Goal: Task Accomplishment & Management: Use online tool/utility

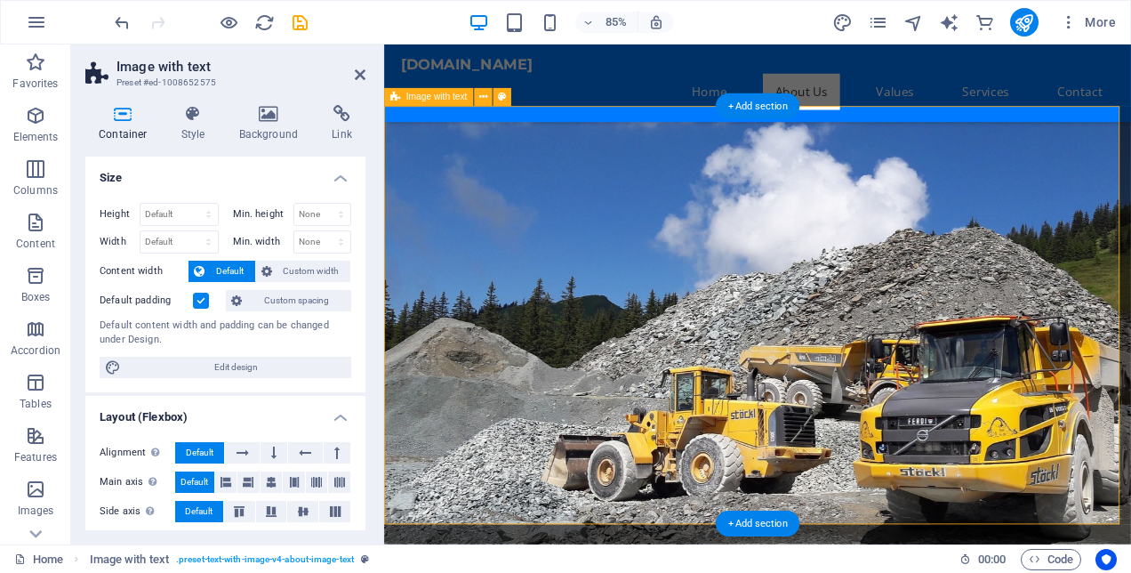
scroll to position [542, 0]
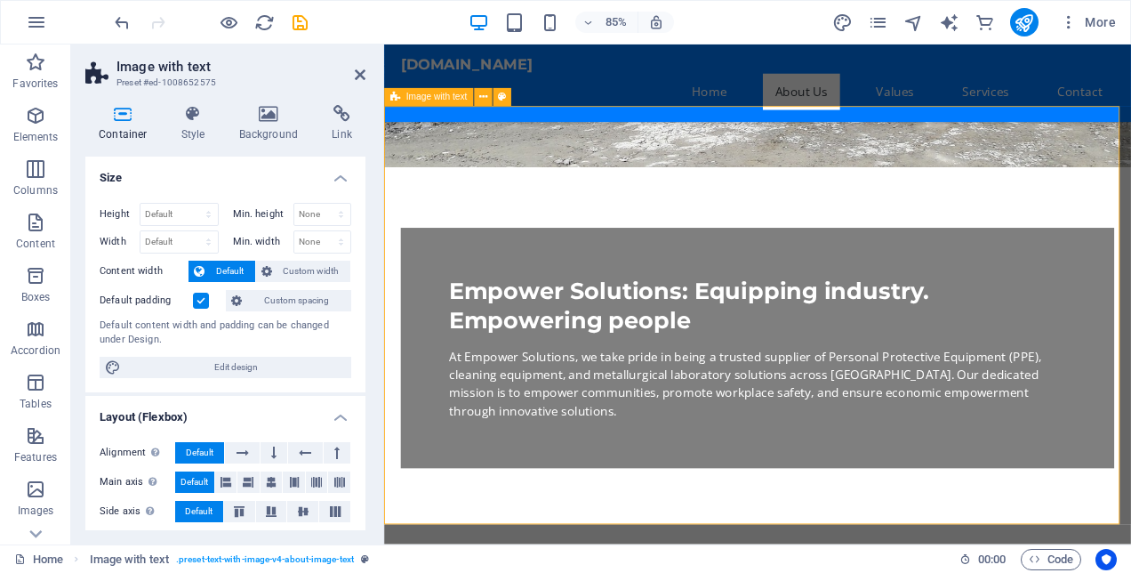
click at [363, 75] on icon at bounding box center [360, 75] width 11 height 14
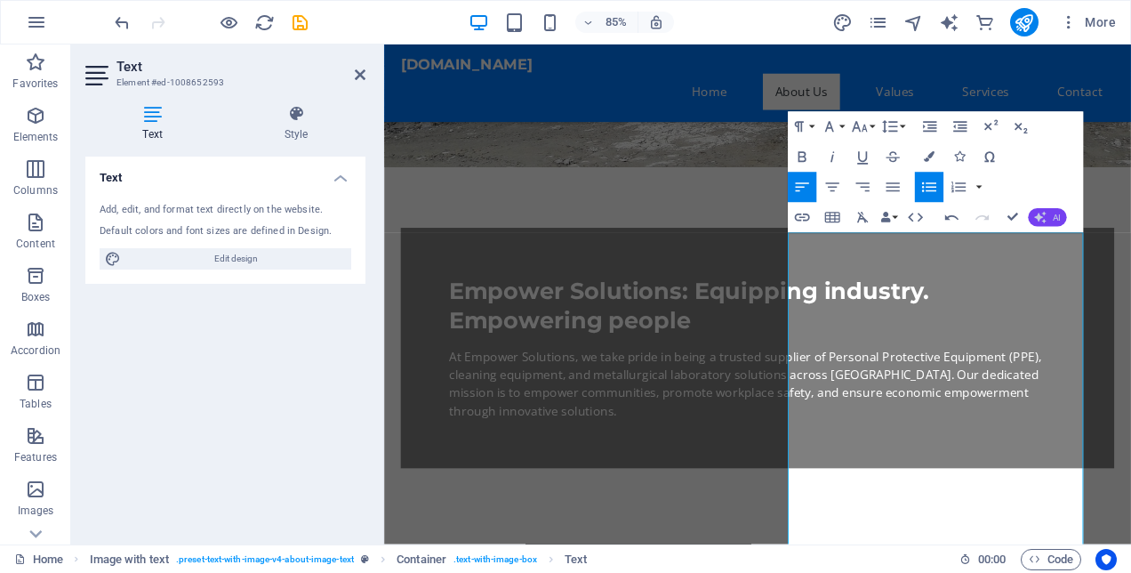
click at [1045, 220] on icon "button" at bounding box center [1040, 218] width 12 height 12
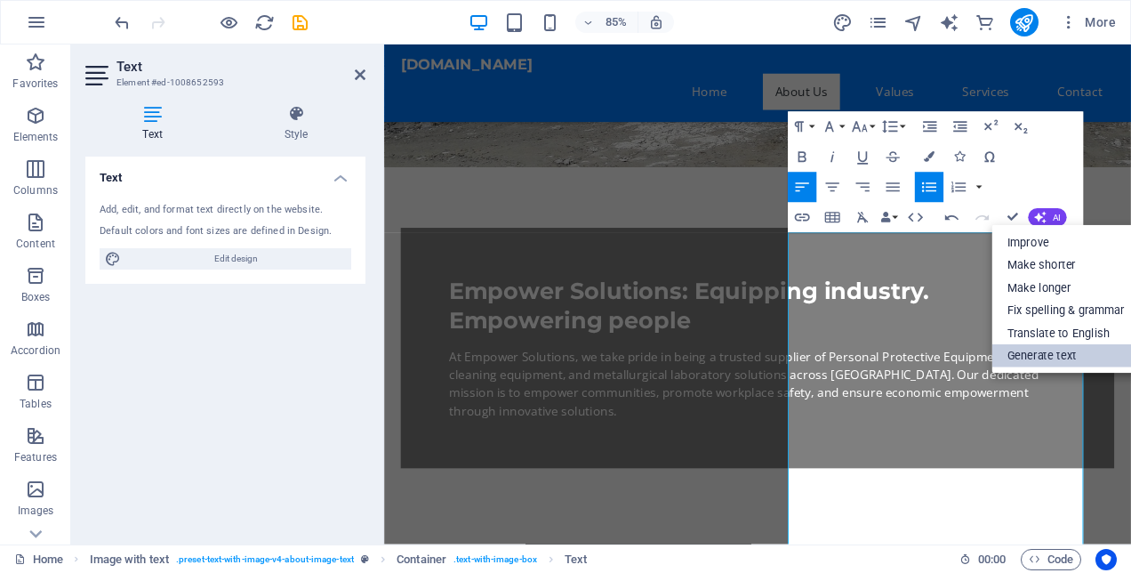
click at [1046, 352] on link "Generate text" at bounding box center [1066, 355] width 148 height 23
select select "English"
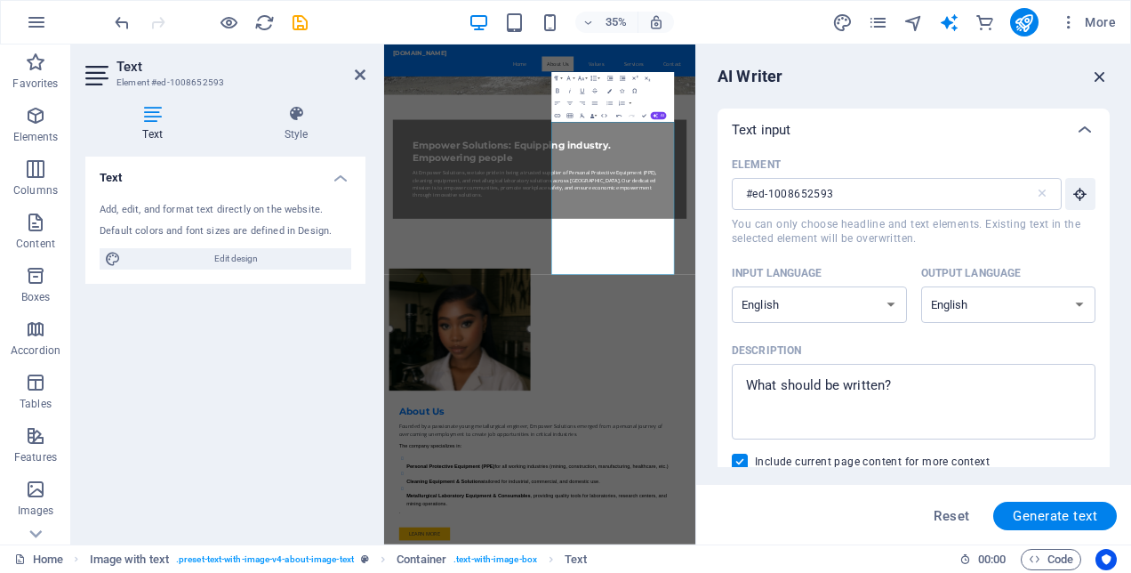
click at [1100, 69] on icon "button" at bounding box center [1100, 77] width 20 height 20
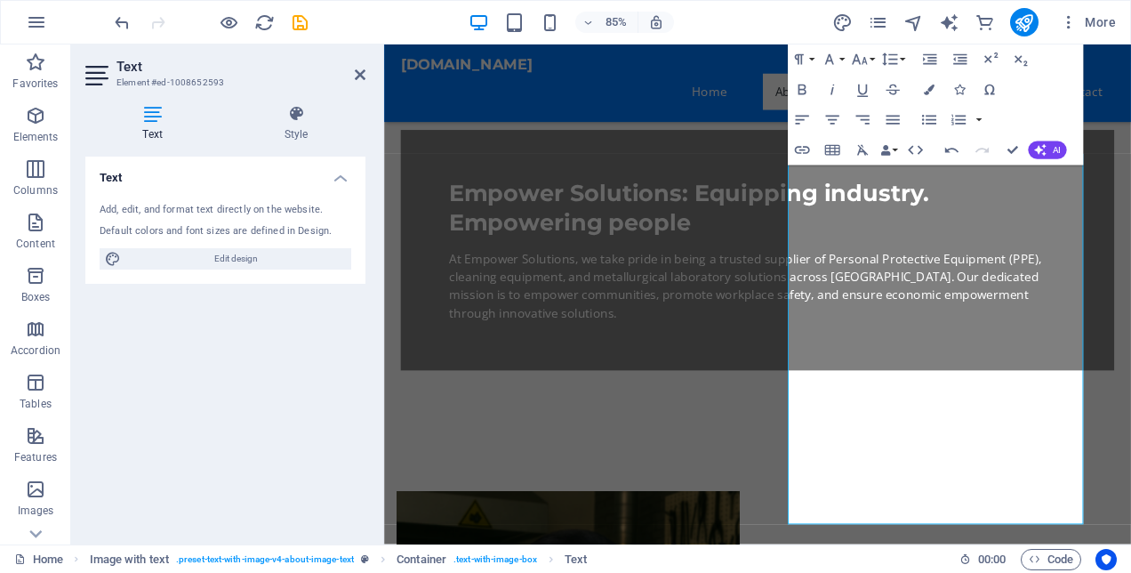
scroll to position [686, 0]
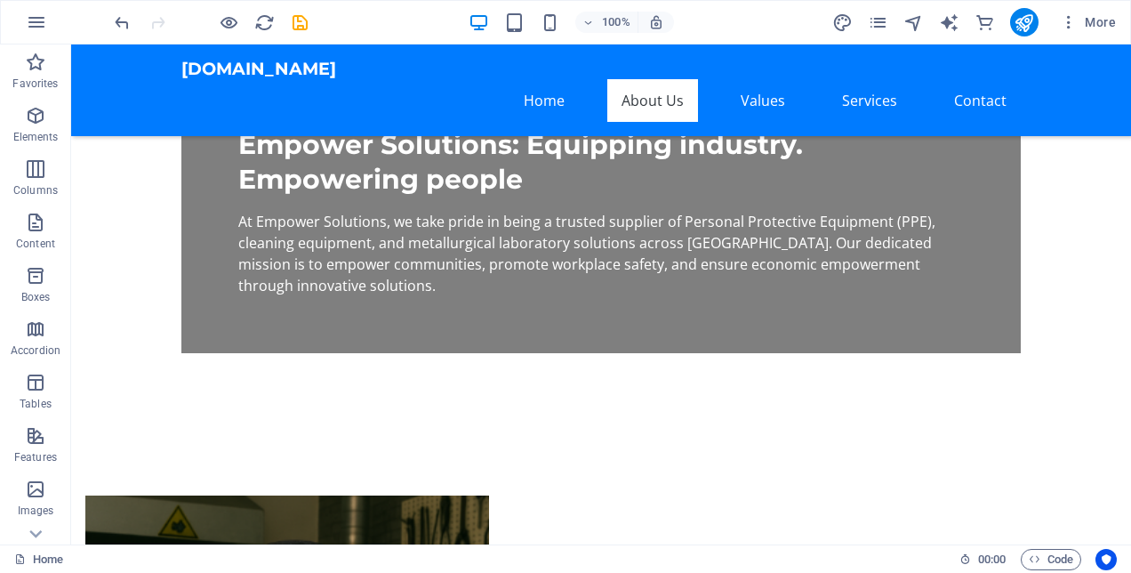
scroll to position [716, 0]
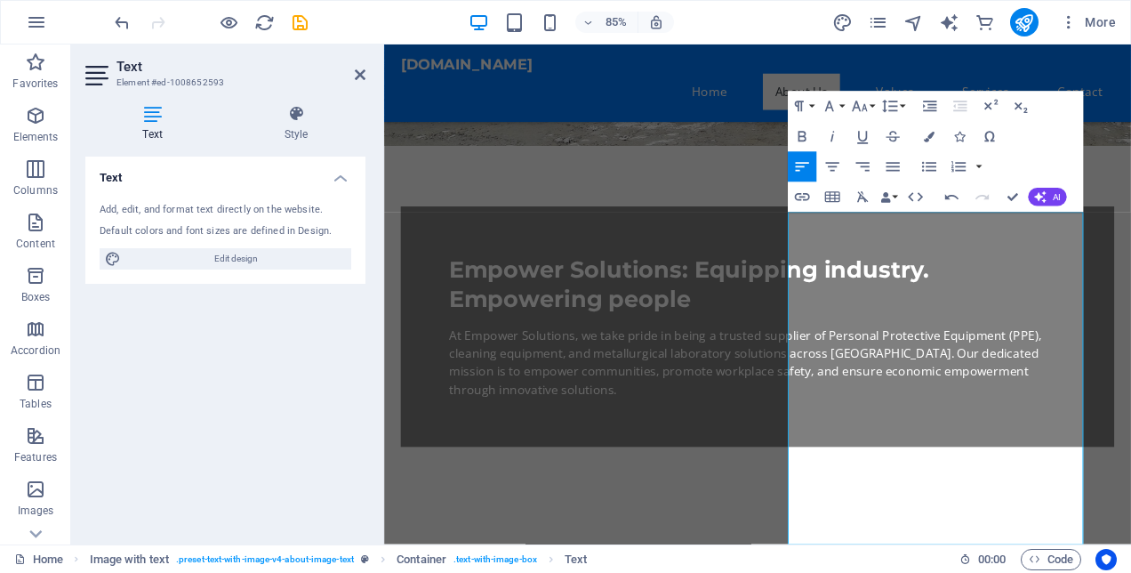
scroll to position [581, 0]
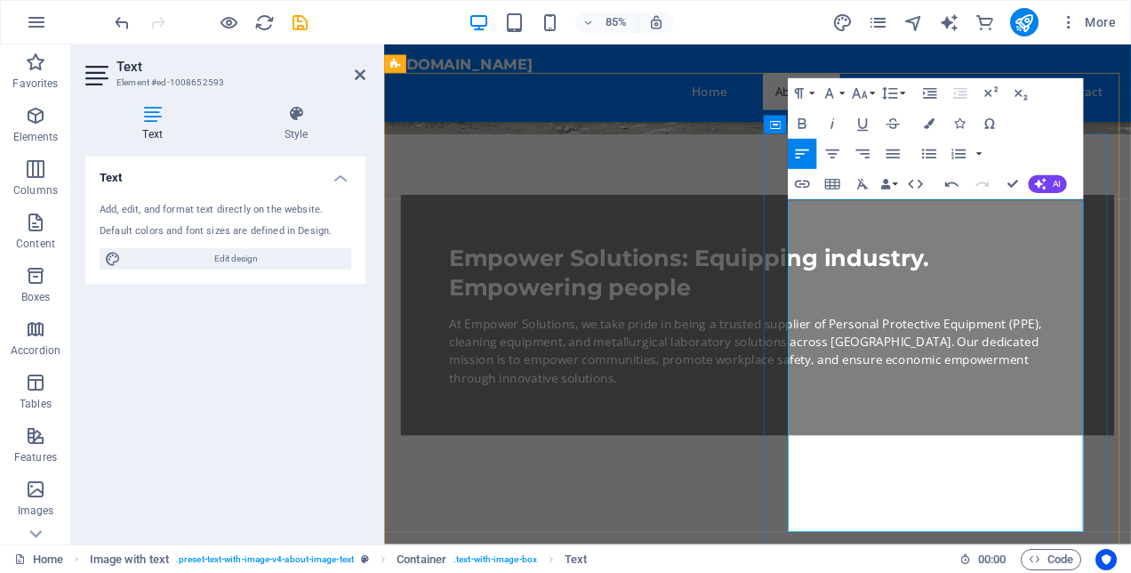
drag, startPoint x: 863, startPoint y: 241, endPoint x: 1084, endPoint y: 316, distance: 232.8
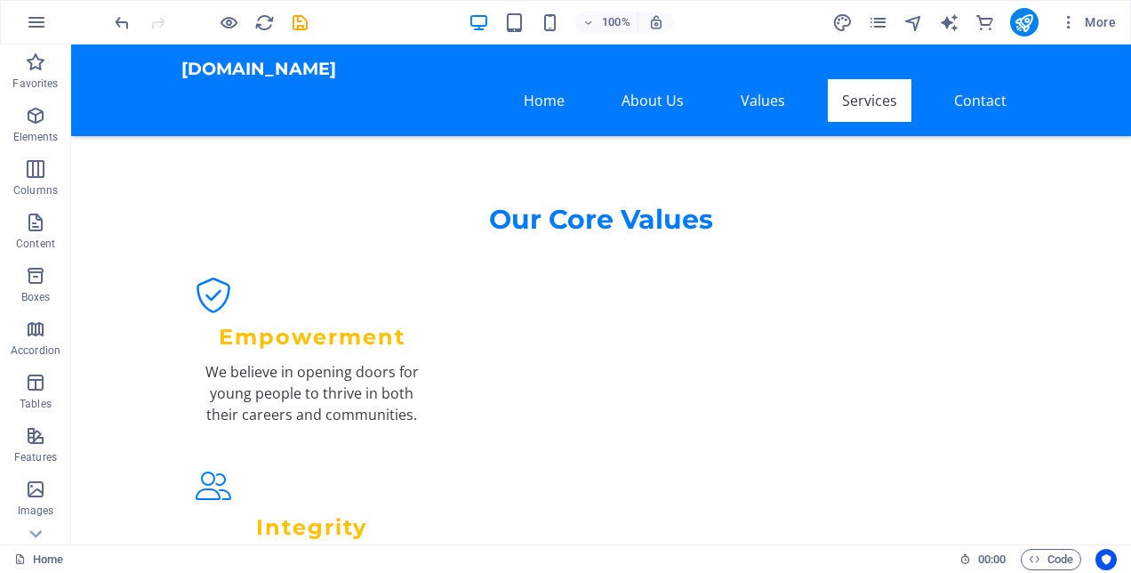
scroll to position [1986, 0]
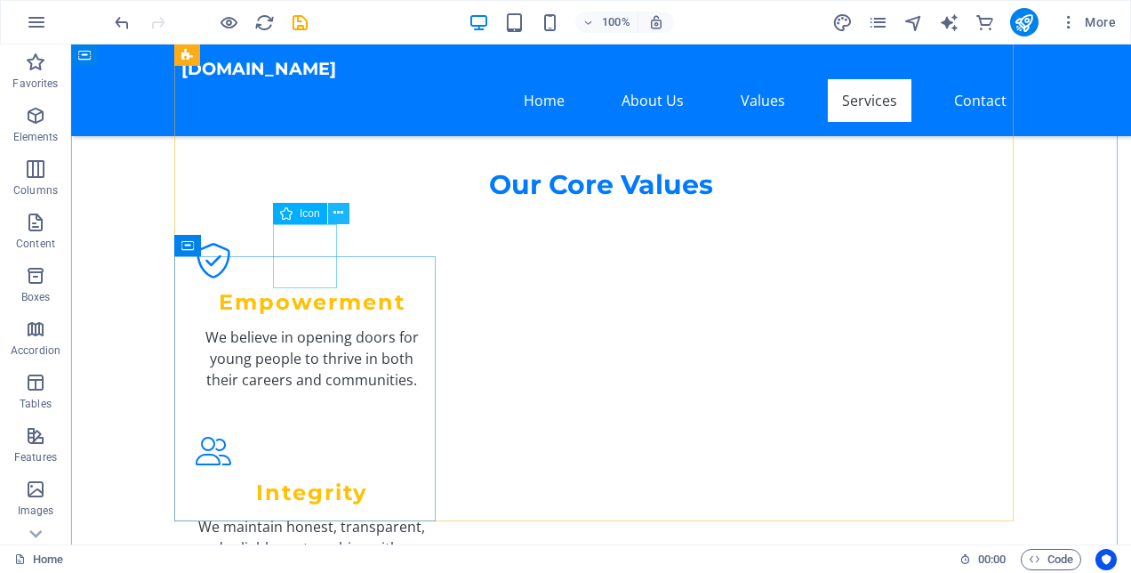
click at [332, 215] on button at bounding box center [338, 213] width 21 height 21
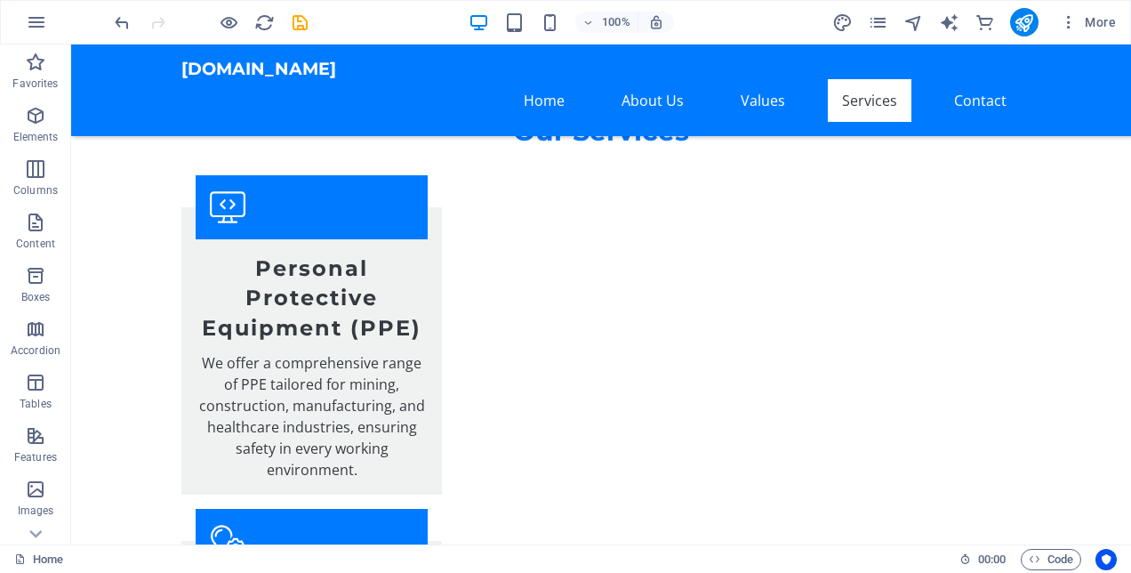
scroll to position [2808, 0]
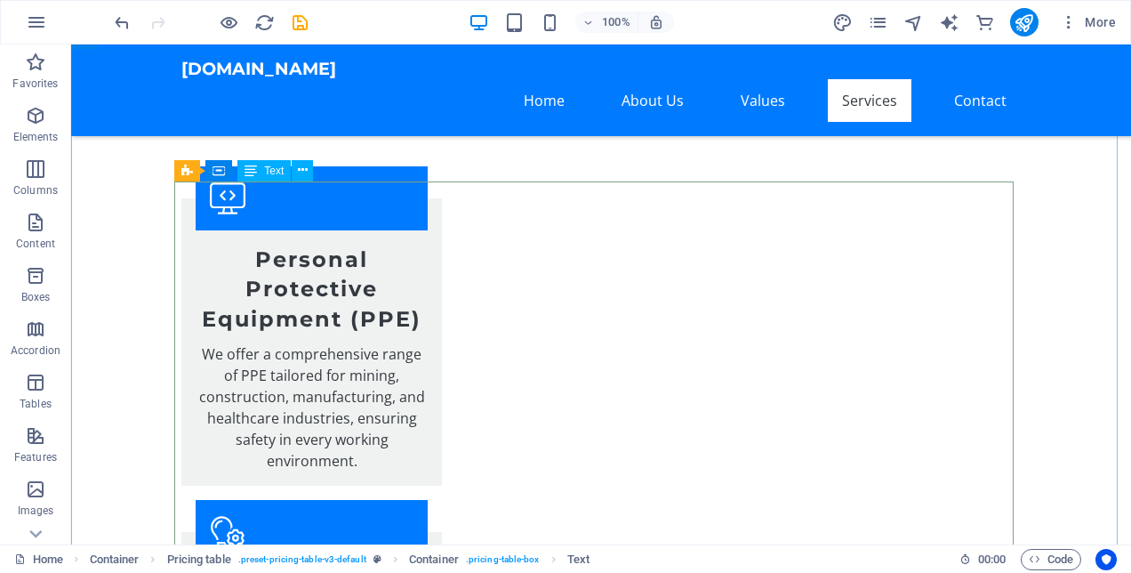
click at [277, 171] on span "Text" at bounding box center [274, 170] width 20 height 11
click at [267, 168] on span "Text" at bounding box center [274, 170] width 20 height 11
click at [304, 171] on icon at bounding box center [303, 170] width 10 height 19
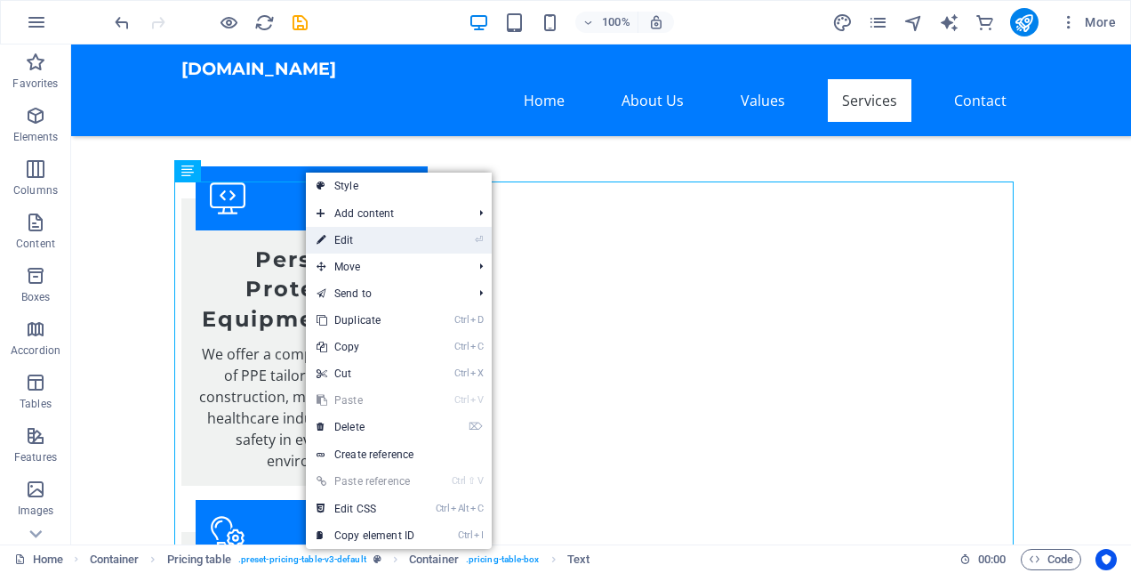
click at [361, 235] on link "⏎ Edit" at bounding box center [365, 240] width 119 height 27
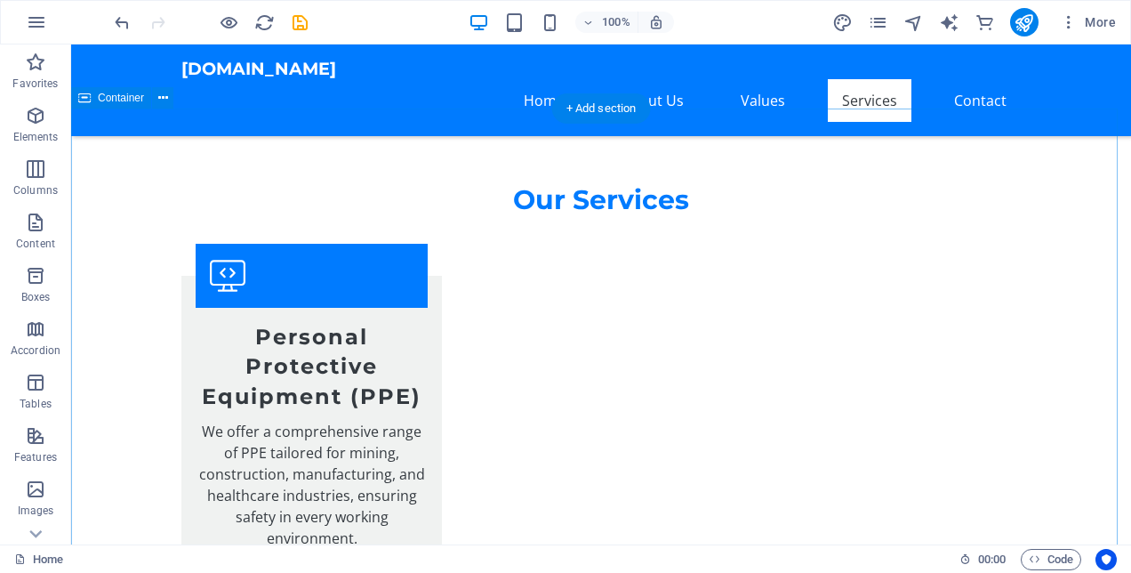
scroll to position [2747, 0]
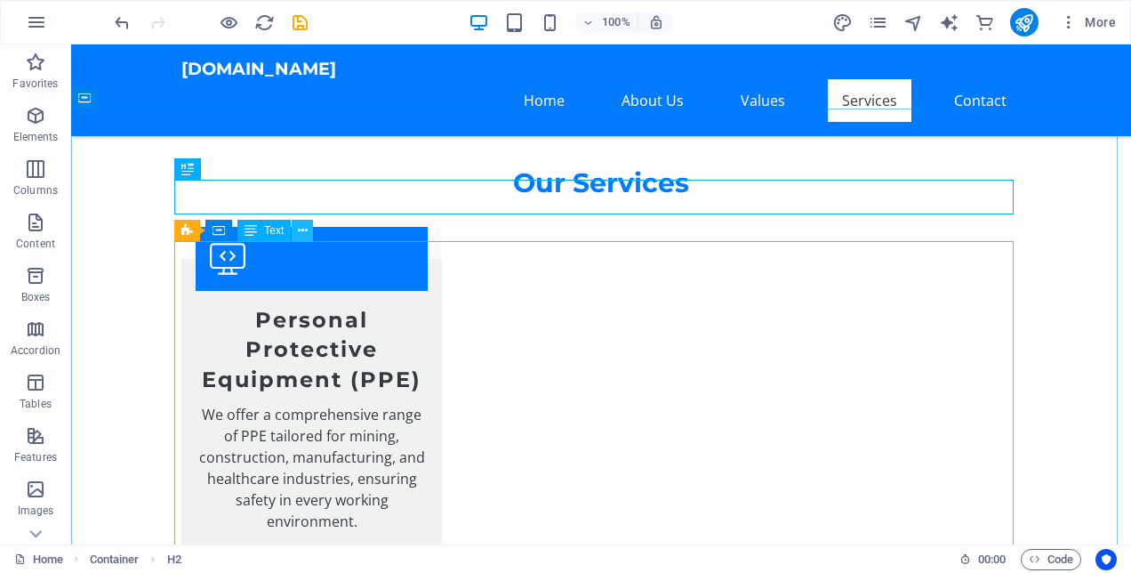
click at [301, 231] on icon at bounding box center [303, 230] width 10 height 19
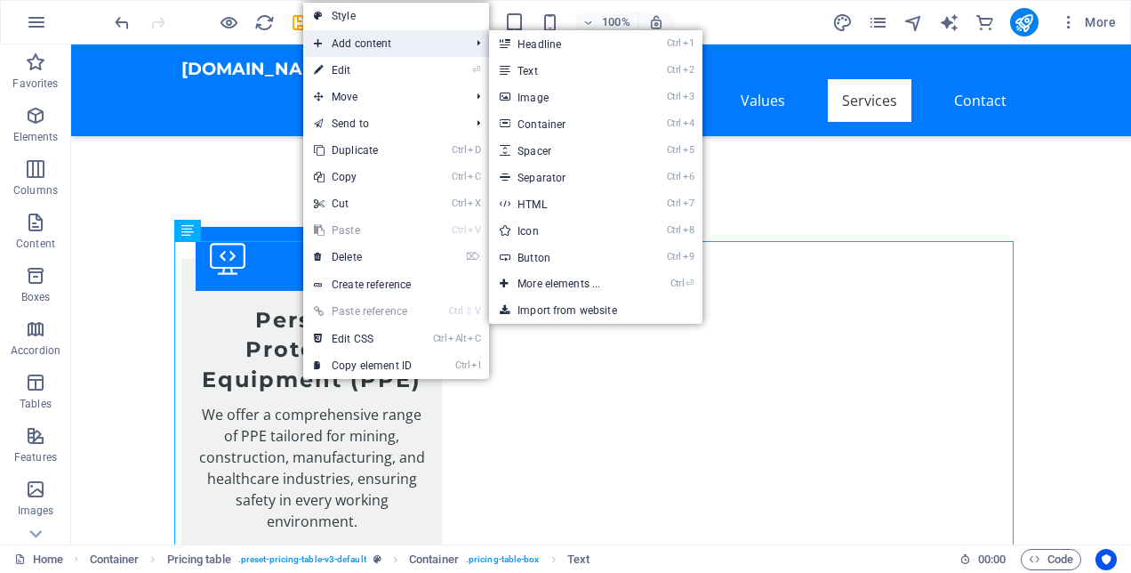
click at [372, 50] on span "Add content" at bounding box center [382, 43] width 159 height 27
click at [553, 84] on link "Ctrl 3 Image" at bounding box center [562, 97] width 147 height 27
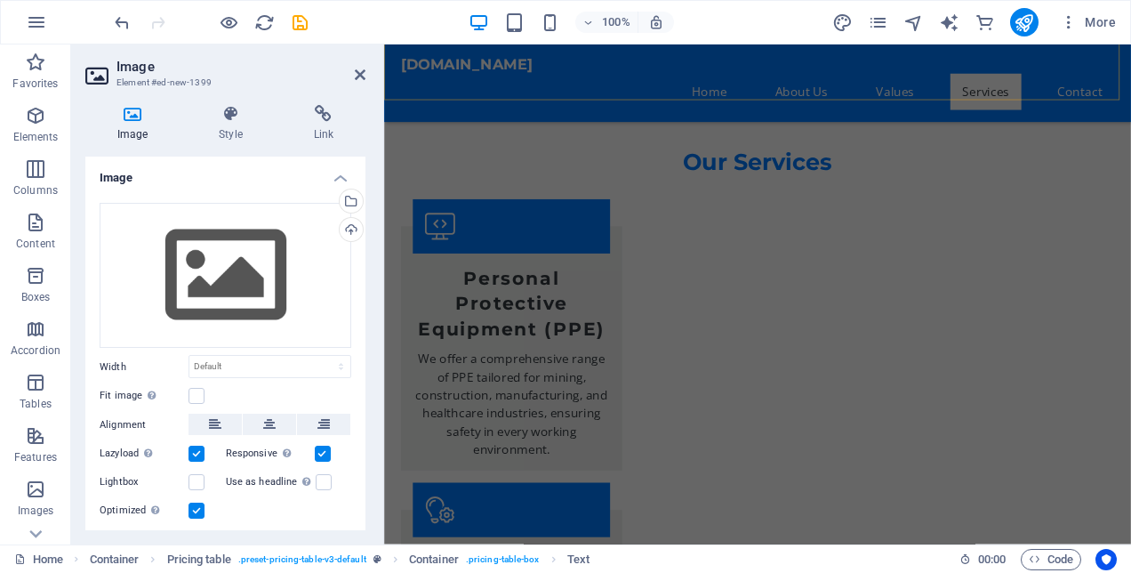
scroll to position [3171, 0]
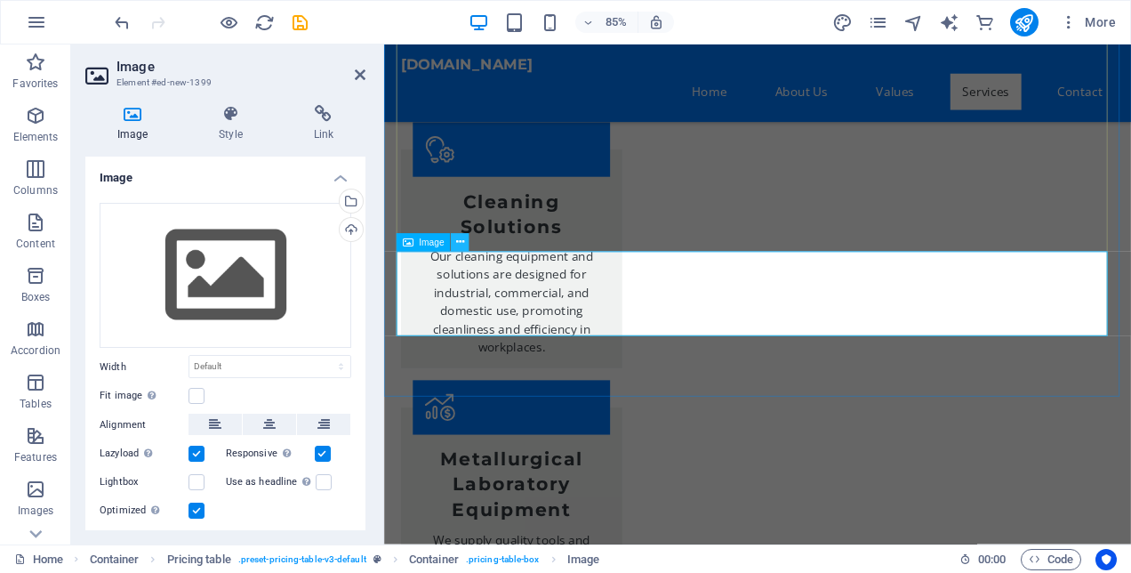
click at [461, 237] on icon at bounding box center [460, 243] width 8 height 16
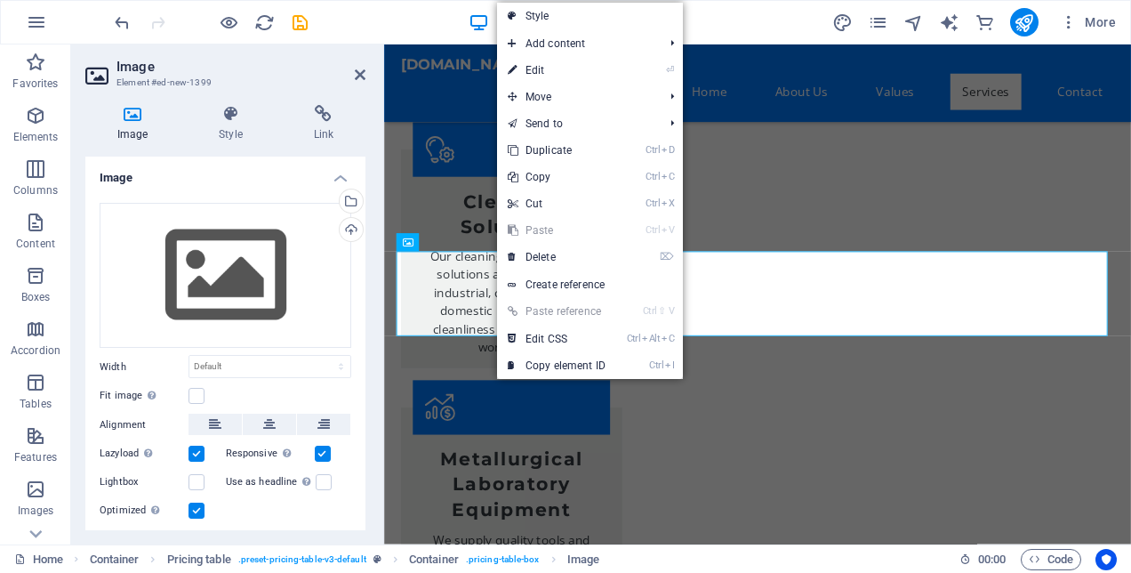
click at [569, 224] on link "Ctrl V Paste" at bounding box center [556, 230] width 119 height 27
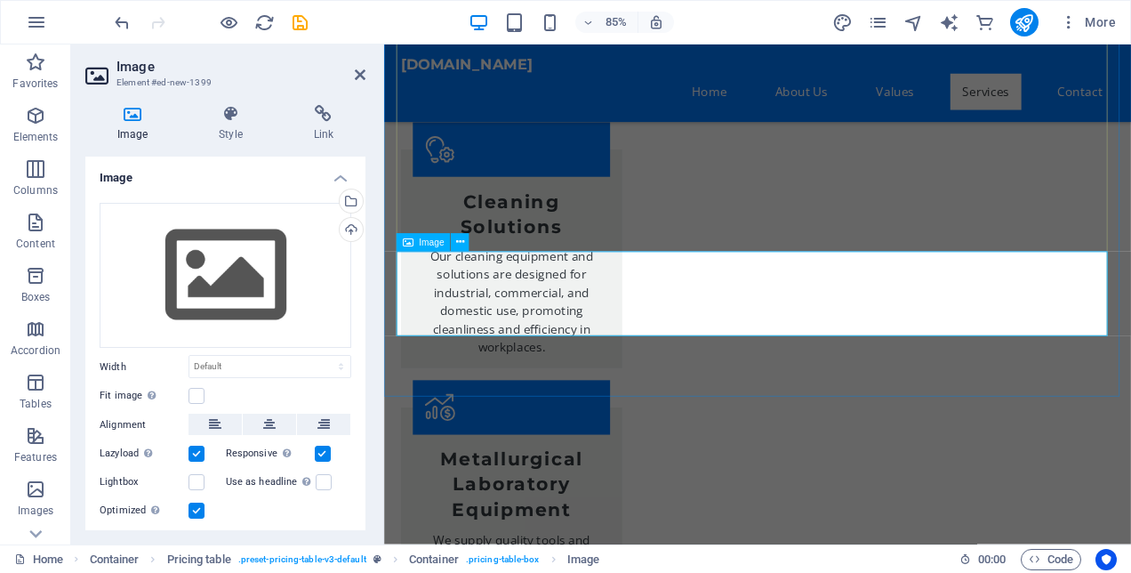
click at [431, 245] on span "Image" at bounding box center [431, 241] width 25 height 9
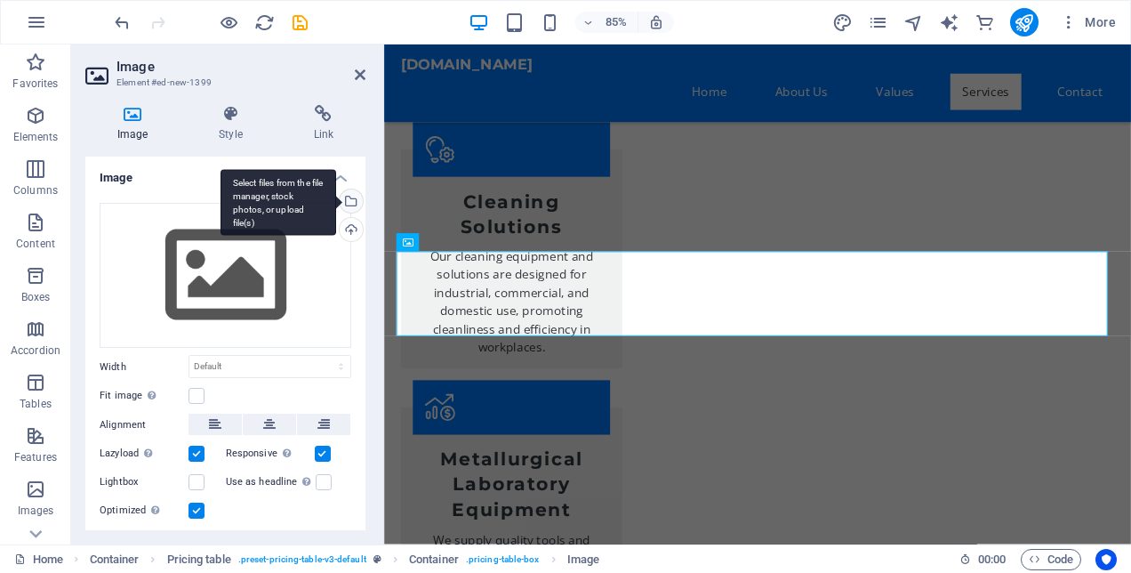
click at [336, 201] on div "Select files from the file manager, stock photos, or upload file(s)" at bounding box center [279, 202] width 116 height 67
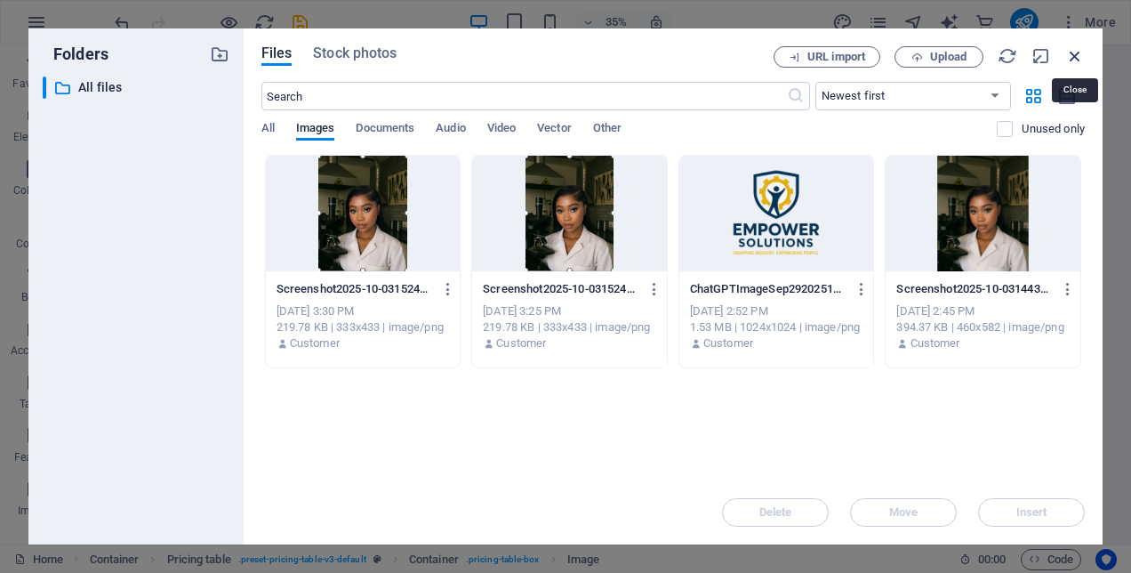
click at [1079, 54] on icon "button" at bounding box center [1075, 56] width 20 height 20
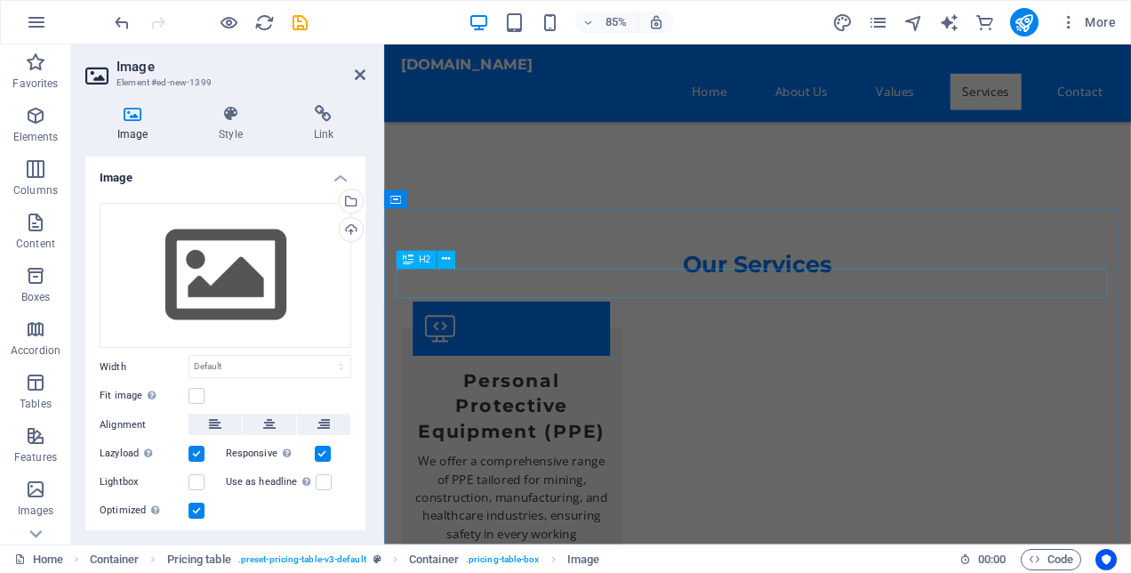
scroll to position [2619, 0]
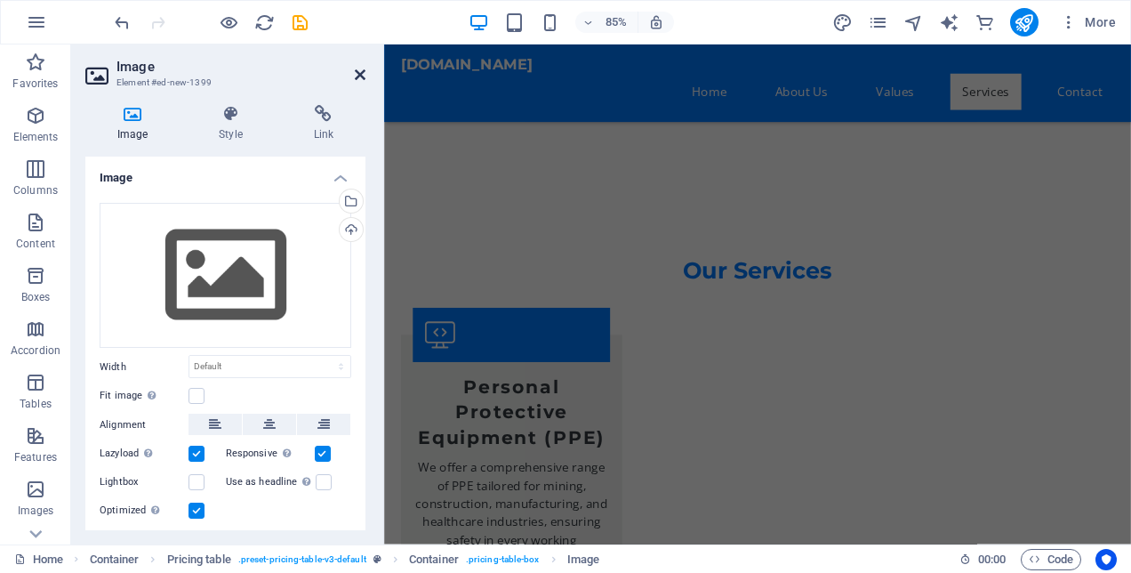
click at [356, 76] on icon at bounding box center [360, 75] width 11 height 14
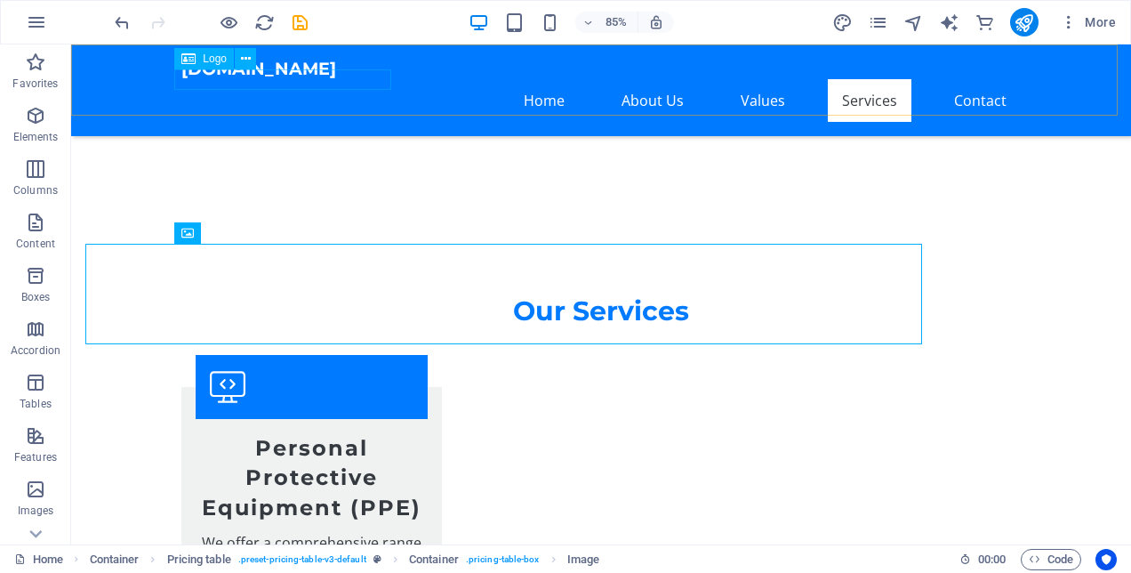
scroll to position [3214, 0]
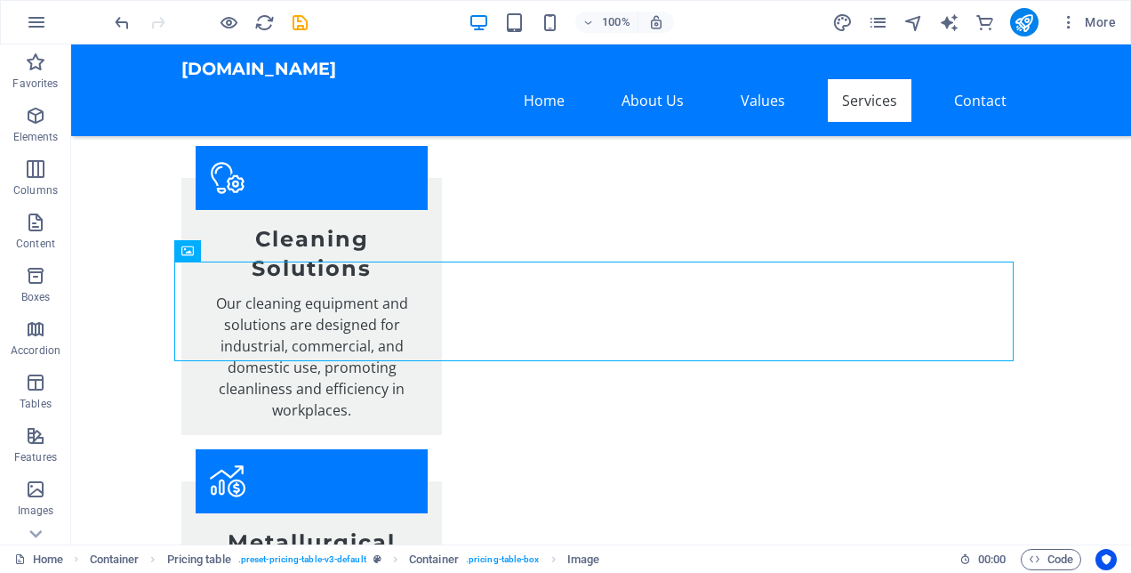
scroll to position [3223, 0]
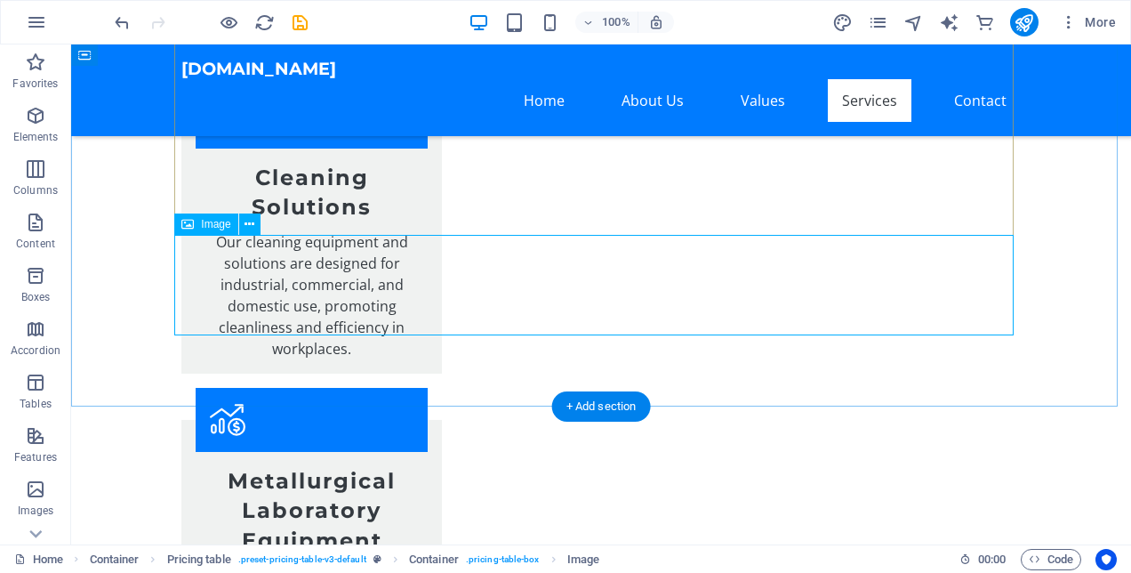
click at [243, 224] on button at bounding box center [249, 223] width 21 height 21
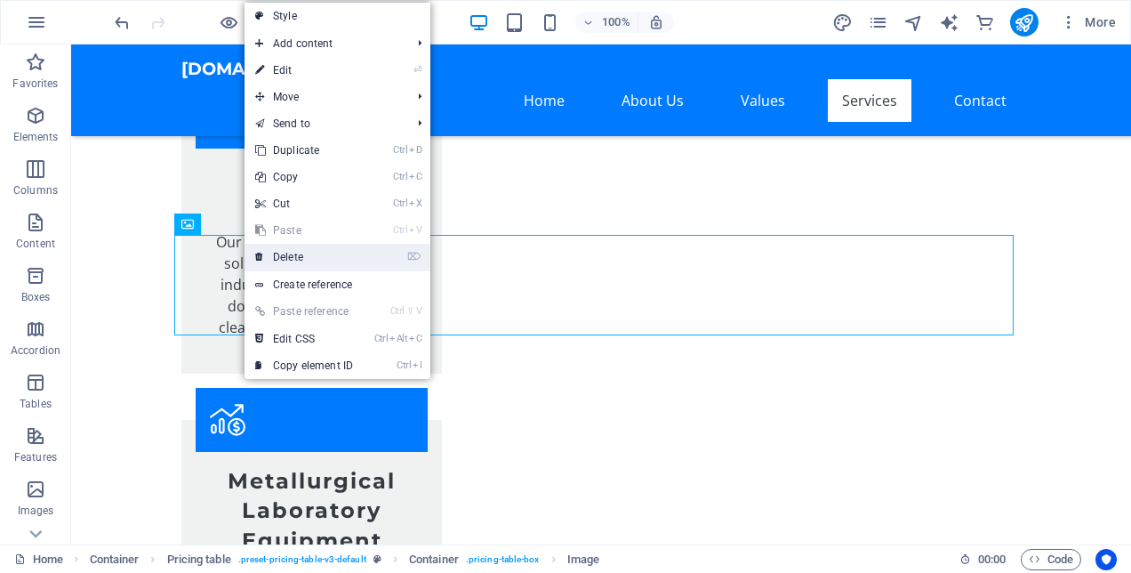
click at [286, 254] on link "⌦ Delete" at bounding box center [304, 257] width 119 height 27
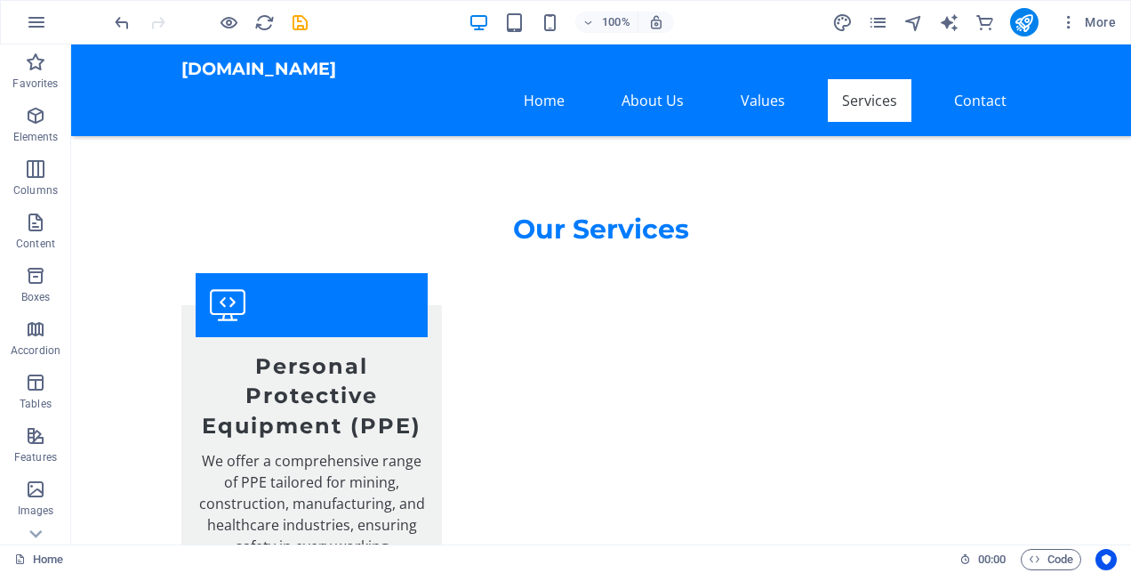
scroll to position [2761, 0]
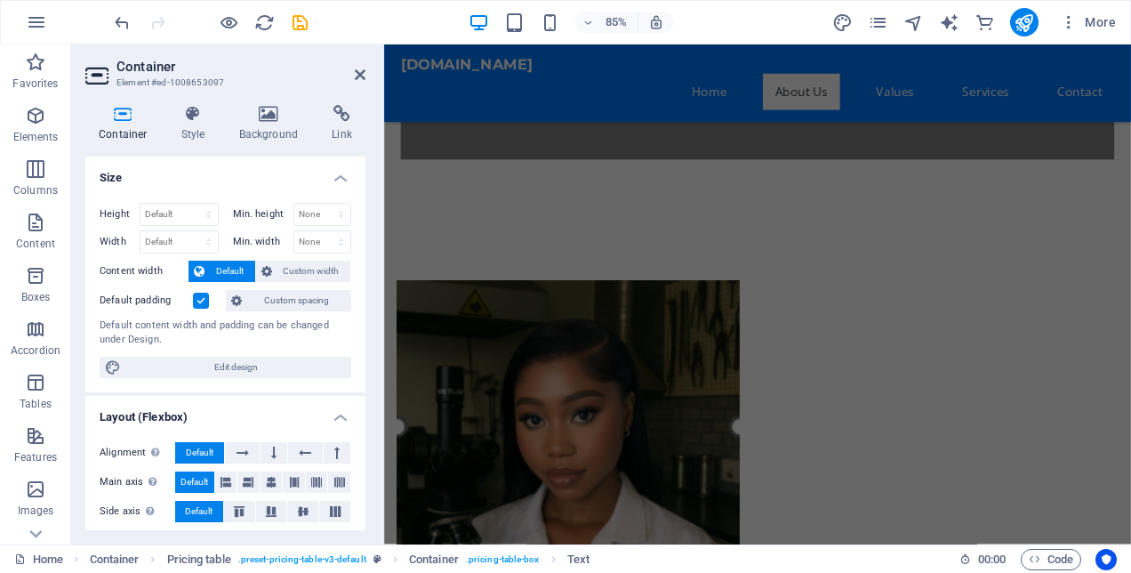
scroll to position [0, 0]
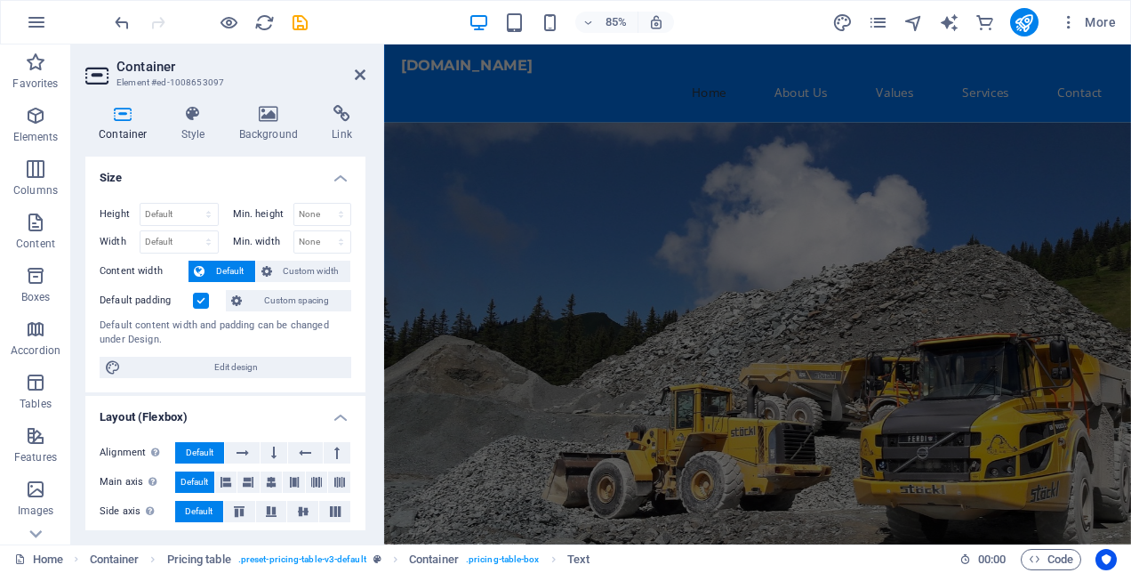
drag, startPoint x: 1251, startPoint y: 327, endPoint x: 1464, endPoint y: 62, distance: 339.7
click at [1065, 12] on button "More" at bounding box center [1088, 22] width 70 height 28
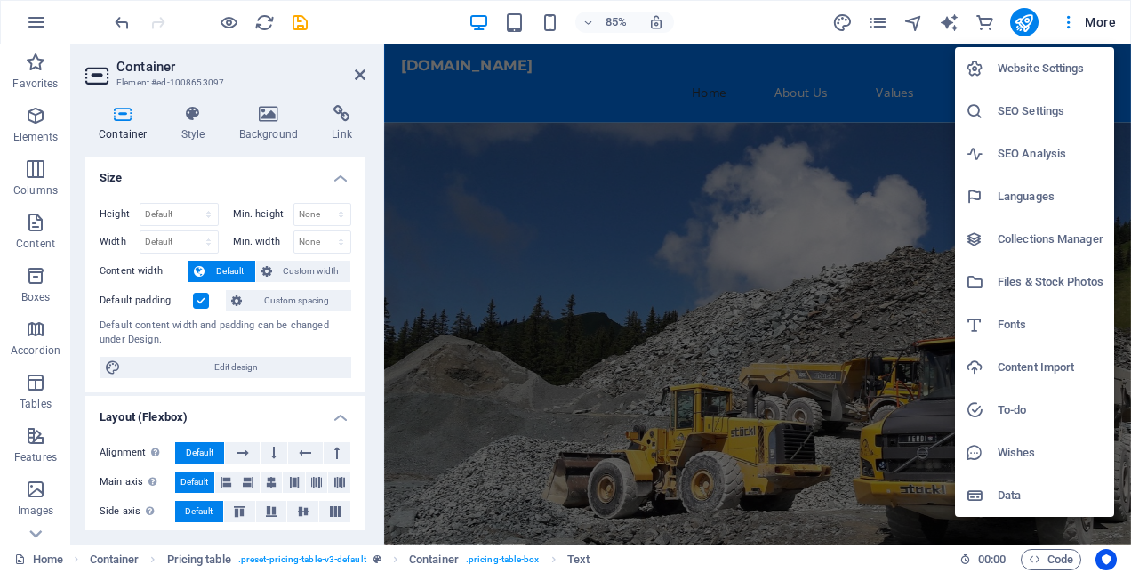
click at [877, 132] on div at bounding box center [565, 286] width 1131 height 573
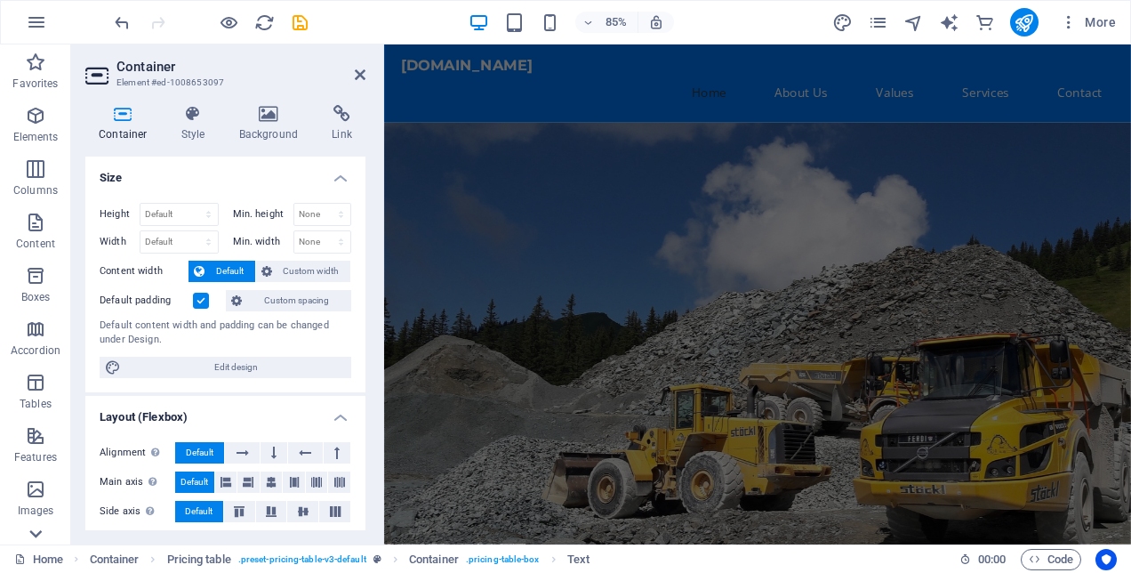
click at [48, 540] on div at bounding box center [35, 533] width 71 height 21
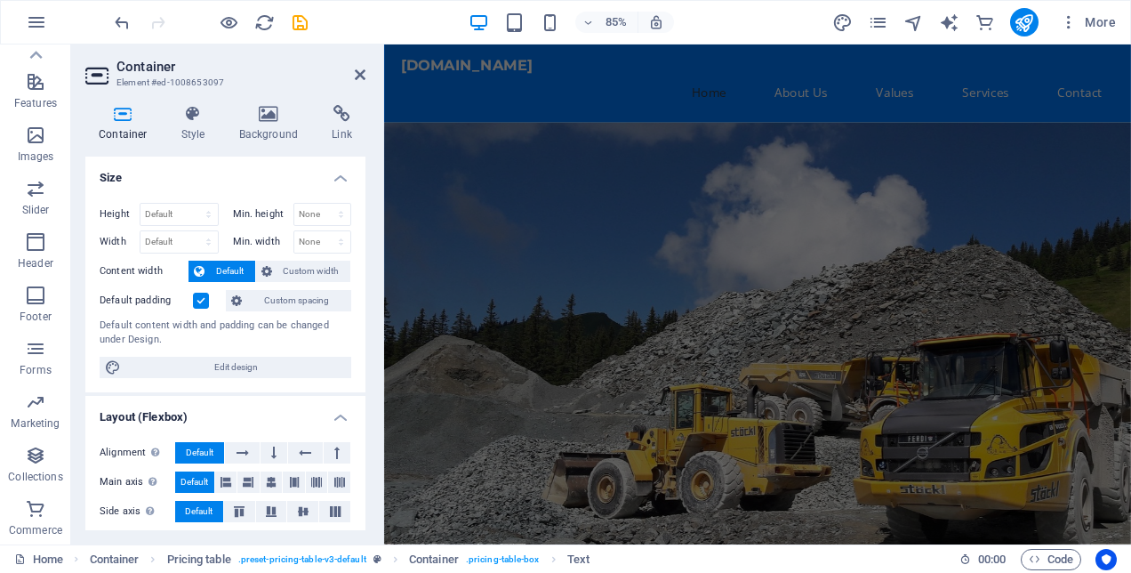
click at [43, 43] on header "85% More" at bounding box center [565, 22] width 1131 height 44
click at [39, 57] on icon at bounding box center [36, 55] width 12 height 8
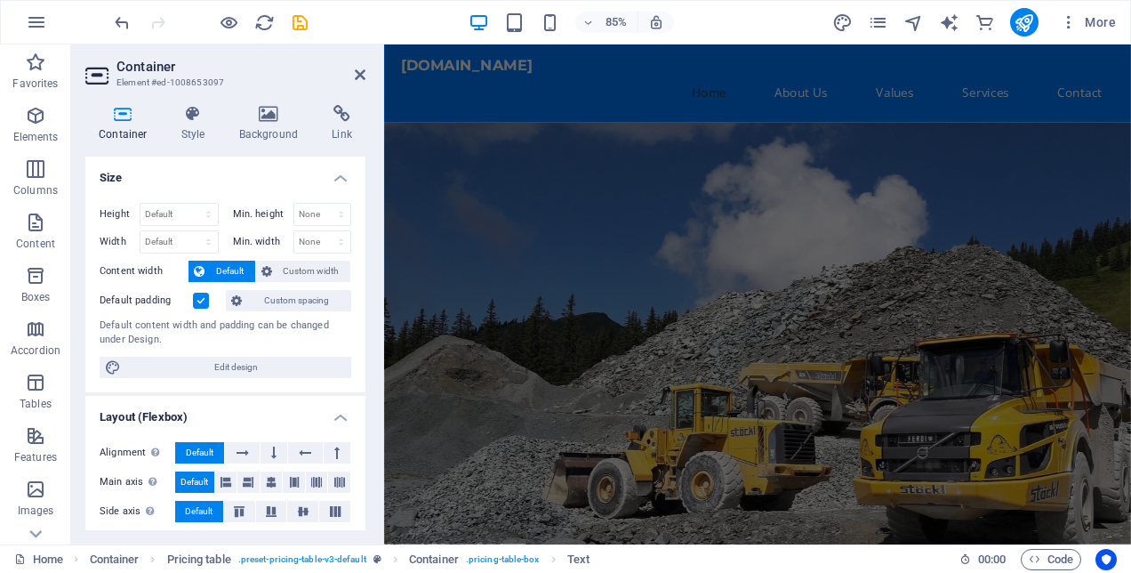
click at [217, 162] on h4 "Size" at bounding box center [225, 172] width 280 height 32
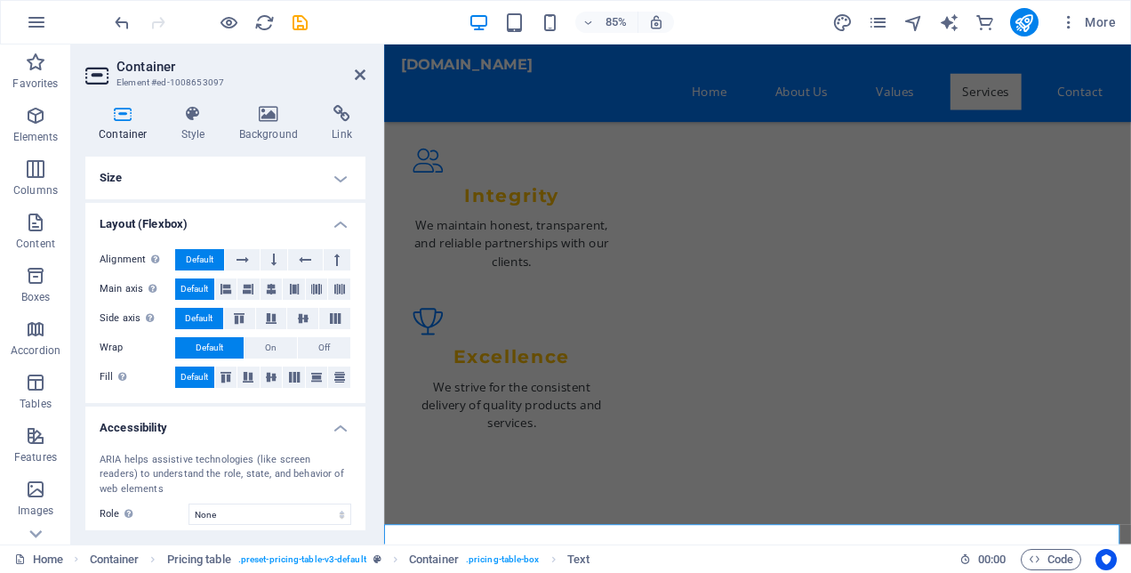
scroll to position [2282, 0]
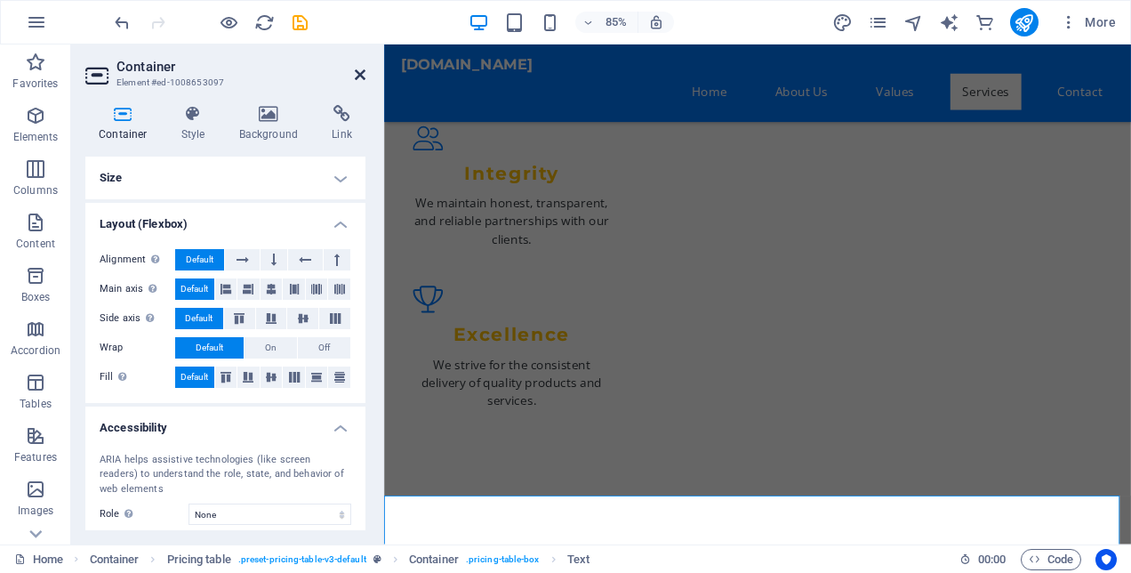
click at [365, 76] on icon at bounding box center [360, 75] width 11 height 14
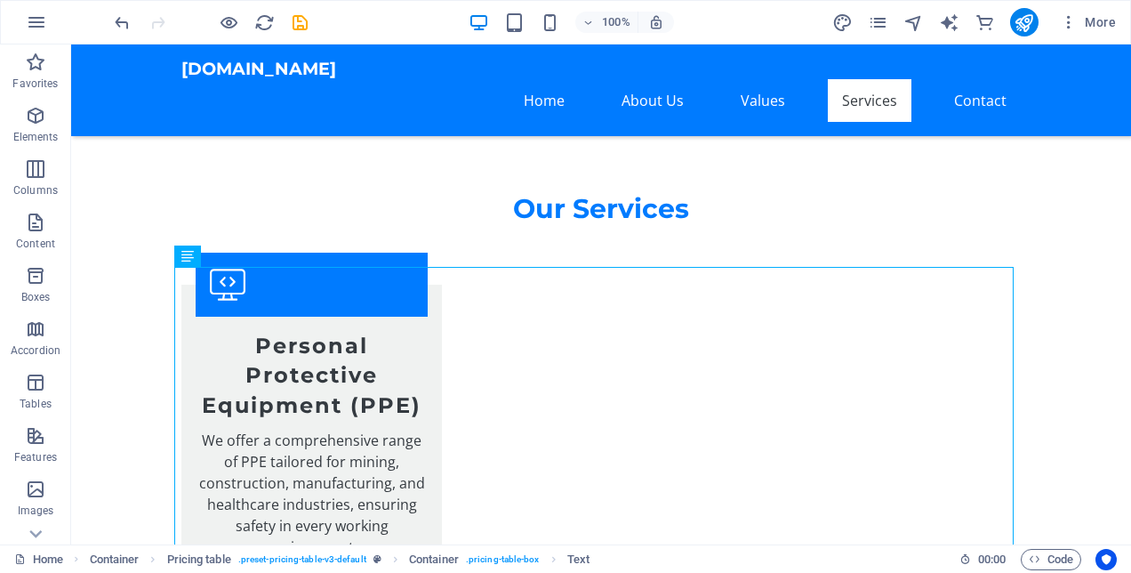
scroll to position [2688, 0]
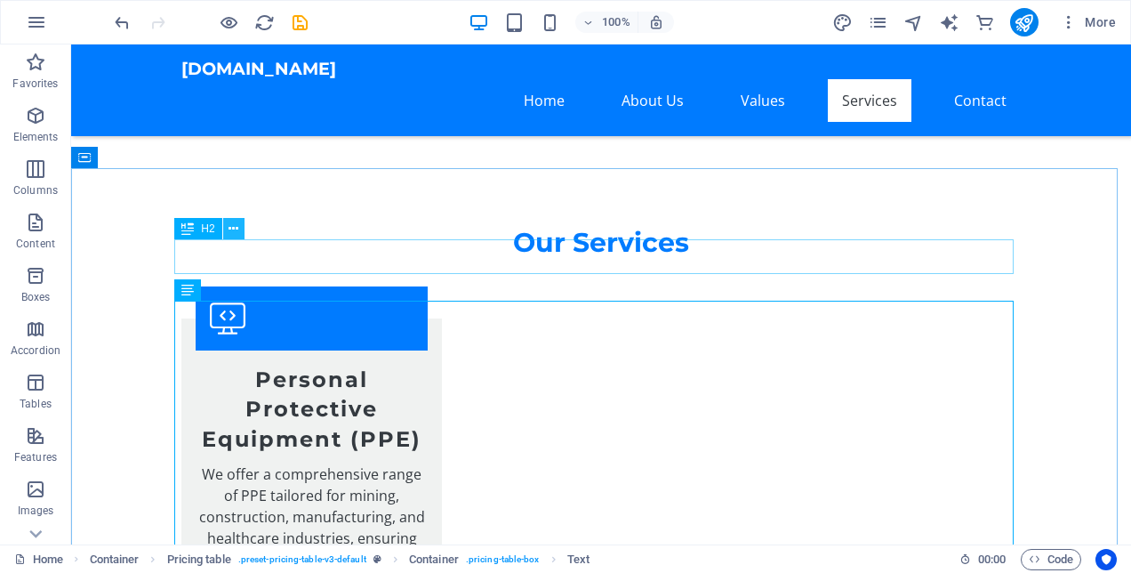
click at [237, 231] on icon at bounding box center [234, 229] width 10 height 19
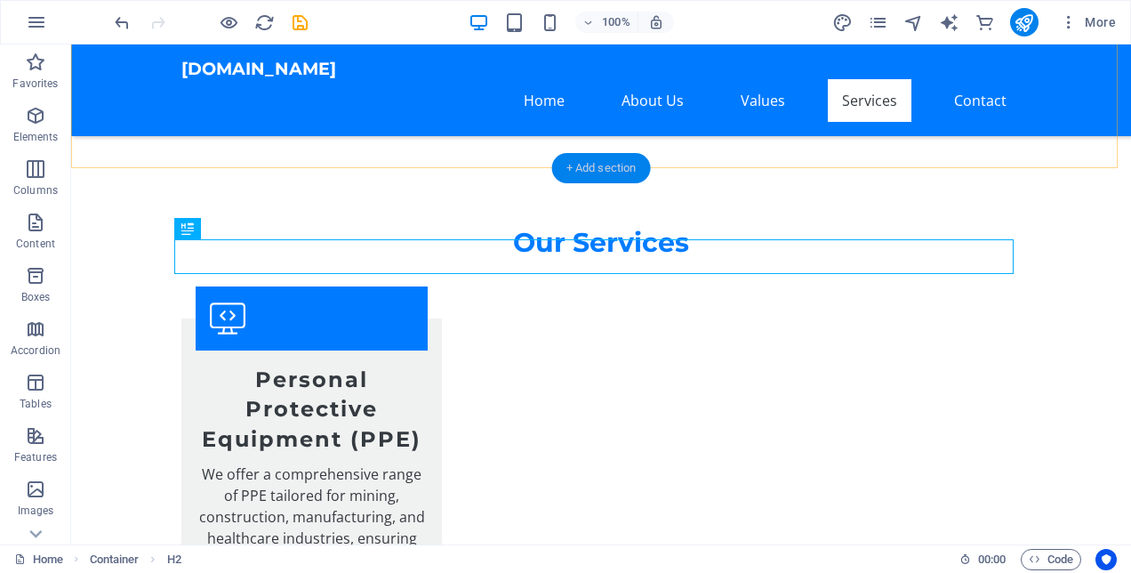
click at [601, 169] on div "+ Add section" at bounding box center [601, 168] width 99 height 30
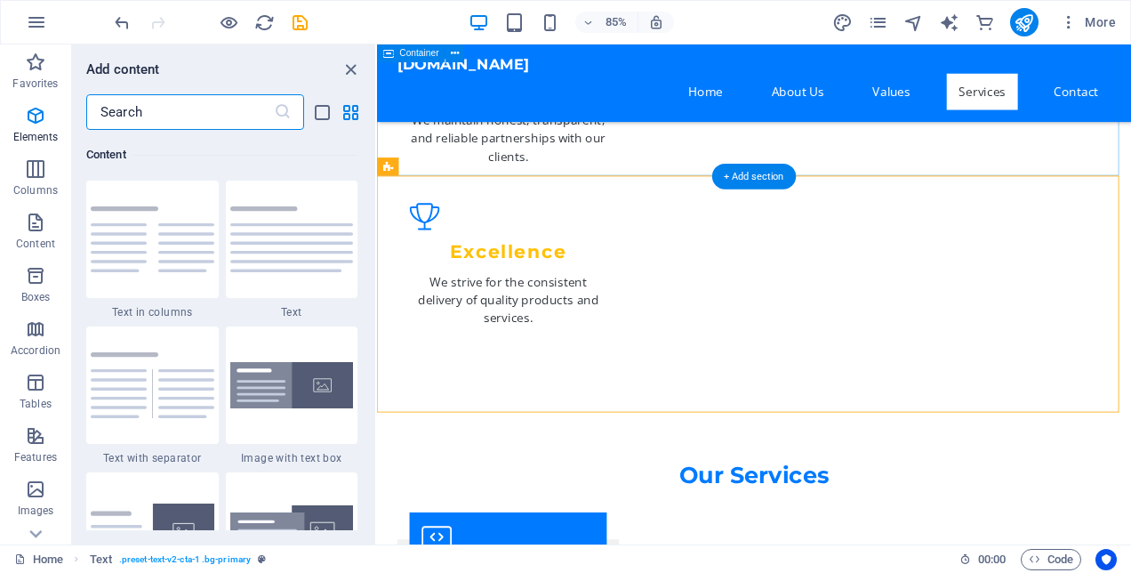
scroll to position [3111, 0]
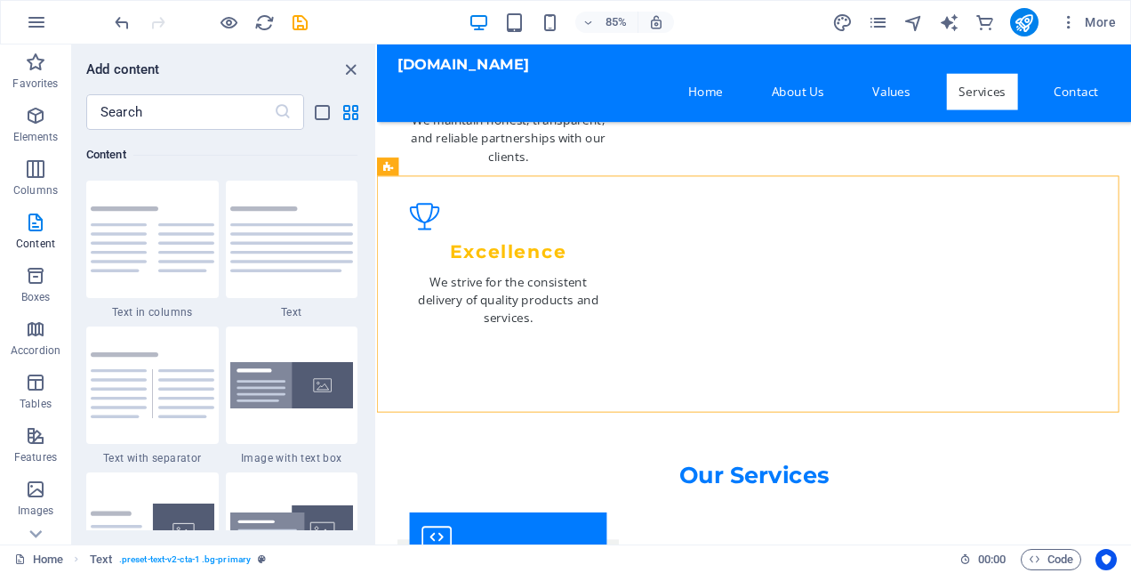
click at [371, 207] on div "Favorites 1 Star Headline 1 Star Container Elements 1 Star Headline 1 Star Text…" at bounding box center [223, 330] width 303 height 400
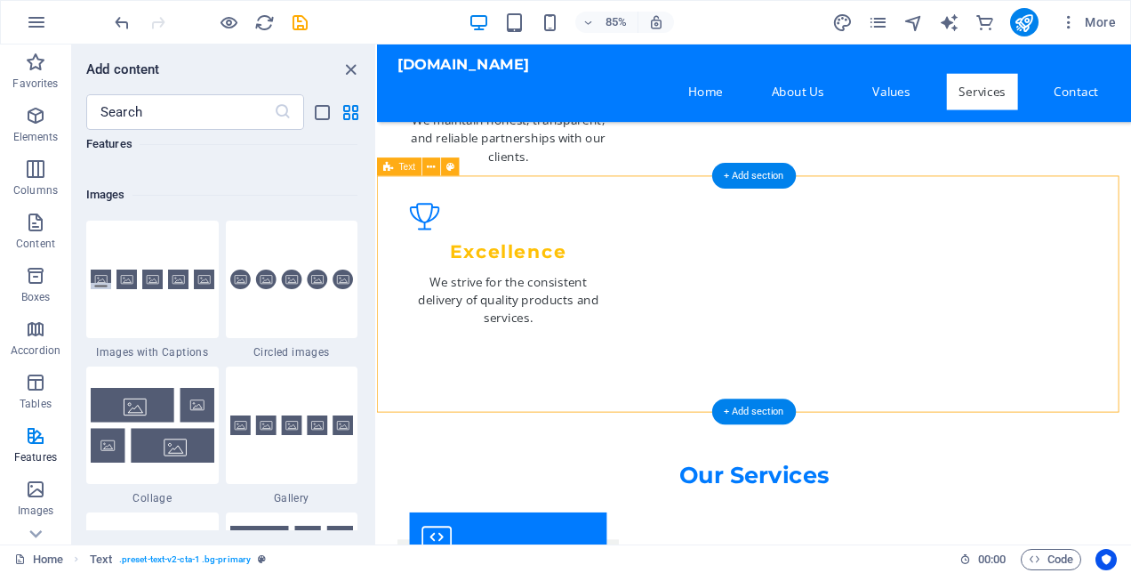
scroll to position [8977, 0]
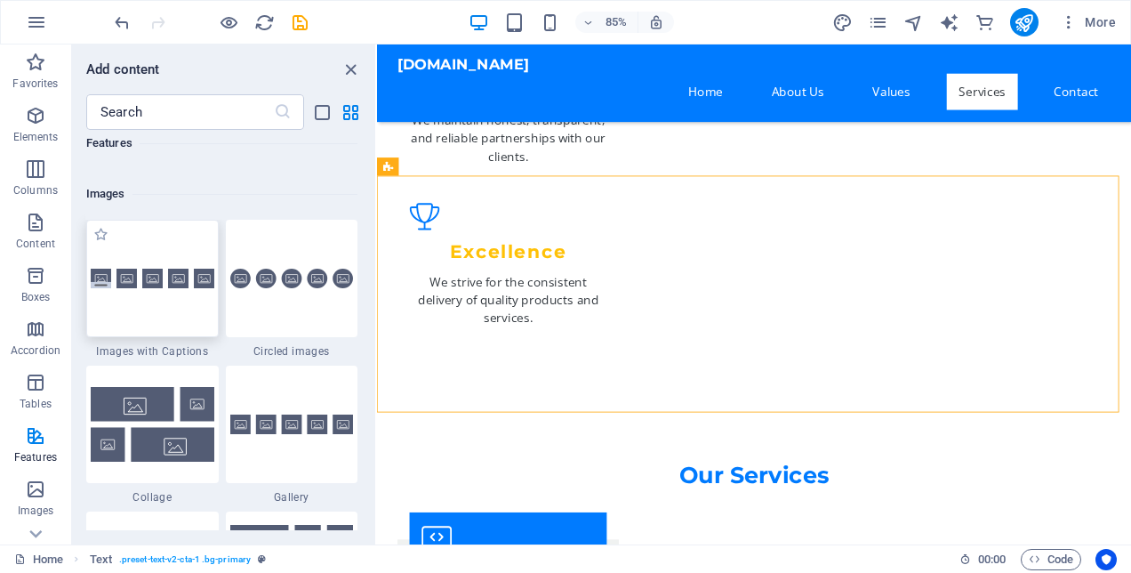
click at [164, 288] on div at bounding box center [152, 278] width 132 height 117
click at [377, 288] on div "Drag here to replace the existing content. Press “Ctrl” if you want to create a…" at bounding box center [754, 294] width 754 height 500
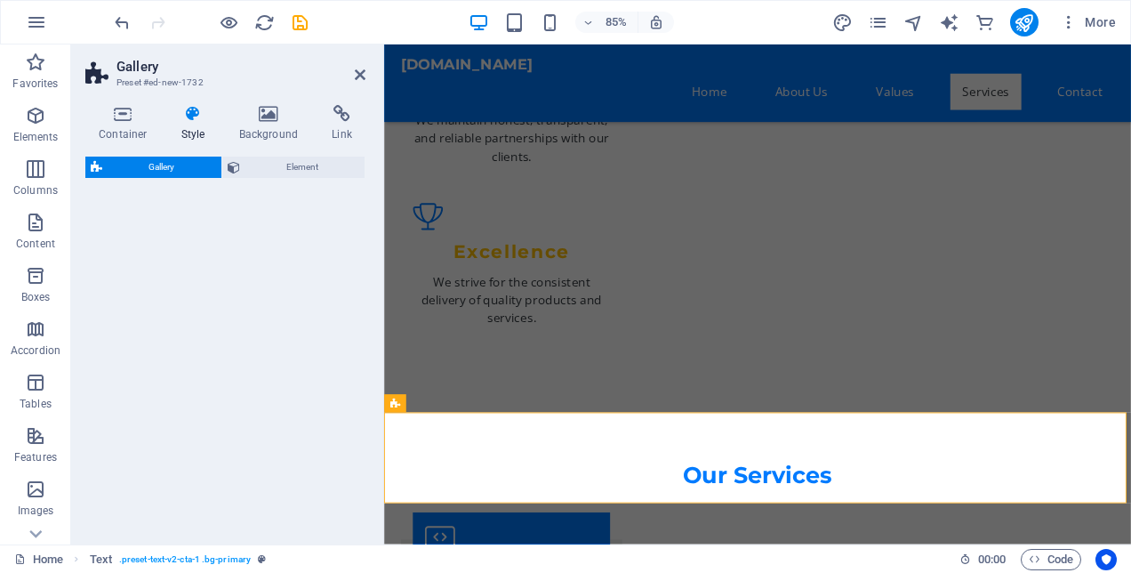
select select "rem"
select select "preset-gallery-v3-captions"
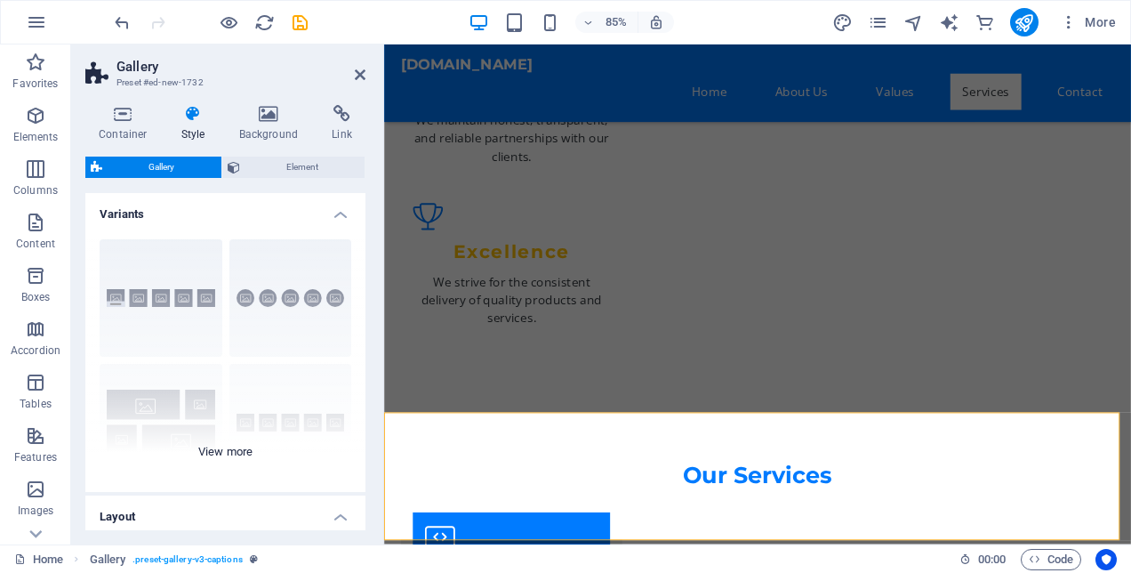
click at [214, 279] on div "Captions Circle Collage Default Grid Grid shifted" at bounding box center [225, 358] width 280 height 267
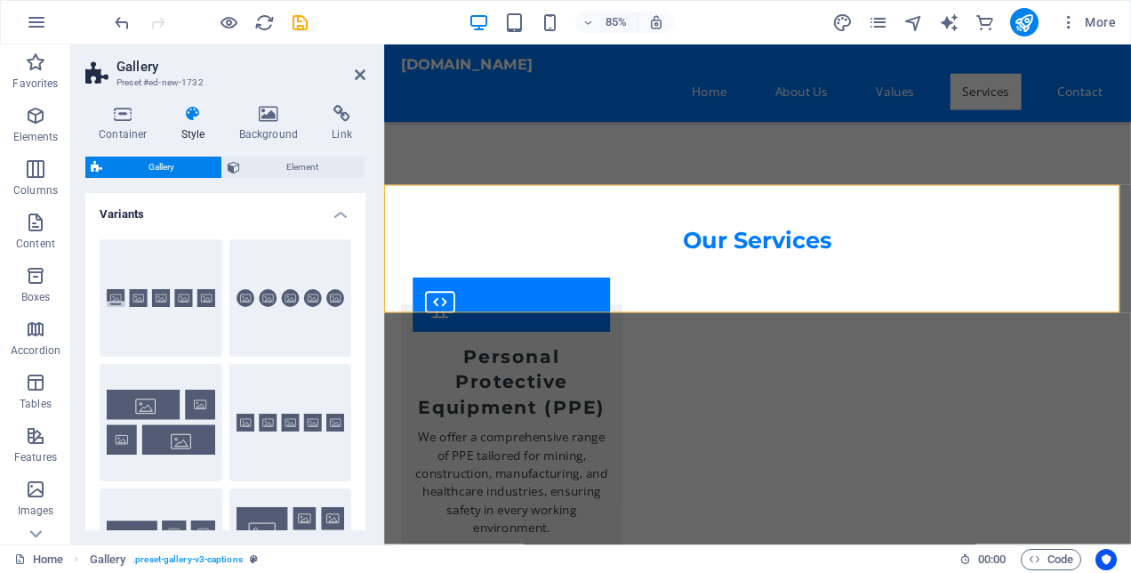
scroll to position [2690, 0]
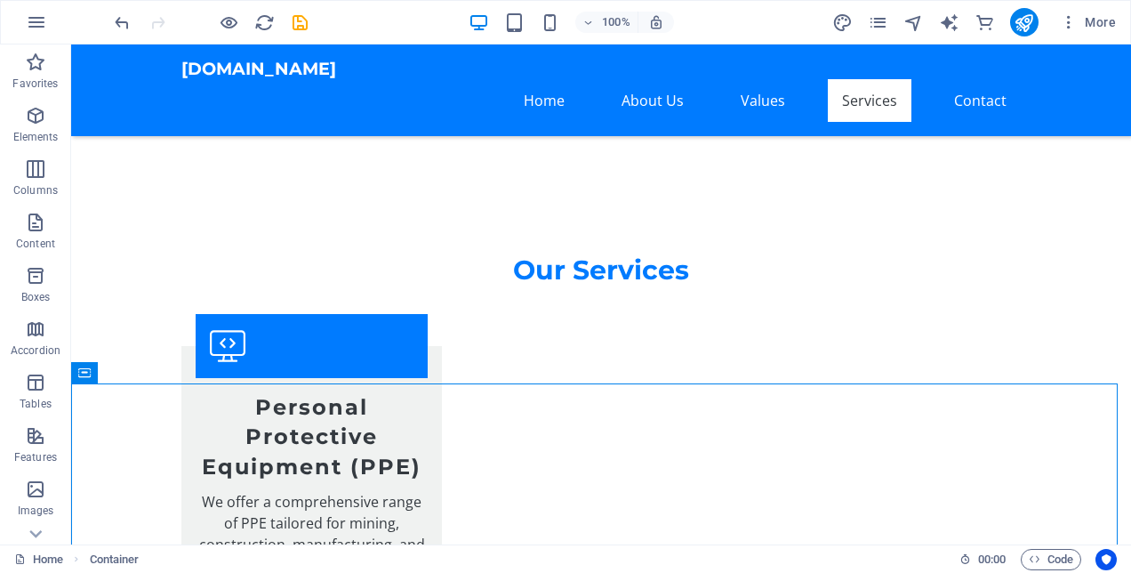
scroll to position [2669, 0]
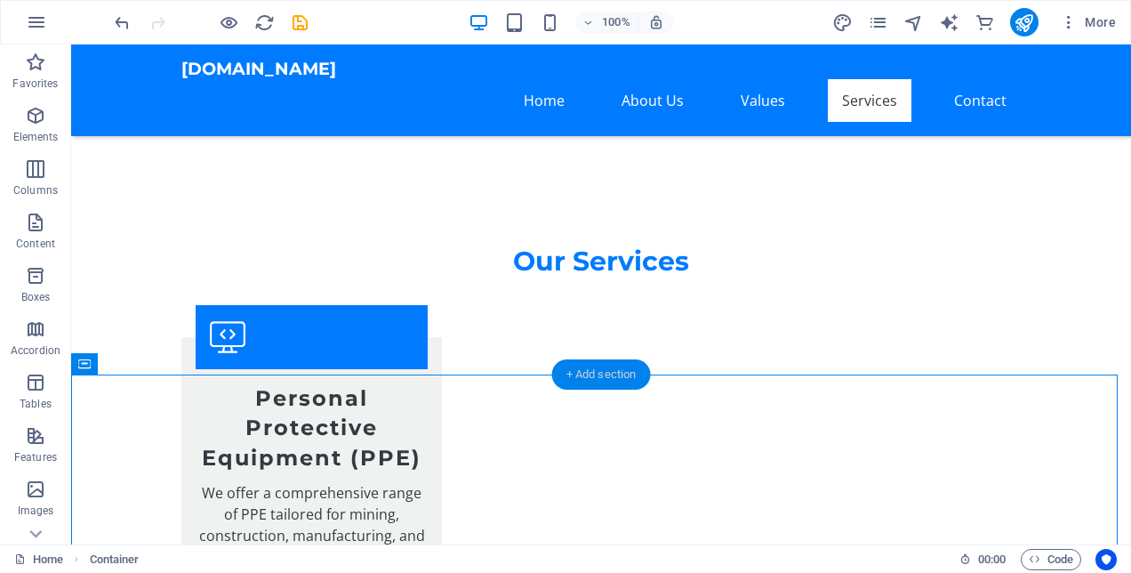
click at [601, 372] on div "+ Add section" at bounding box center [601, 374] width 99 height 30
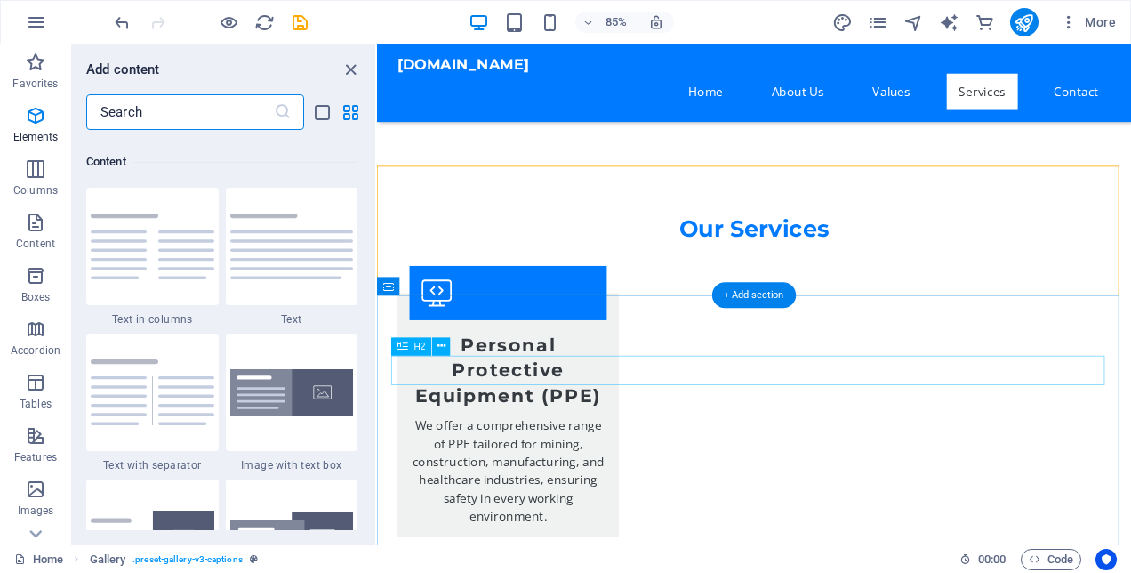
scroll to position [3111, 0]
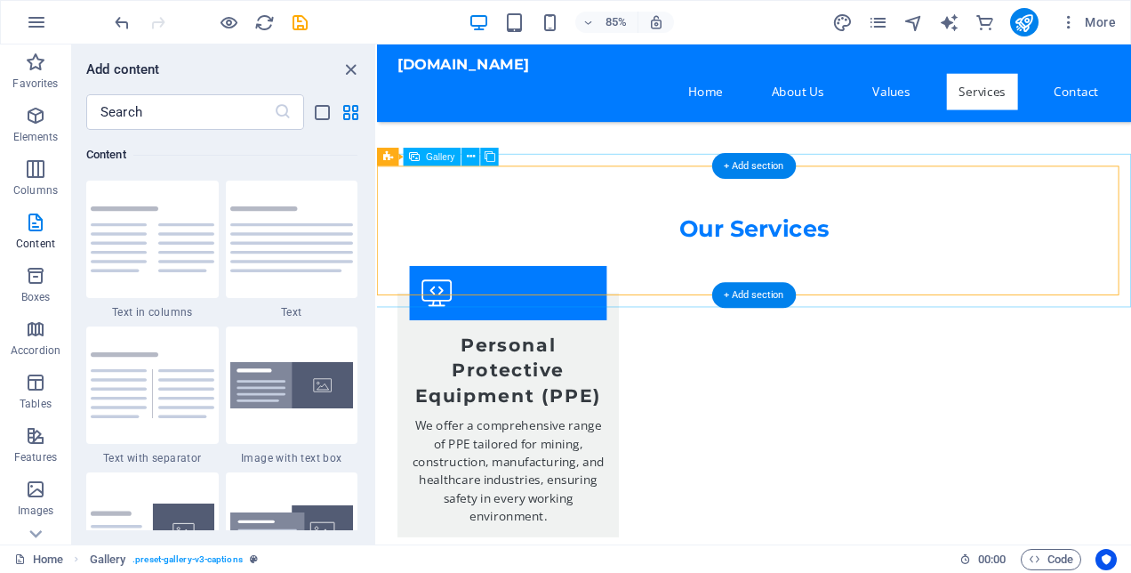
click at [471, 157] on icon at bounding box center [471, 157] width 8 height 16
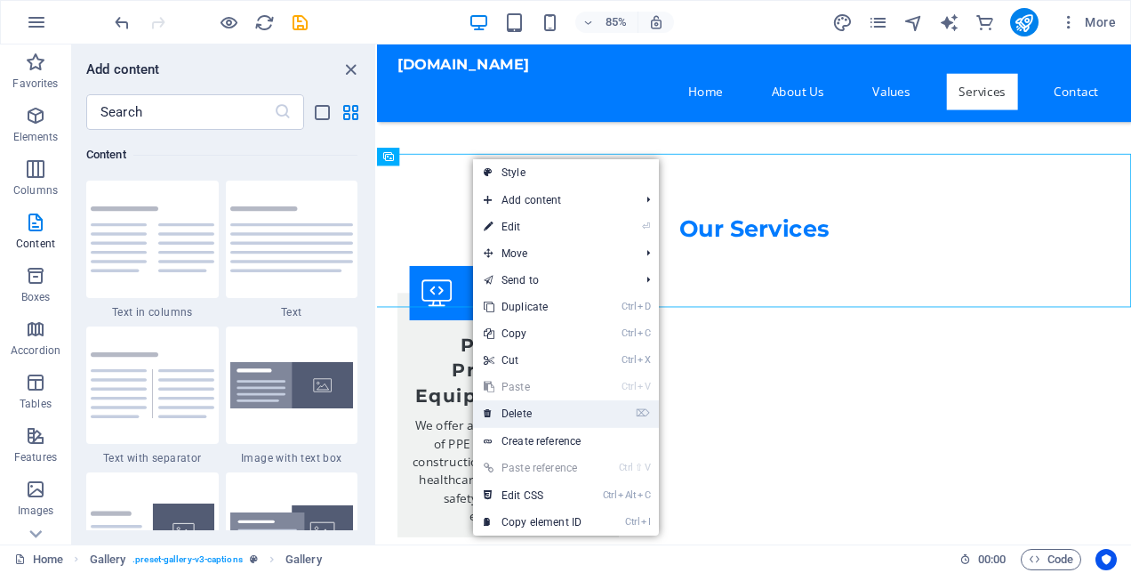
click at [516, 412] on link "⌦ Delete" at bounding box center [532, 413] width 119 height 27
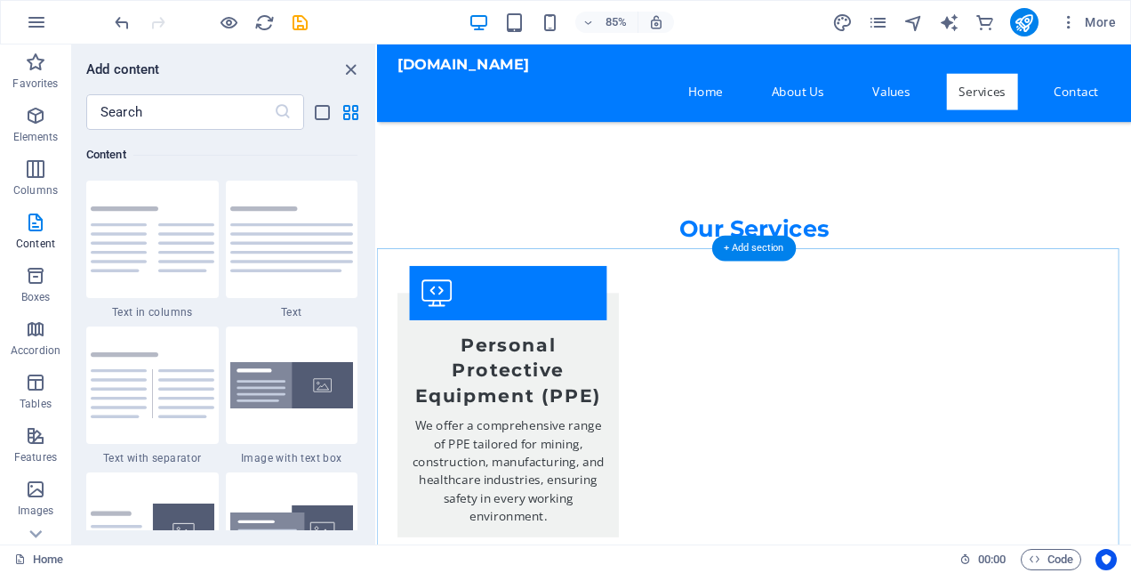
click at [741, 253] on div "+ Add section" at bounding box center [754, 249] width 84 height 26
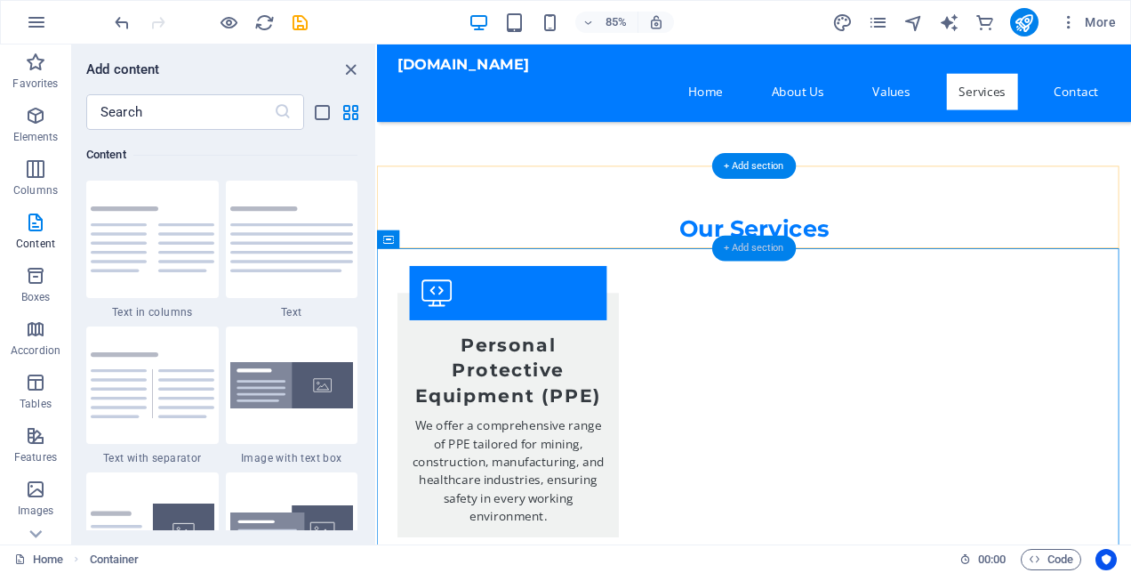
click at [758, 253] on div "+ Add section" at bounding box center [754, 249] width 84 height 26
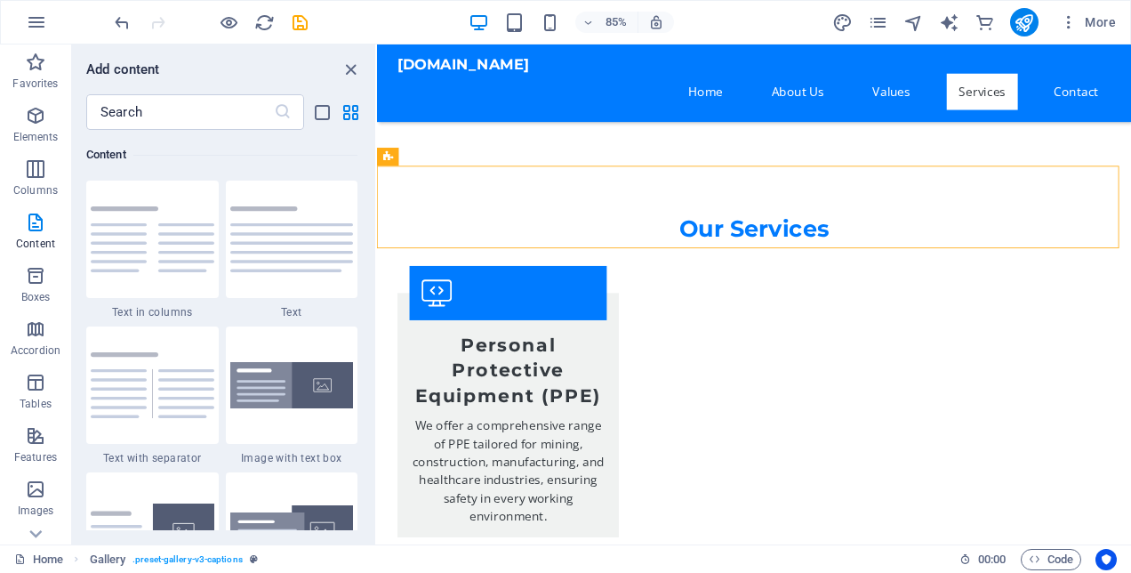
click at [372, 208] on div "Favorites 1 Star Headline 1 Star Container Elements 1 Star Headline 1 Star Text…" at bounding box center [223, 330] width 303 height 400
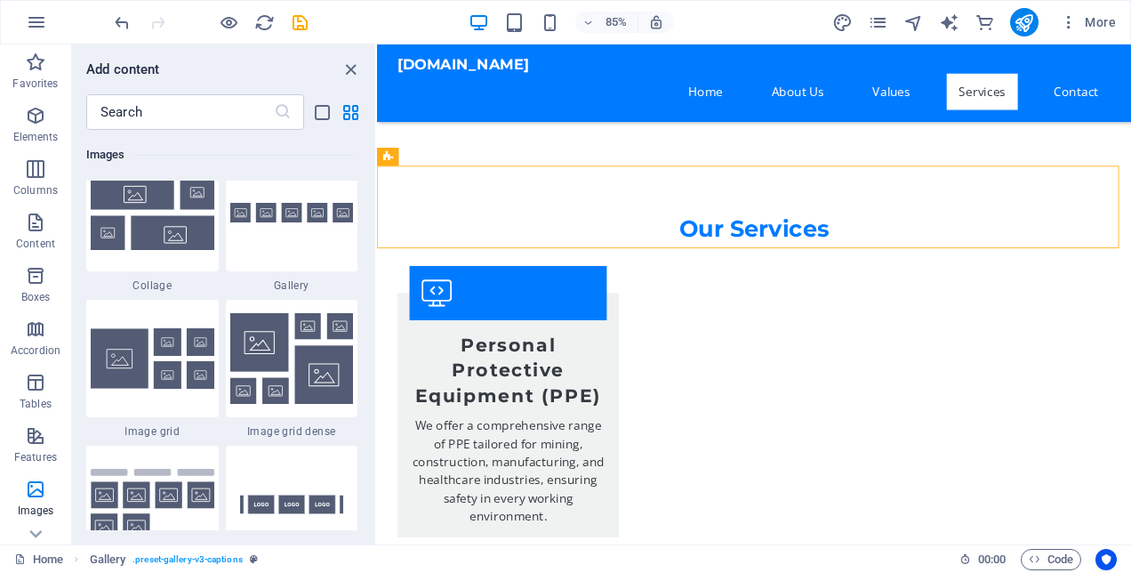
scroll to position [9215, 0]
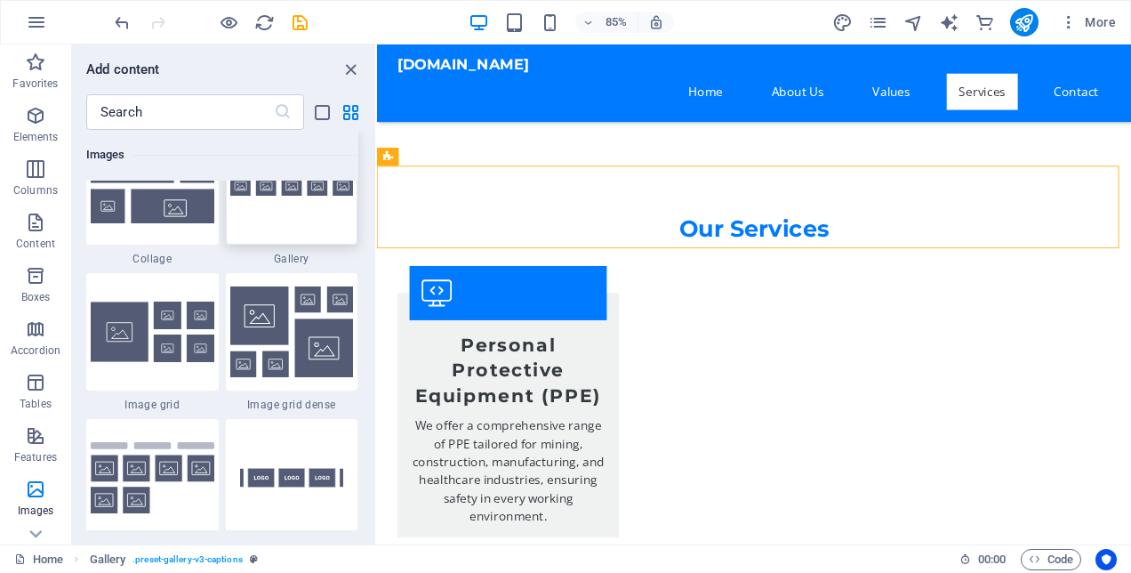
click at [279, 218] on div at bounding box center [292, 185] width 132 height 117
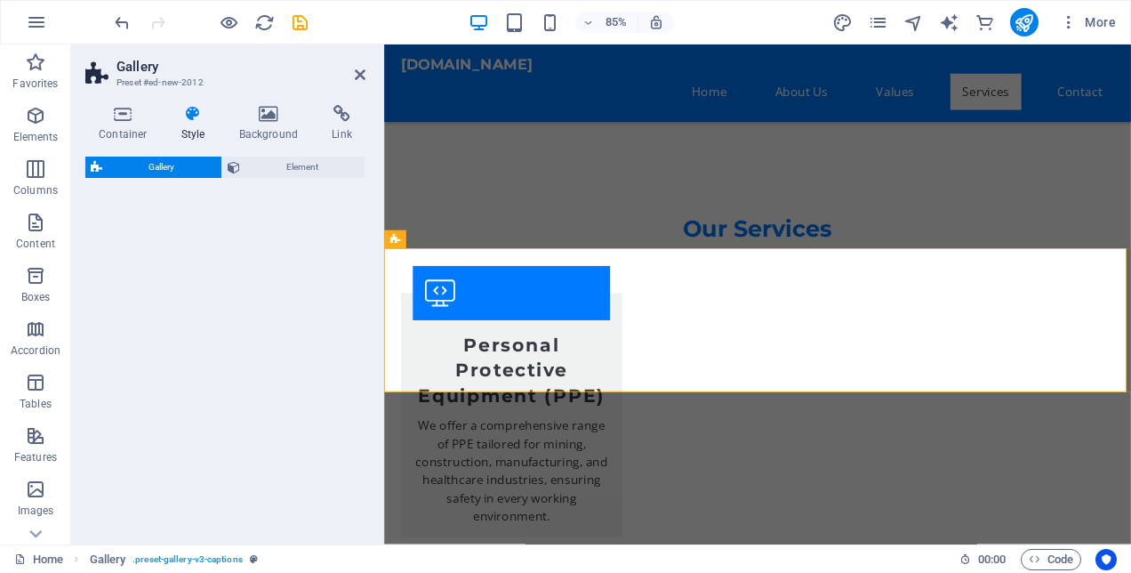
click at [281, 207] on div "Gallery Element" at bounding box center [225, 342] width 280 height 373
select select "rem"
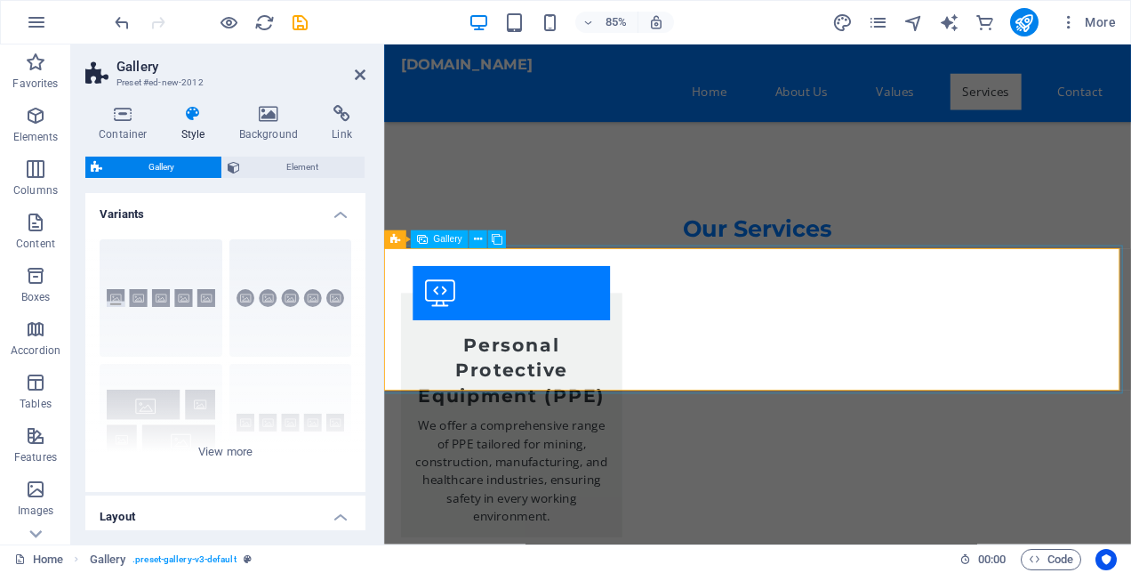
click at [448, 244] on span "Gallery" at bounding box center [447, 239] width 28 height 9
click at [448, 240] on span "Gallery" at bounding box center [447, 239] width 28 height 9
click at [478, 240] on icon at bounding box center [478, 240] width 8 height 16
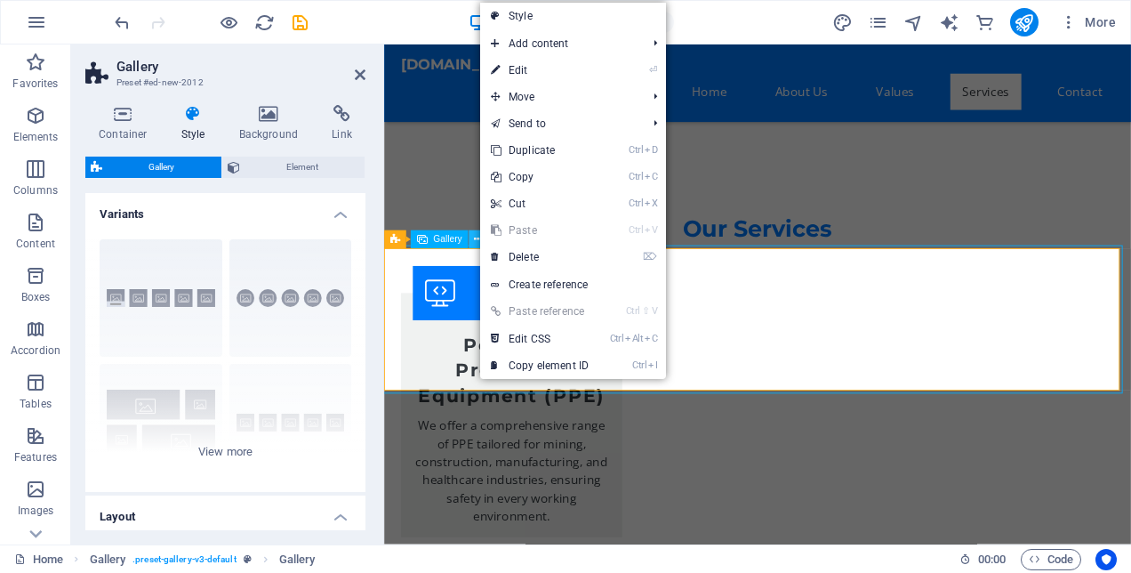
click at [477, 240] on icon at bounding box center [478, 240] width 8 height 16
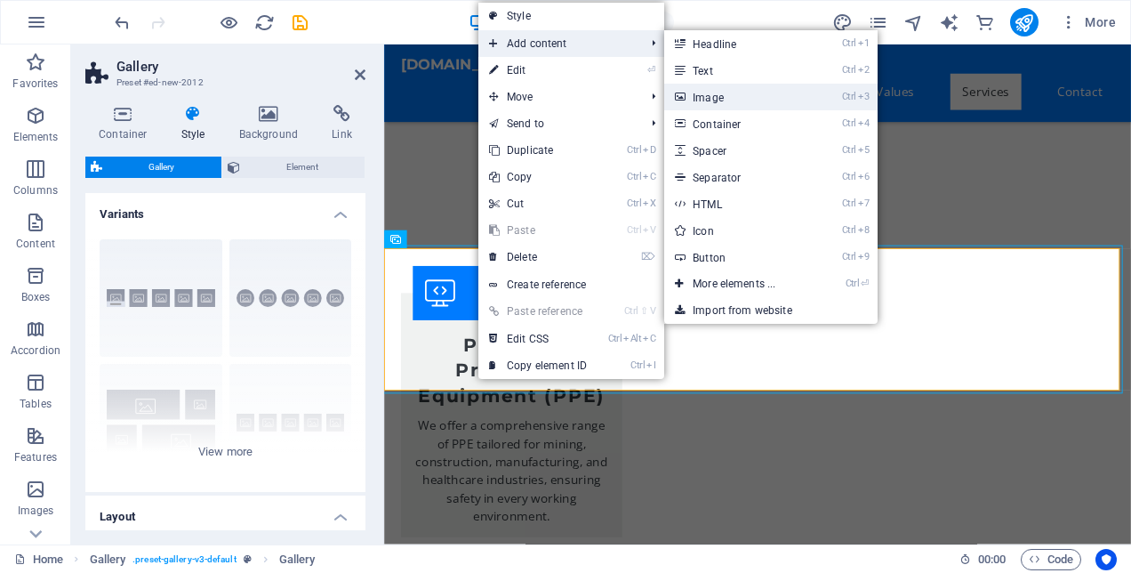
click at [706, 93] on link "Ctrl 3 Image" at bounding box center [737, 97] width 147 height 27
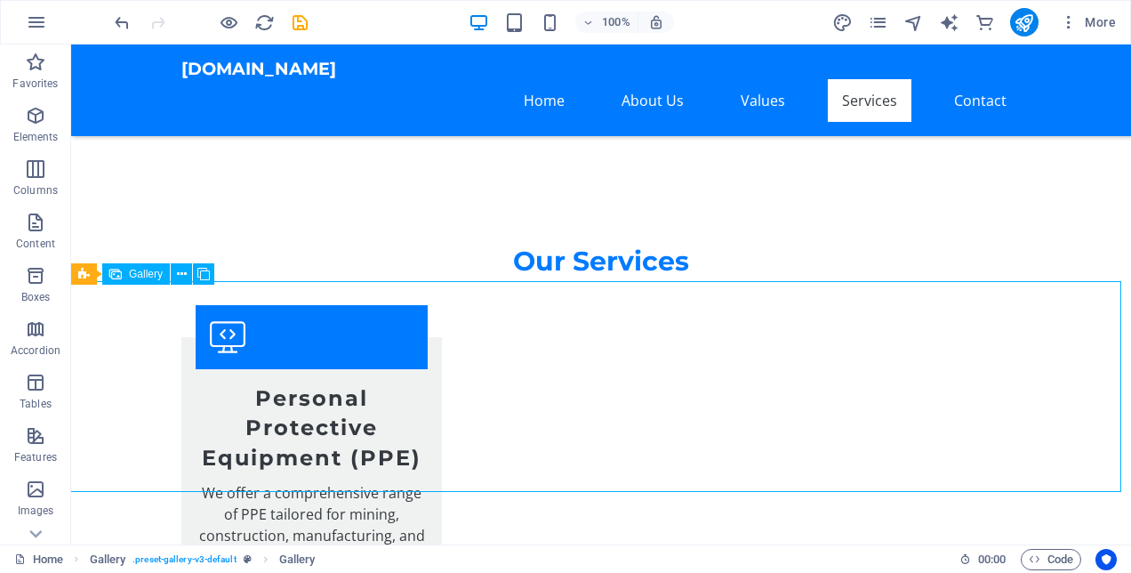
click at [133, 276] on span "Gallery" at bounding box center [146, 274] width 34 height 11
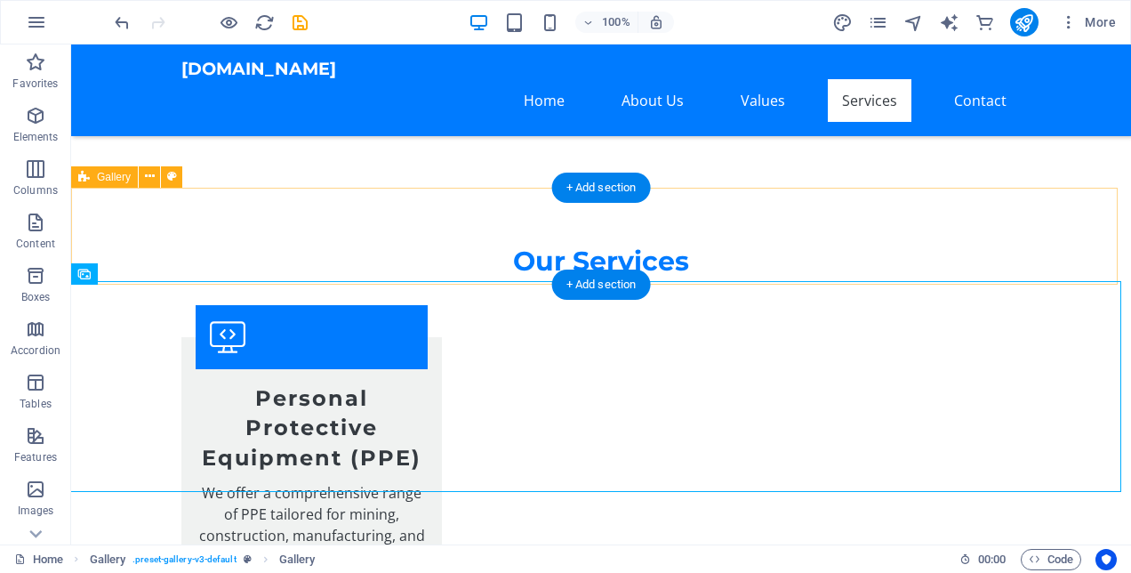
select select "rem"
select select "preset-gallery-v3-captions"
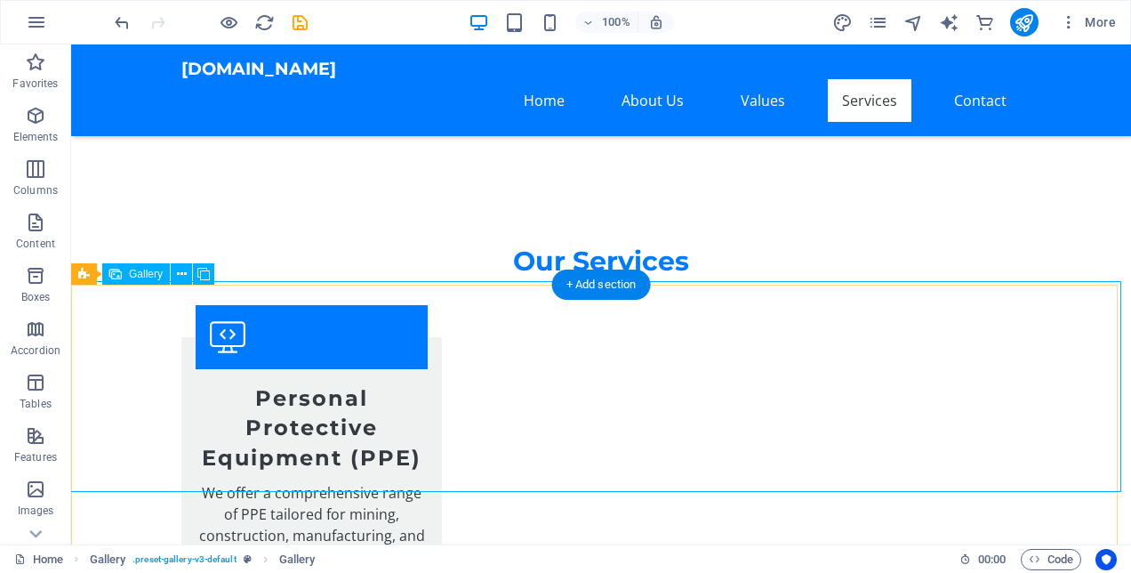
drag, startPoint x: 196, startPoint y: 361, endPoint x: 196, endPoint y: 385, distance: 24.0
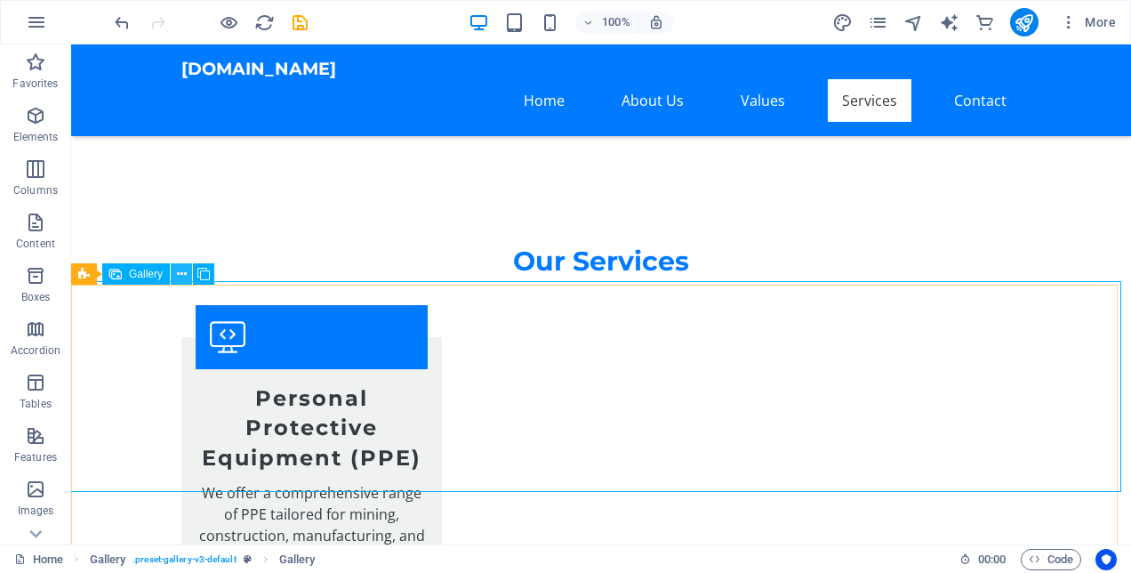
click at [187, 273] on button at bounding box center [181, 273] width 21 height 21
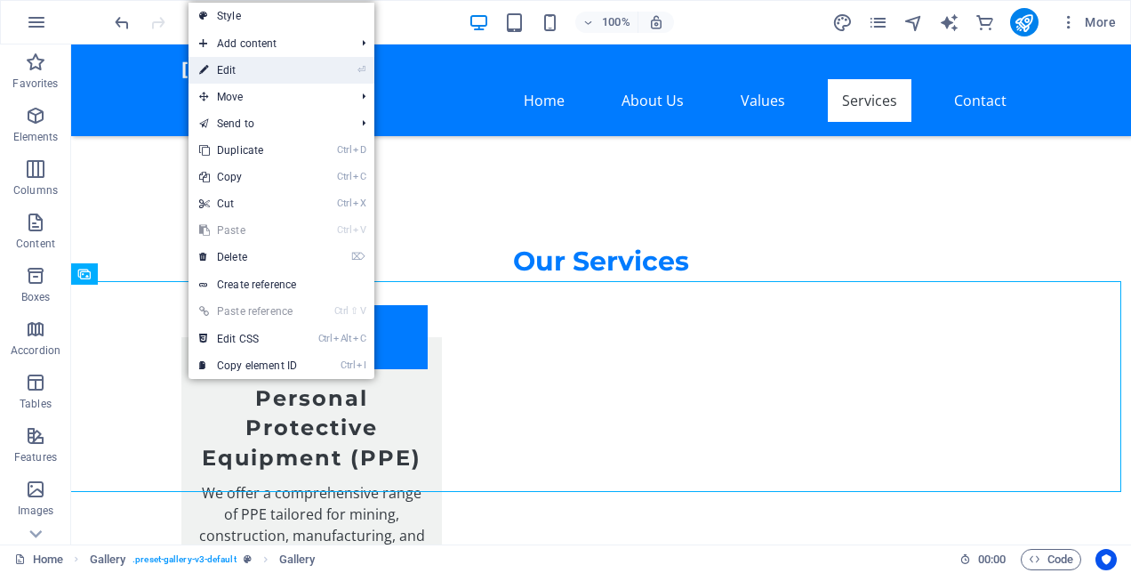
click at [251, 82] on link "⏎ Edit" at bounding box center [247, 70] width 119 height 27
select select "4"
select select "px"
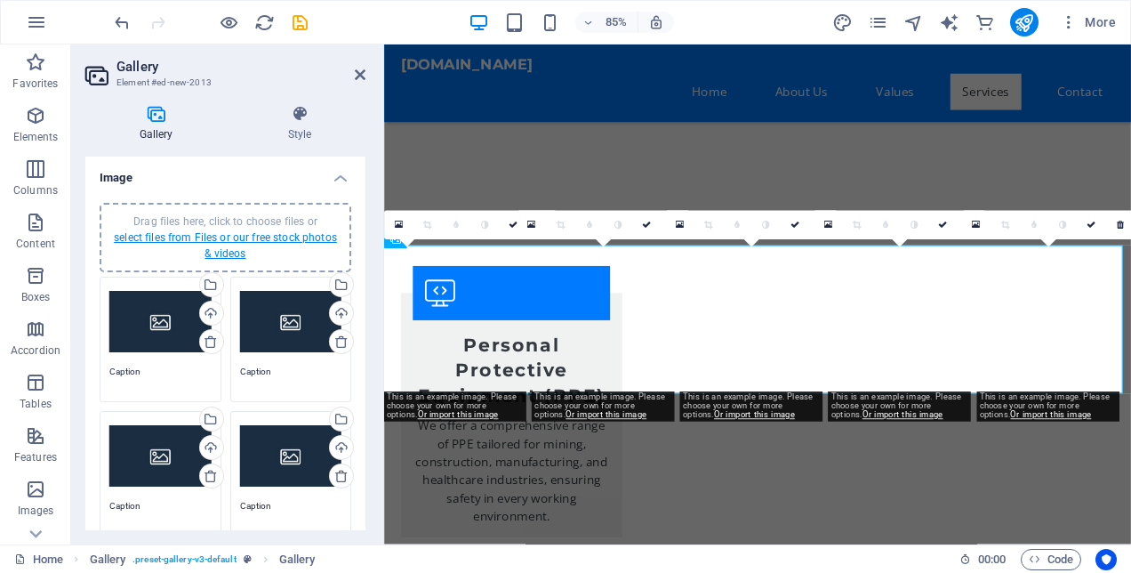
click at [238, 231] on link "select files from Files or our free stock photos & videos" at bounding box center [225, 245] width 223 height 28
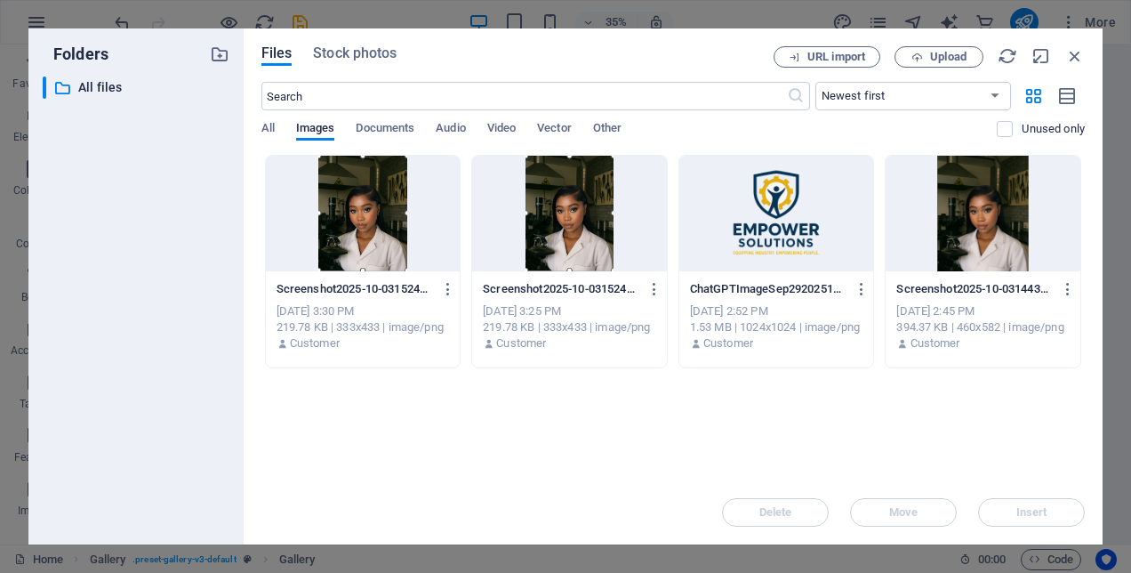
click at [564, 236] on div at bounding box center [569, 214] width 195 height 116
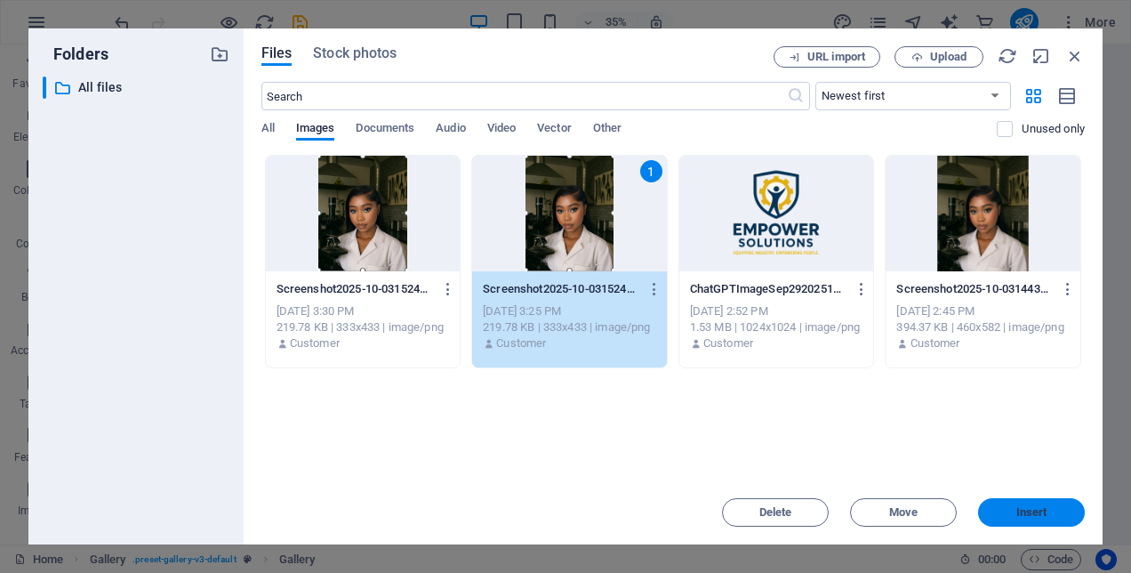
click at [1049, 508] on span "Insert" at bounding box center [1031, 512] width 92 height 11
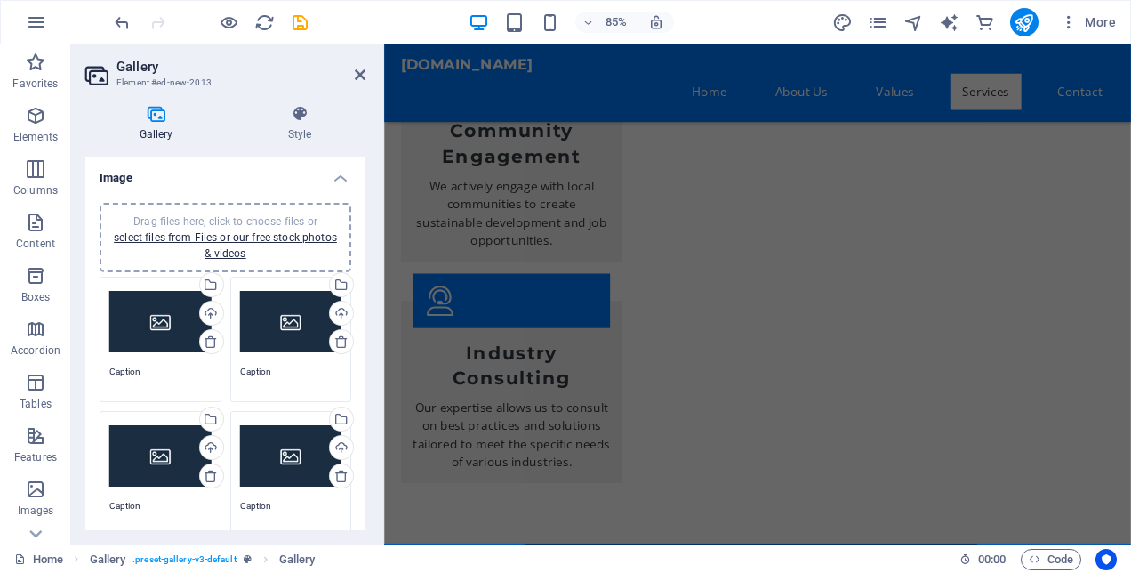
scroll to position [4238, 0]
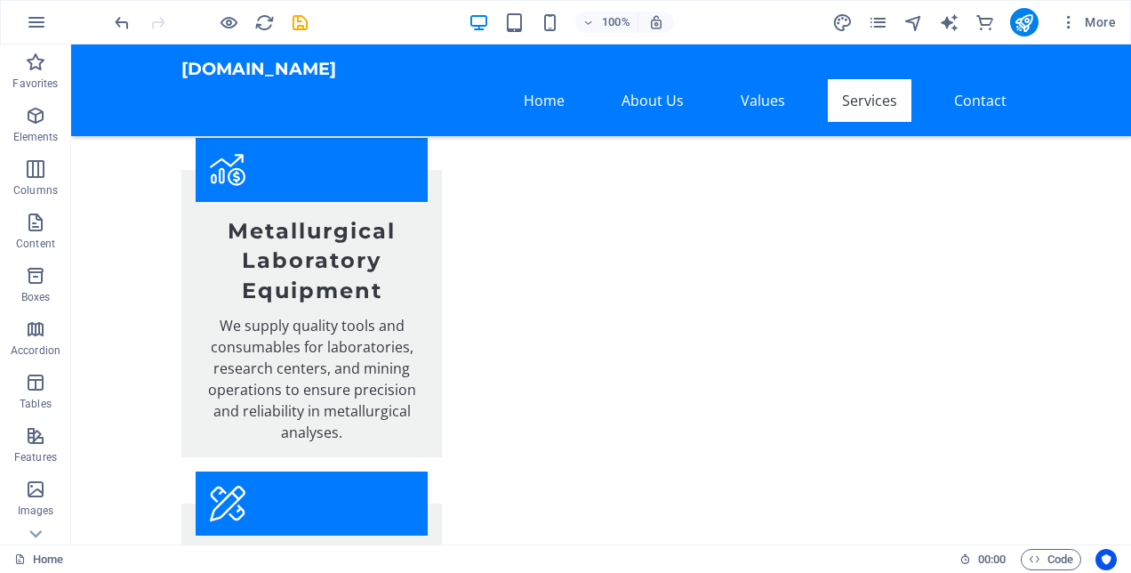
scroll to position [3484, 0]
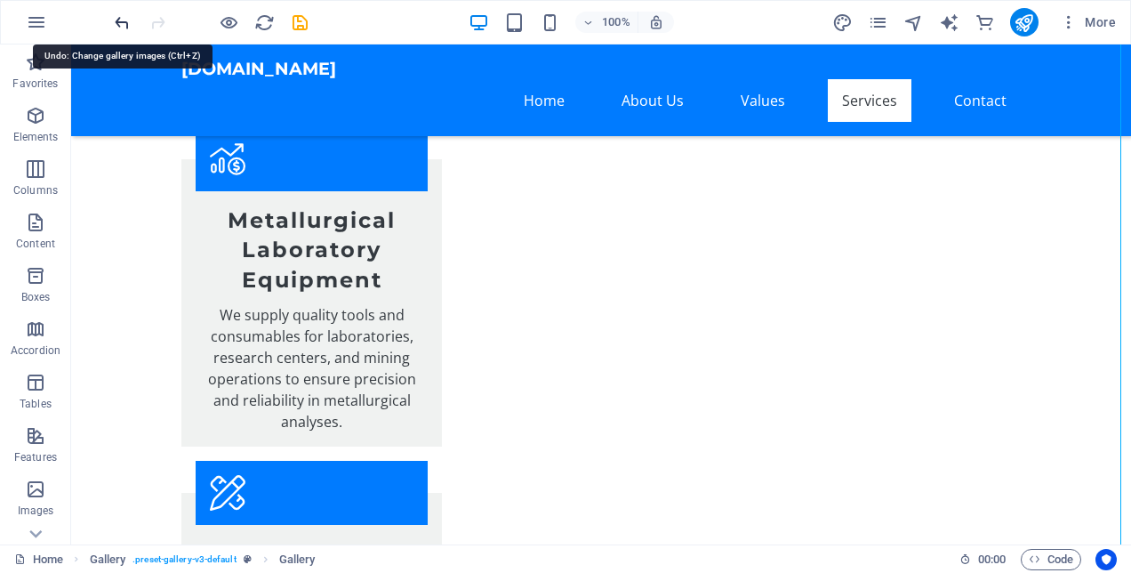
click at [128, 22] on icon "undo" at bounding box center [122, 22] width 20 height 20
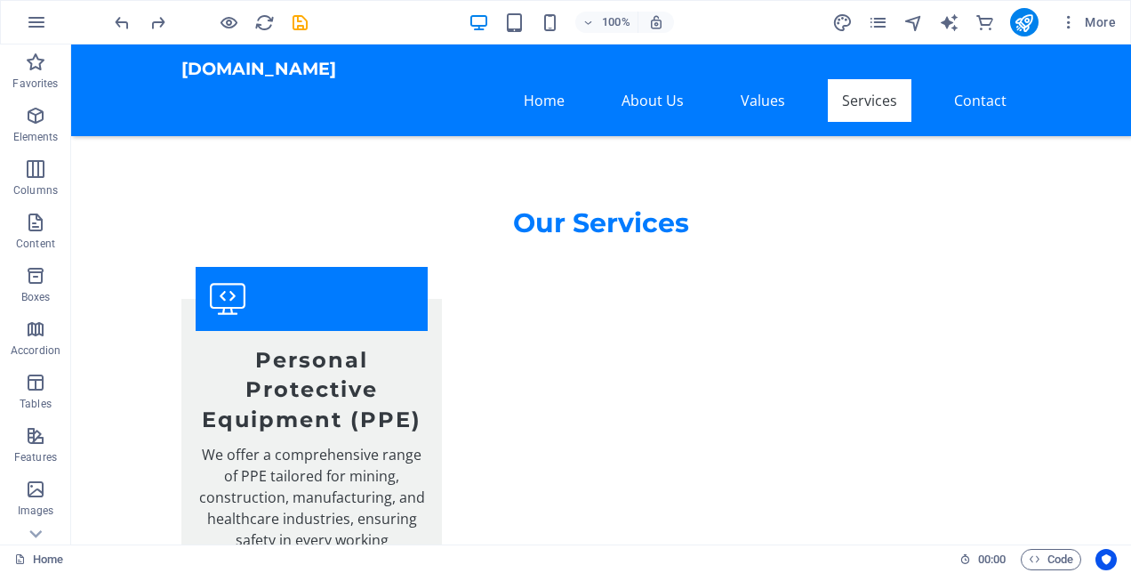
scroll to position [2753, 0]
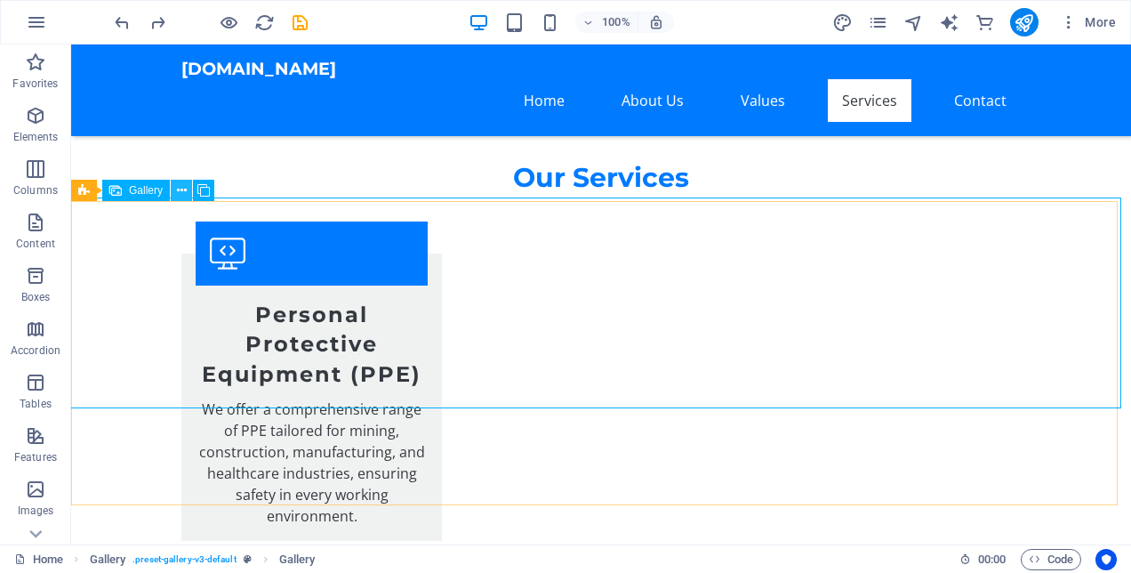
click at [177, 191] on icon at bounding box center [182, 190] width 10 height 19
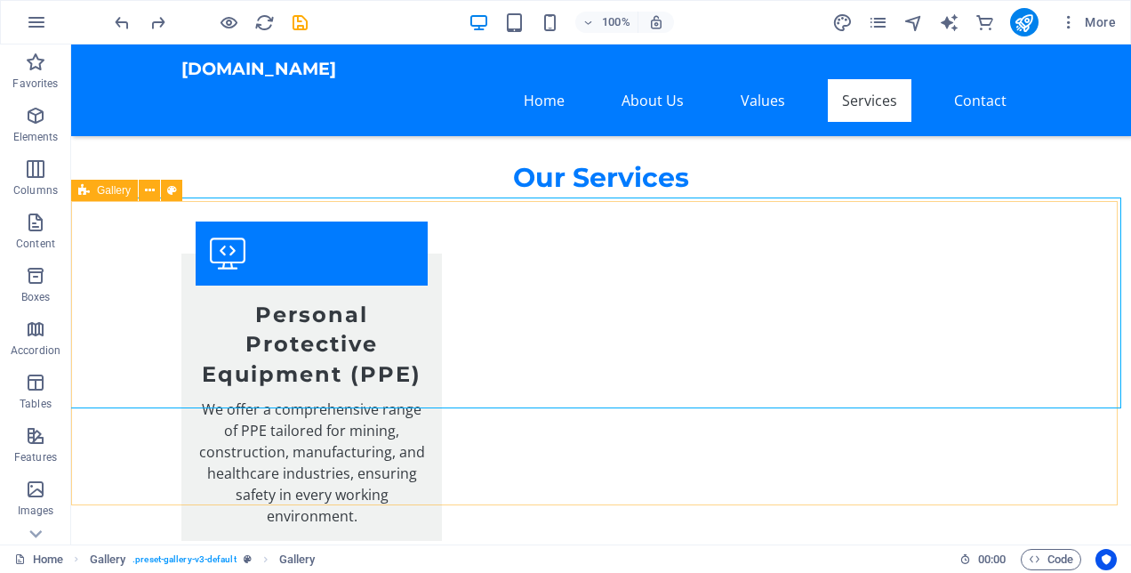
click at [90, 187] on div "Gallery" at bounding box center [104, 190] width 67 height 21
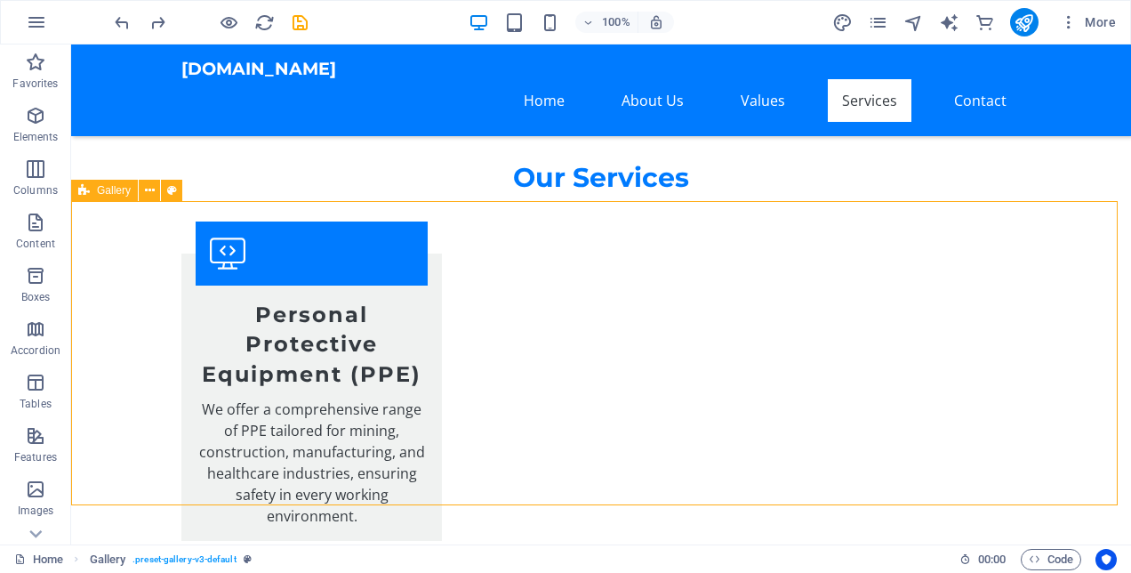
click at [90, 187] on div "Gallery" at bounding box center [104, 190] width 67 height 21
click at [23, 332] on span "Accordion" at bounding box center [35, 339] width 71 height 43
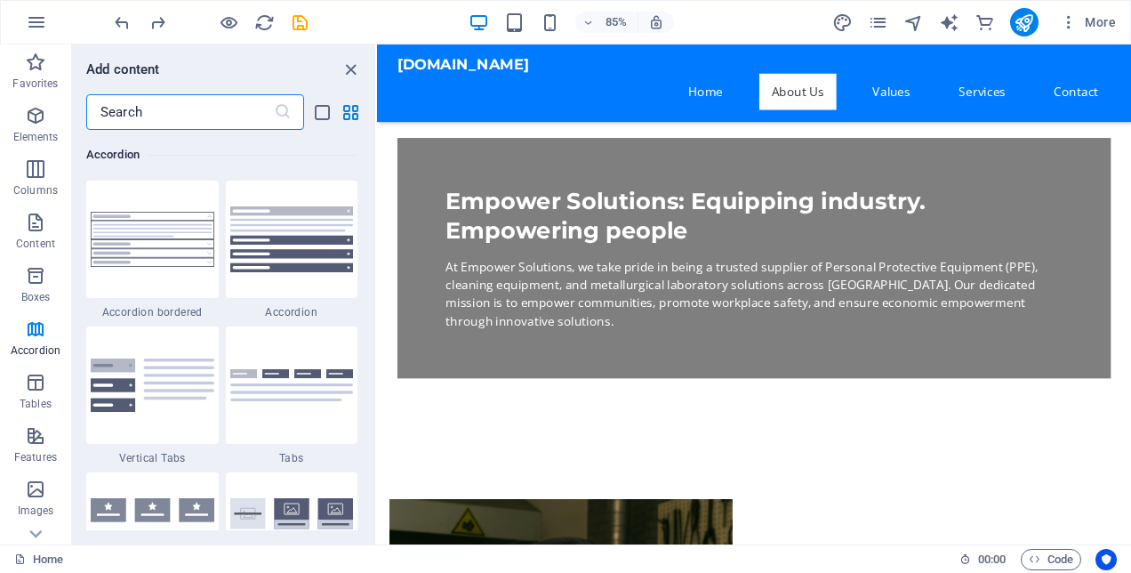
scroll to position [666, 0]
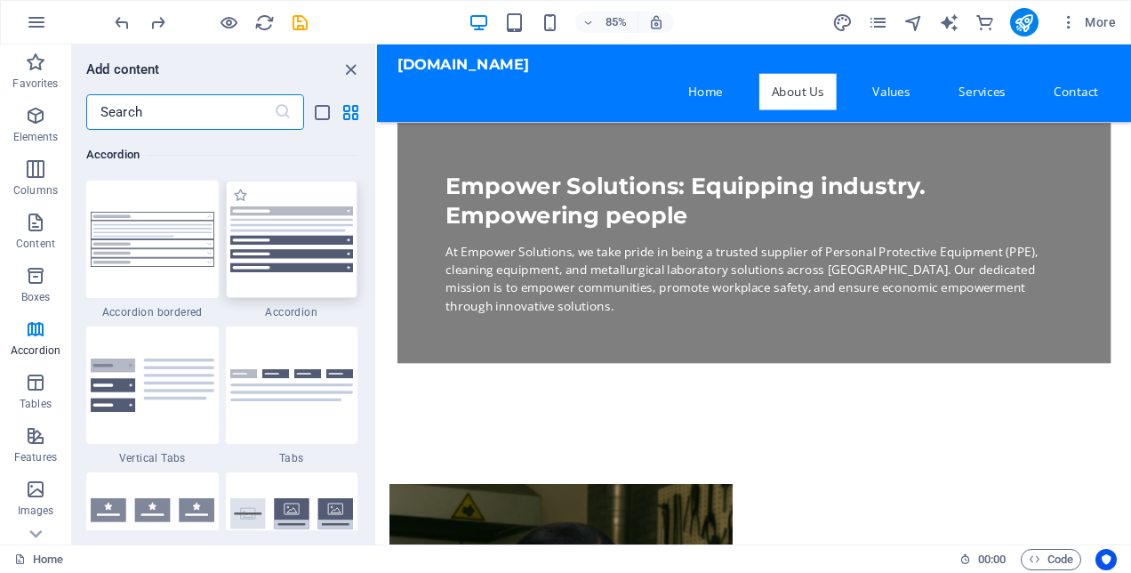
click at [272, 280] on div at bounding box center [292, 238] width 132 height 117
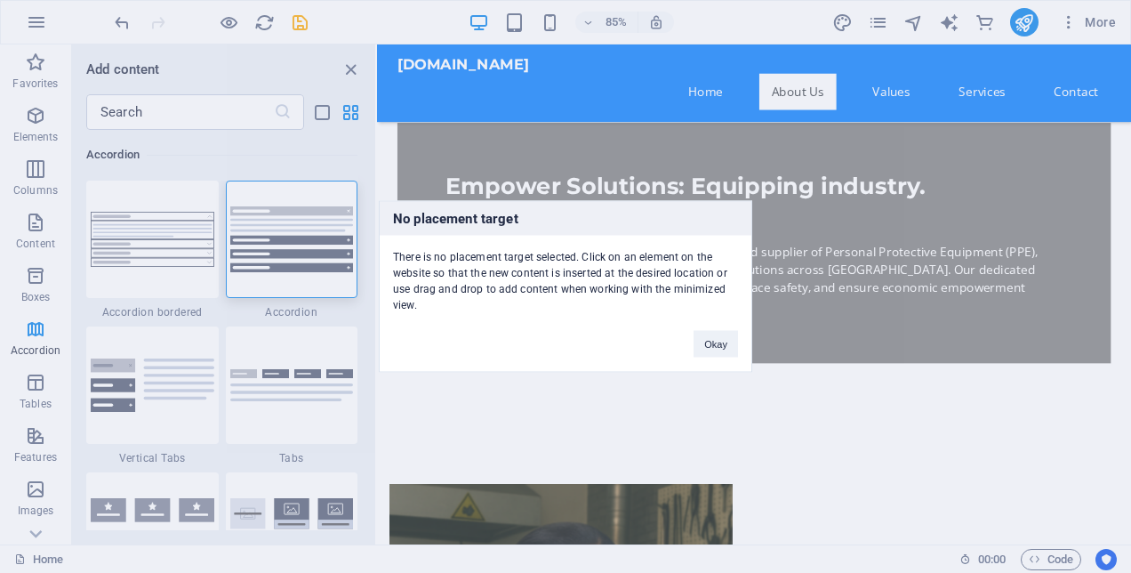
drag, startPoint x: 481, startPoint y: 222, endPoint x: 484, endPoint y: 251, distance: 28.6
click at [484, 251] on div "No placement target There is no placement target selected. Click on an element …" at bounding box center [565, 287] width 373 height 172
drag, startPoint x: 484, startPoint y: 251, endPoint x: 507, endPoint y: 357, distance: 108.3
click at [507, 357] on div "No placement target There is no placement target selected. Click on an element …" at bounding box center [565, 287] width 373 height 172
click at [724, 340] on button "Okay" at bounding box center [716, 344] width 44 height 27
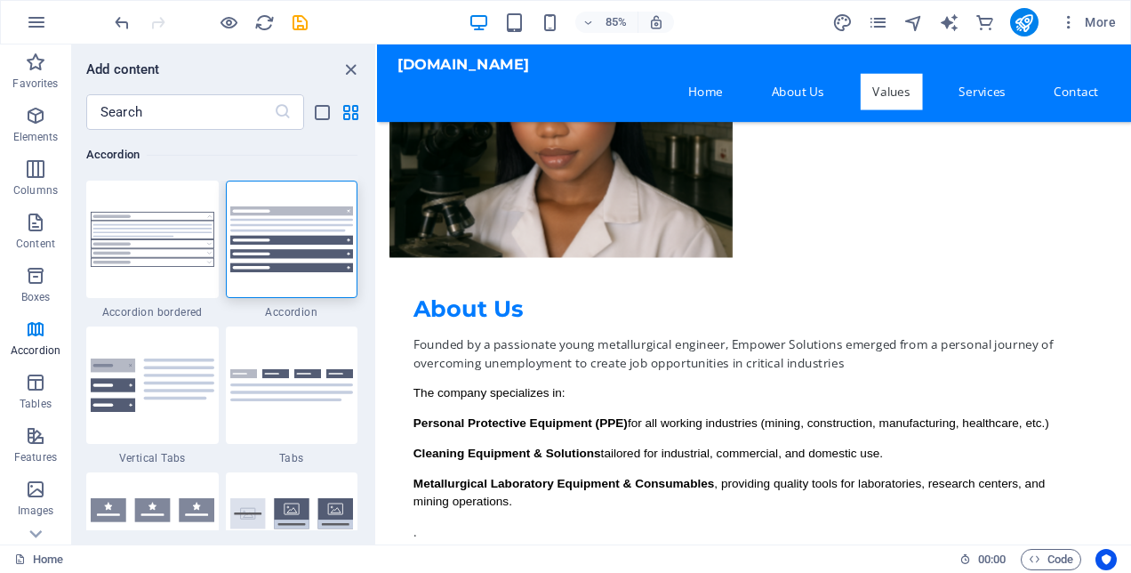
scroll to position [1299, 0]
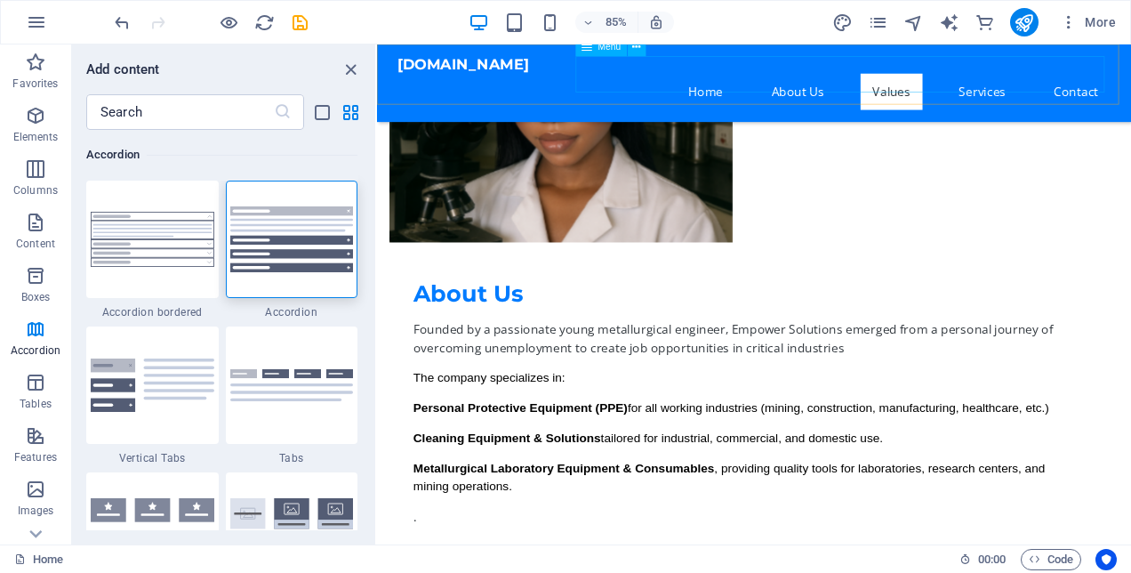
click at [1130, 79] on nav "Home About Us Values Services Contact" at bounding box center [820, 100] width 839 height 43
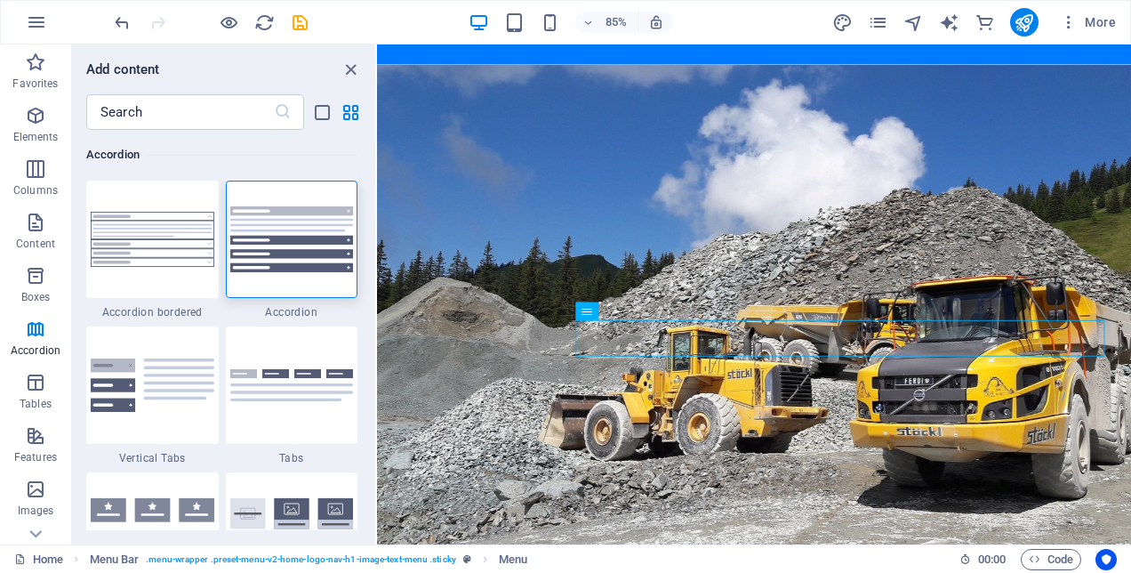
scroll to position [0, 0]
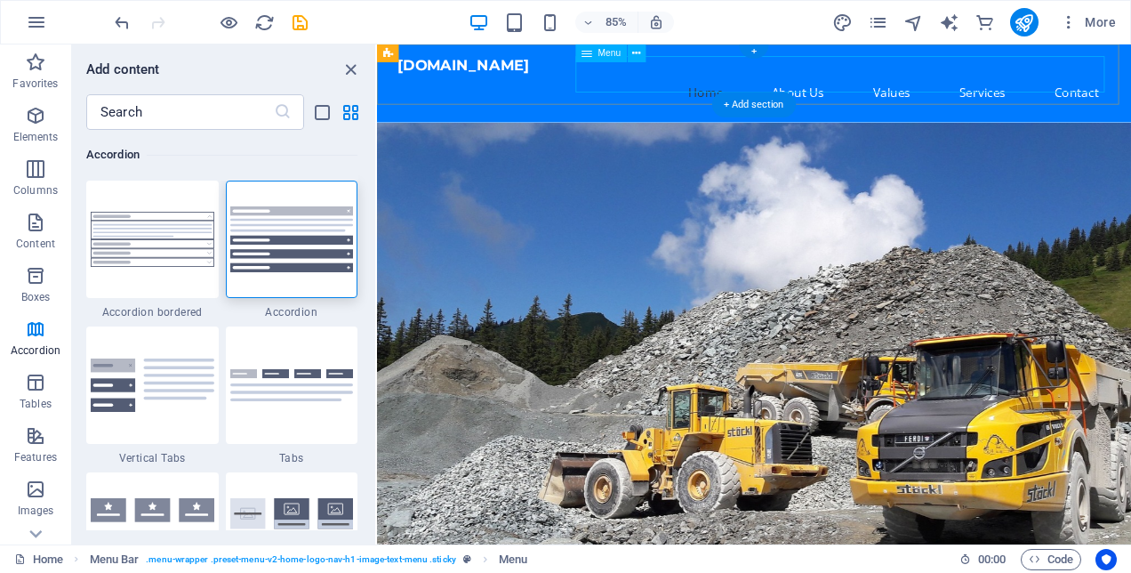
click at [1130, 79] on nav "Home About Us Values Services Contact" at bounding box center [820, 100] width 839 height 43
click at [910, 79] on nav "Home About Us Values Services Contact" at bounding box center [820, 100] width 839 height 43
click at [636, 50] on icon at bounding box center [636, 53] width 8 height 16
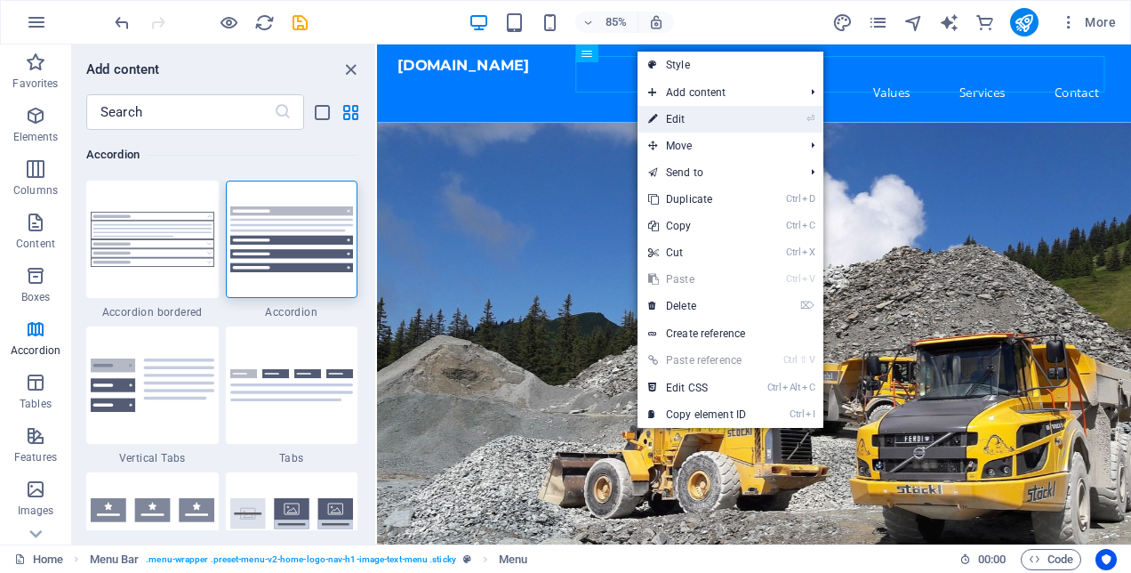
click at [699, 116] on link "⏎ Edit" at bounding box center [697, 119] width 119 height 27
select select
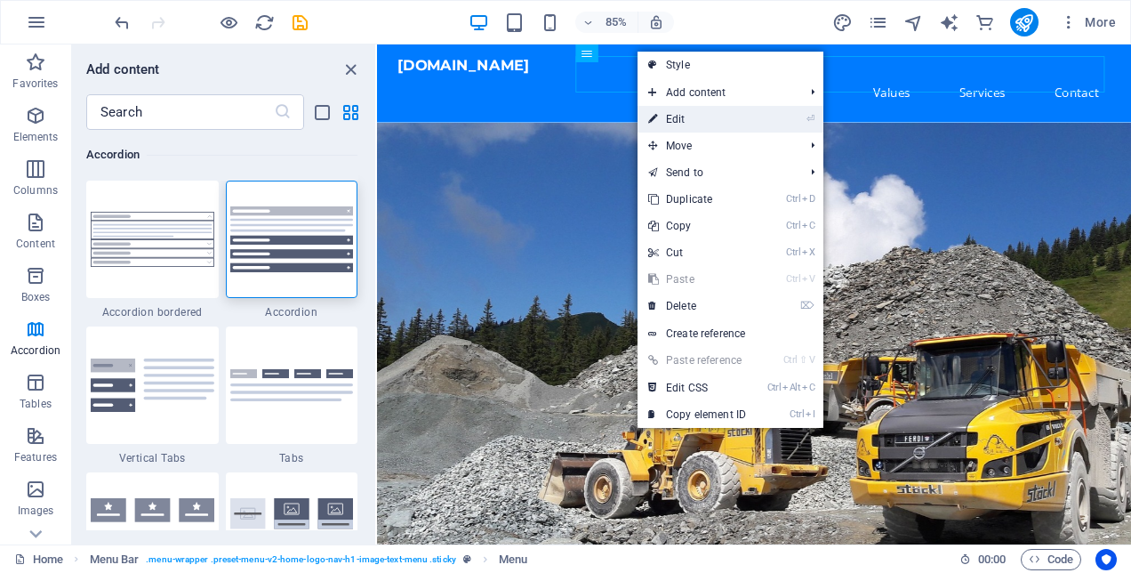
select select
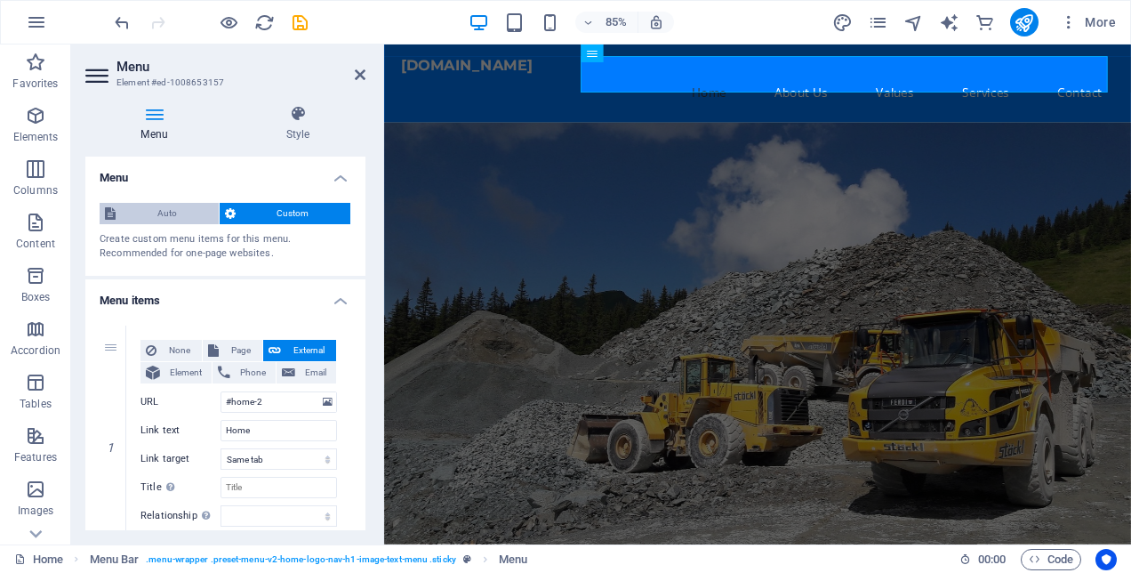
click at [154, 212] on span "Auto" at bounding box center [167, 213] width 92 height 21
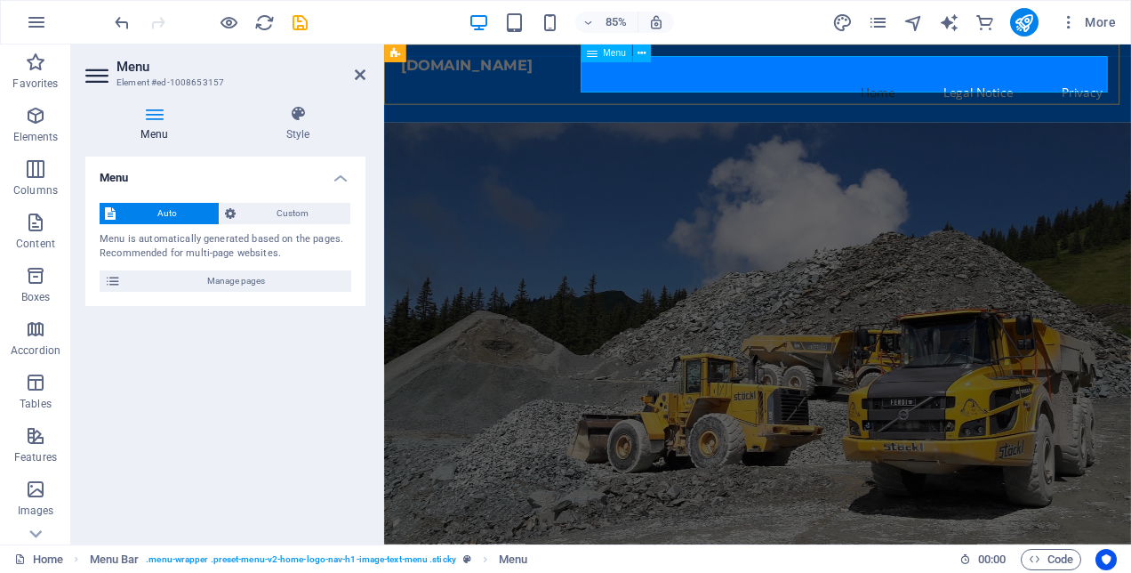
click at [964, 83] on nav "Home Legal Notice Privacy" at bounding box center [823, 100] width 839 height 43
click at [120, 275] on icon at bounding box center [113, 280] width 16 height 21
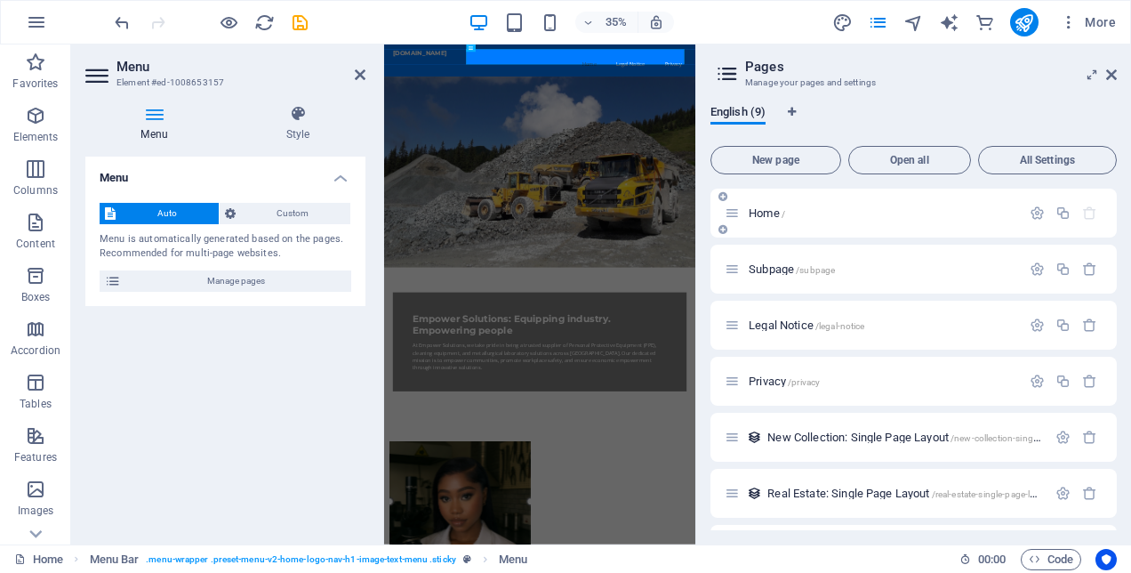
click at [788, 213] on p "Home /" at bounding box center [882, 213] width 267 height 12
click at [924, 159] on span "Open all" at bounding box center [909, 160] width 107 height 11
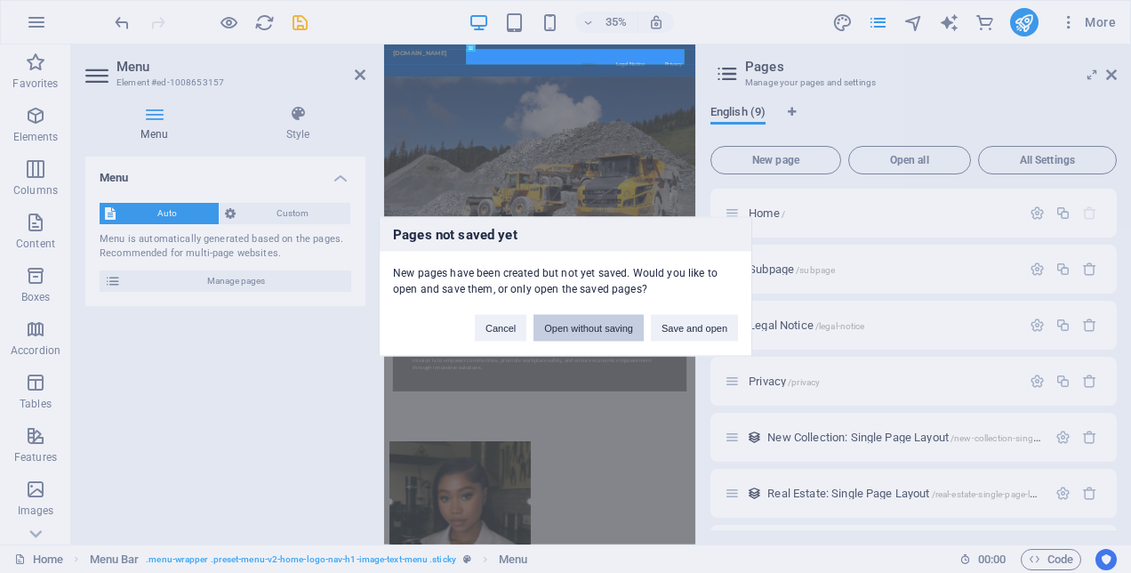
click at [614, 330] on button "Open without saving" at bounding box center [588, 328] width 110 height 27
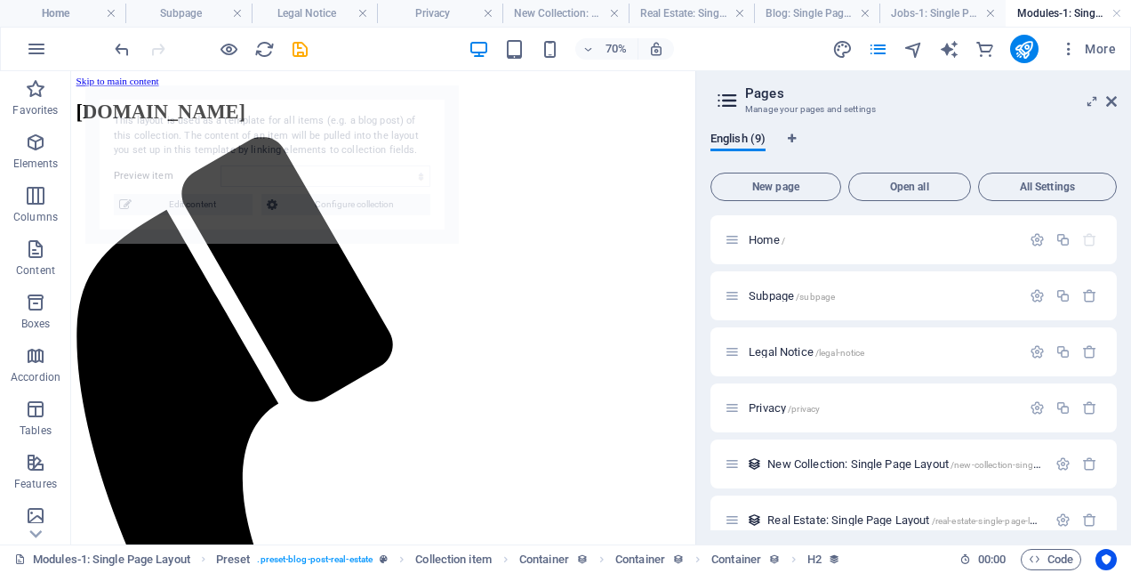
select select "68dfcd059bc652b11b01eb95"
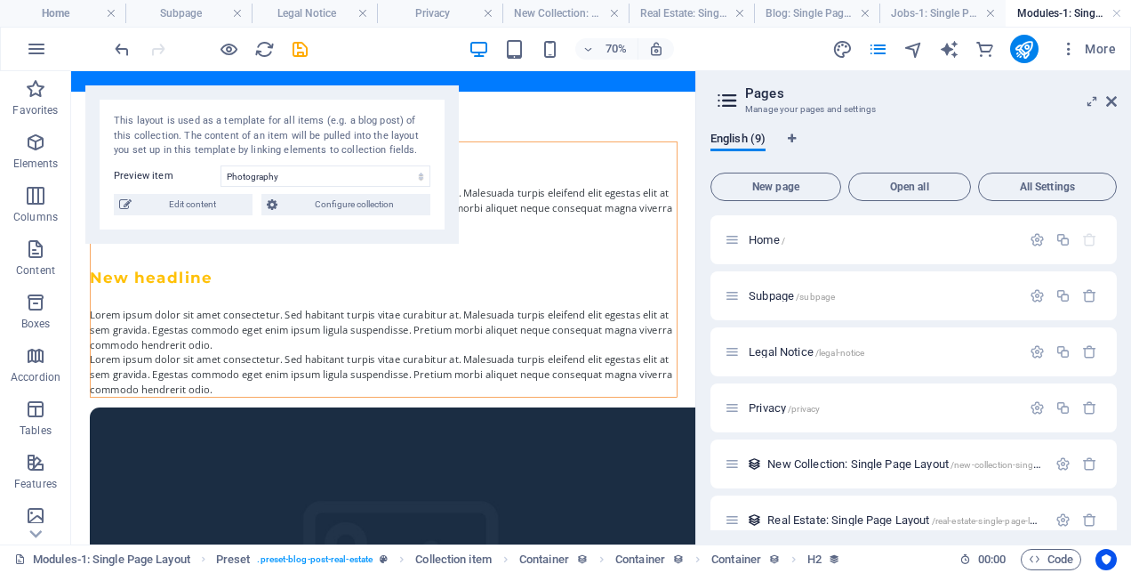
scroll to position [51, 0]
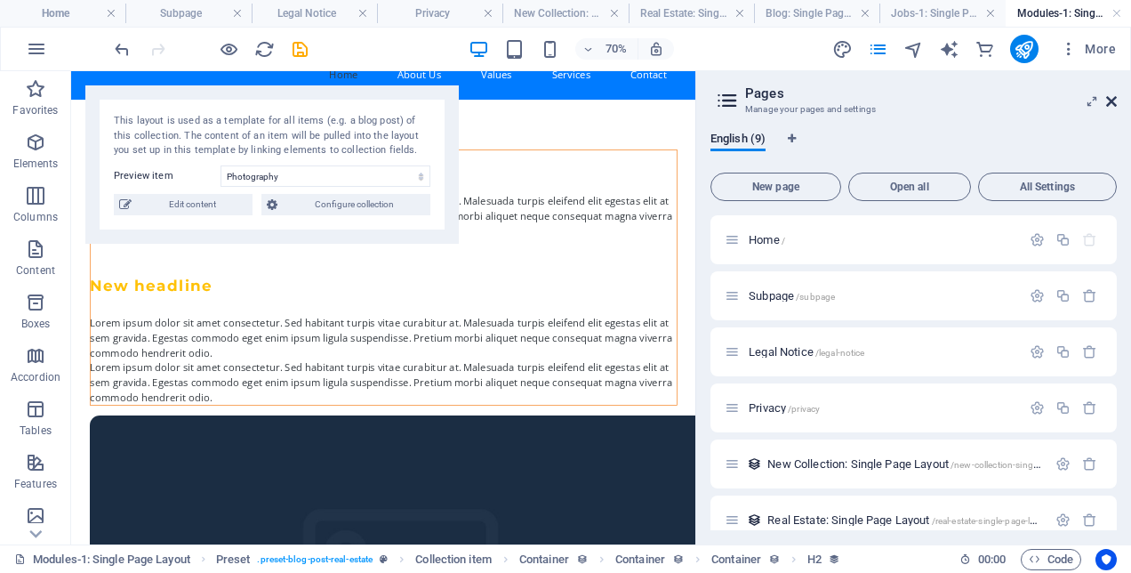
click at [1112, 103] on icon at bounding box center [1111, 101] width 11 height 14
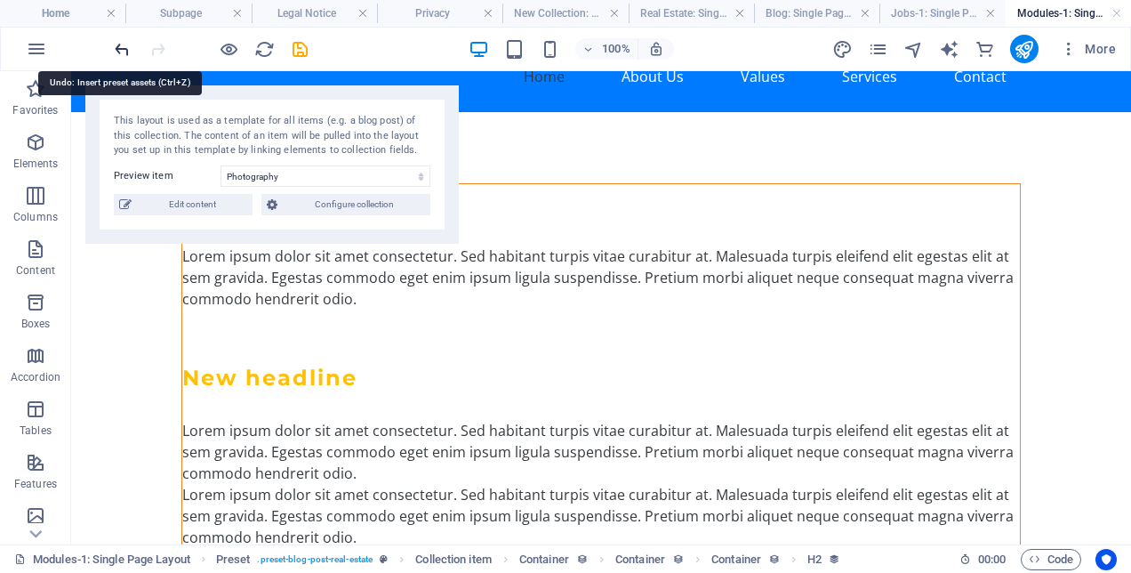
click at [119, 48] on icon "undo" at bounding box center [122, 49] width 20 height 20
click at [122, 48] on icon "undo" at bounding box center [122, 49] width 20 height 20
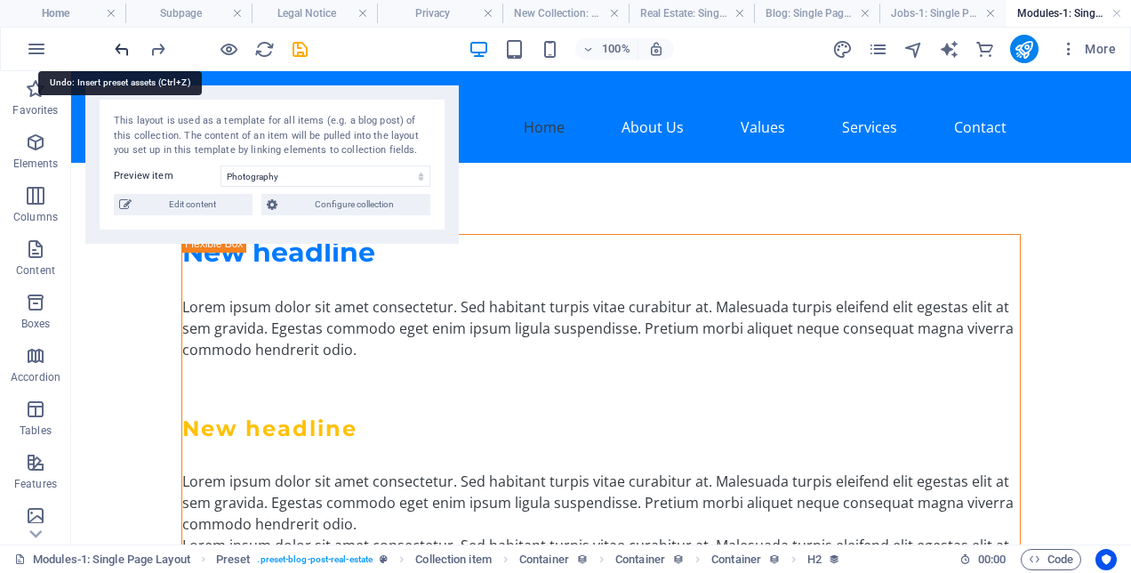
click at [119, 48] on icon "undo" at bounding box center [122, 49] width 20 height 20
click at [119, 48] on div at bounding box center [210, 49] width 199 height 28
click at [44, 42] on icon "button" at bounding box center [36, 48] width 21 height 21
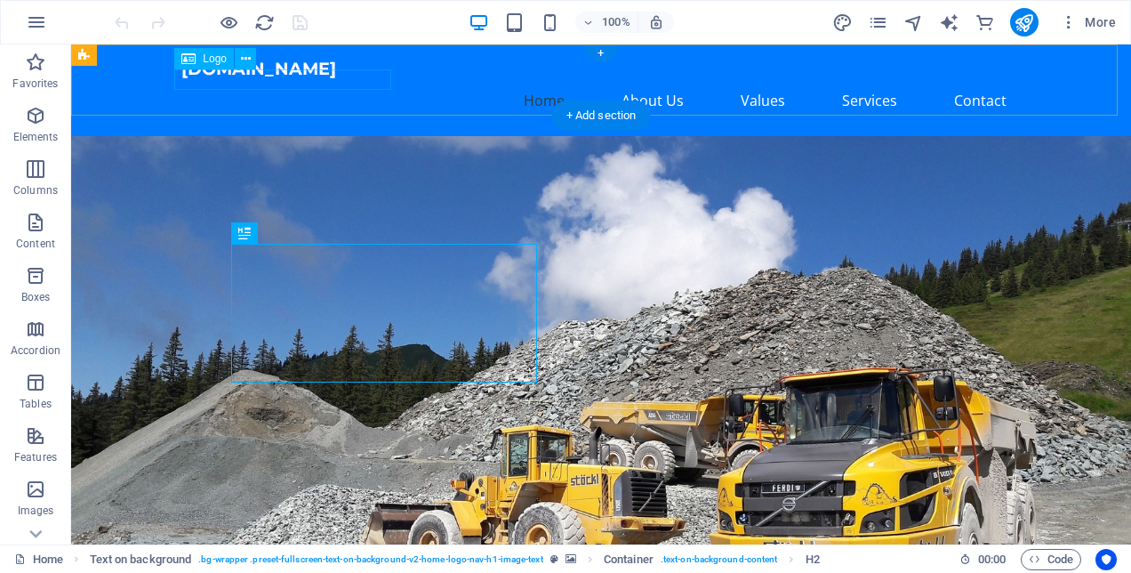
click at [250, 79] on div "[DOMAIN_NAME]" at bounding box center [600, 69] width 839 height 20
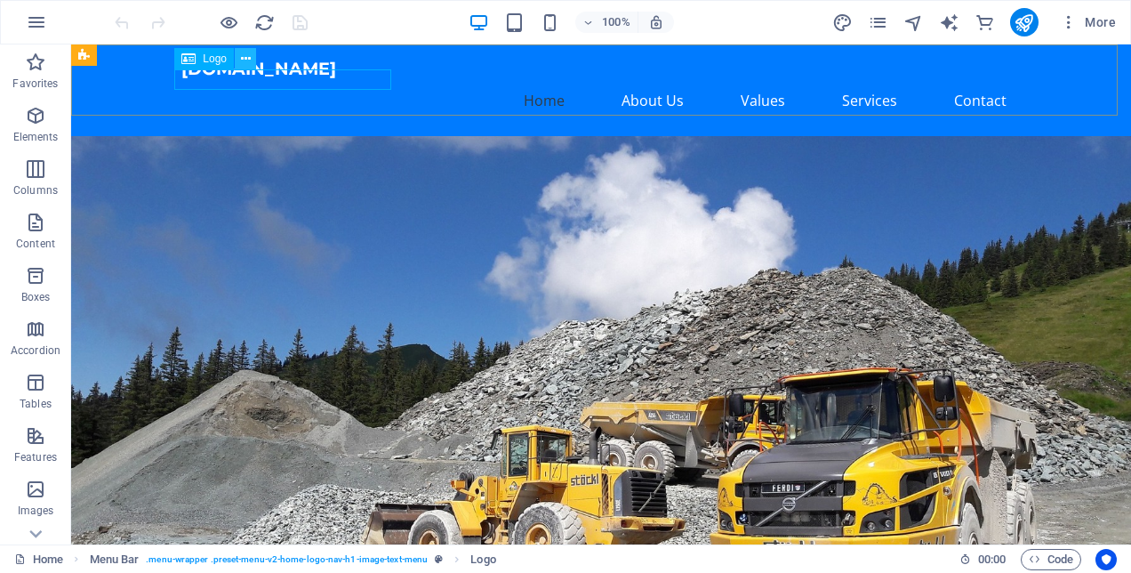
click at [246, 55] on icon at bounding box center [246, 59] width 10 height 19
click at [252, 79] on div "[DOMAIN_NAME]" at bounding box center [600, 69] width 839 height 20
click at [244, 62] on icon at bounding box center [246, 59] width 10 height 19
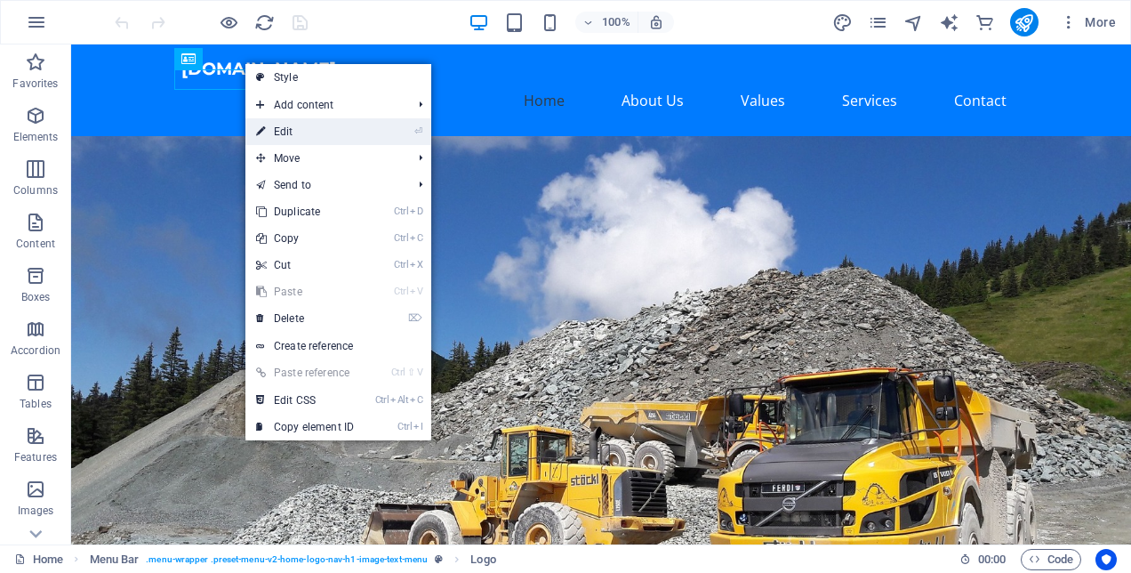
click at [301, 140] on link "⏎ Edit" at bounding box center [304, 131] width 119 height 27
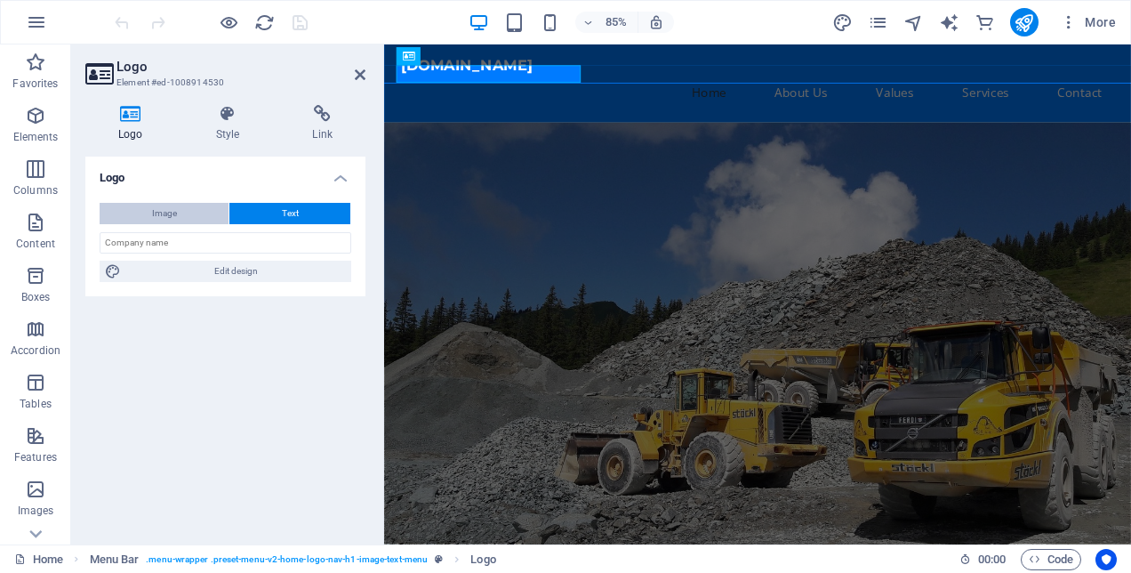
click at [180, 205] on button "Image" at bounding box center [164, 213] width 129 height 21
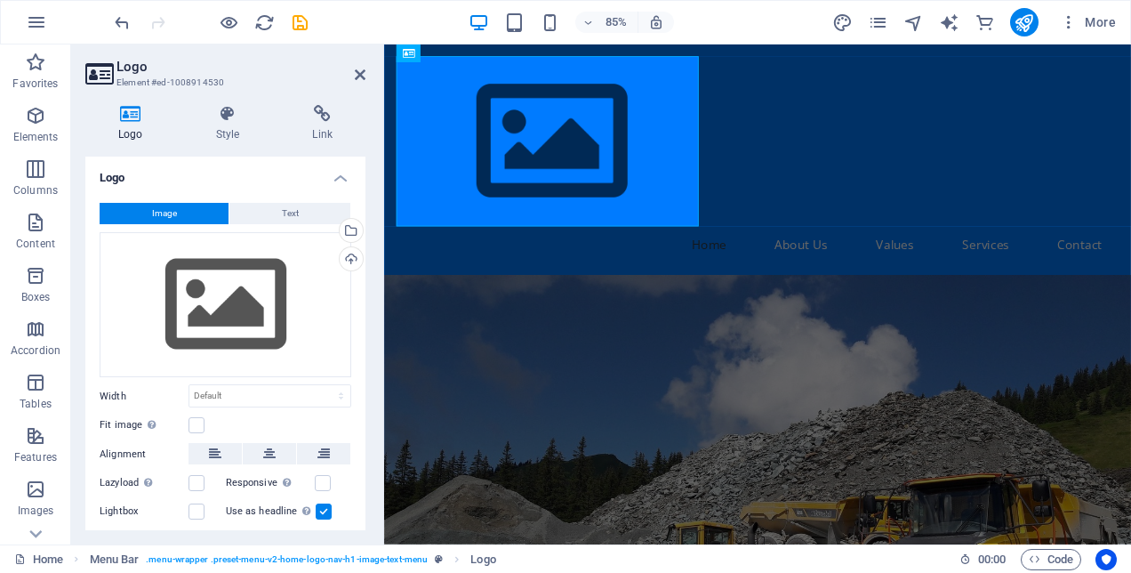
drag, startPoint x: 360, startPoint y: 333, endPoint x: 360, endPoint y: 372, distance: 38.2
click at [360, 372] on div "Image Text Drag files here, click to choose files or select files from Files or…" at bounding box center [225, 376] width 280 height 377
click at [205, 315] on div "Drag files here, click to choose files or select files from Files or our free s…" at bounding box center [226, 305] width 252 height 146
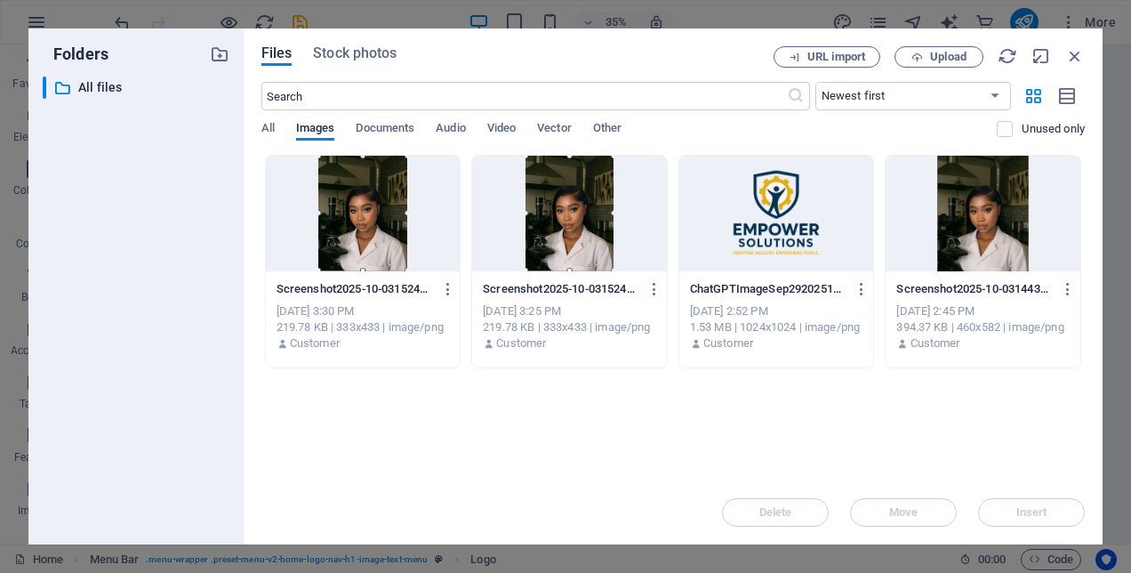
click at [758, 231] on div at bounding box center [776, 214] width 195 height 116
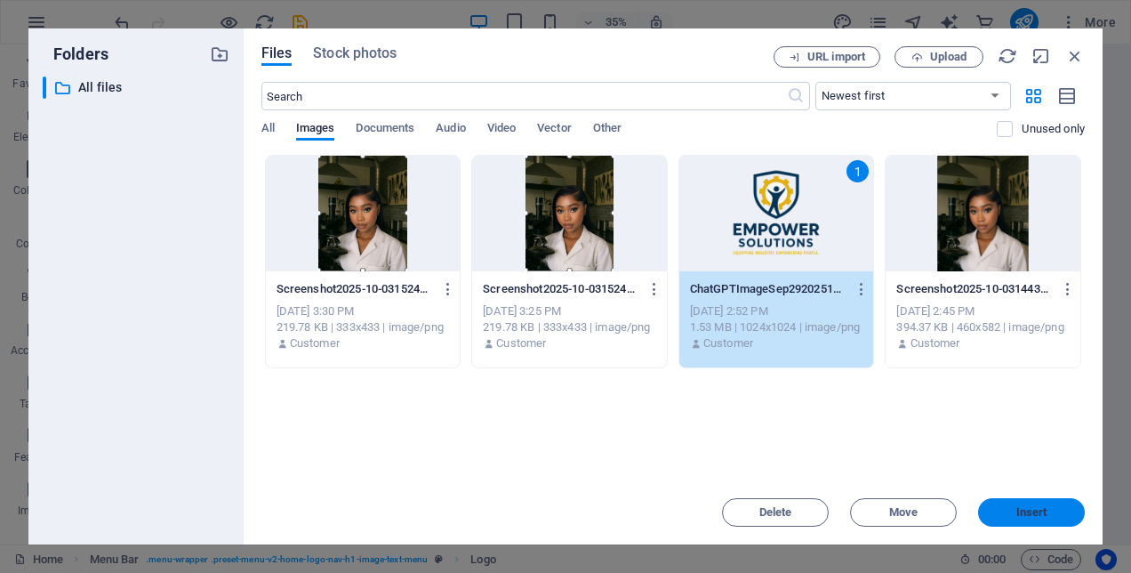
click at [1018, 507] on span "Insert" at bounding box center [1031, 512] width 31 height 11
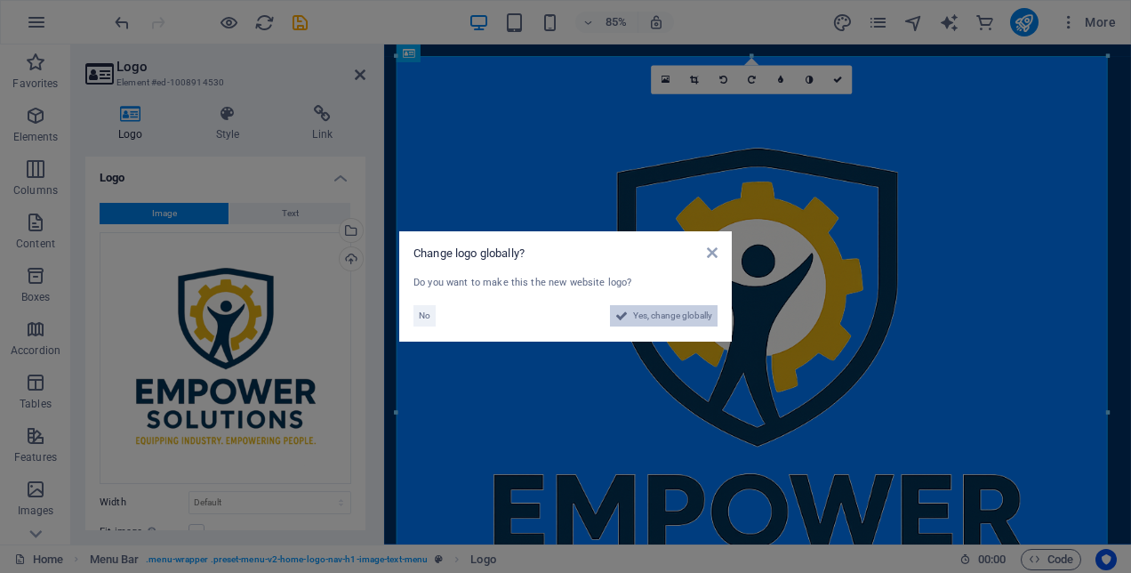
click at [658, 311] on span "Yes, change globally" at bounding box center [672, 315] width 79 height 21
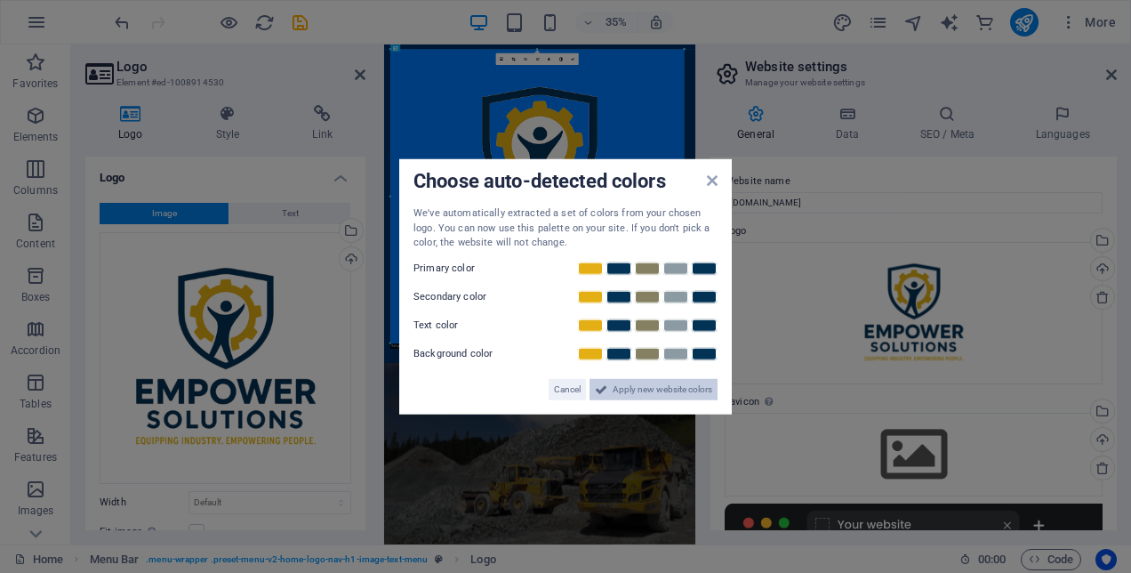
click at [611, 382] on button "Apply new website colors" at bounding box center [653, 388] width 128 height 21
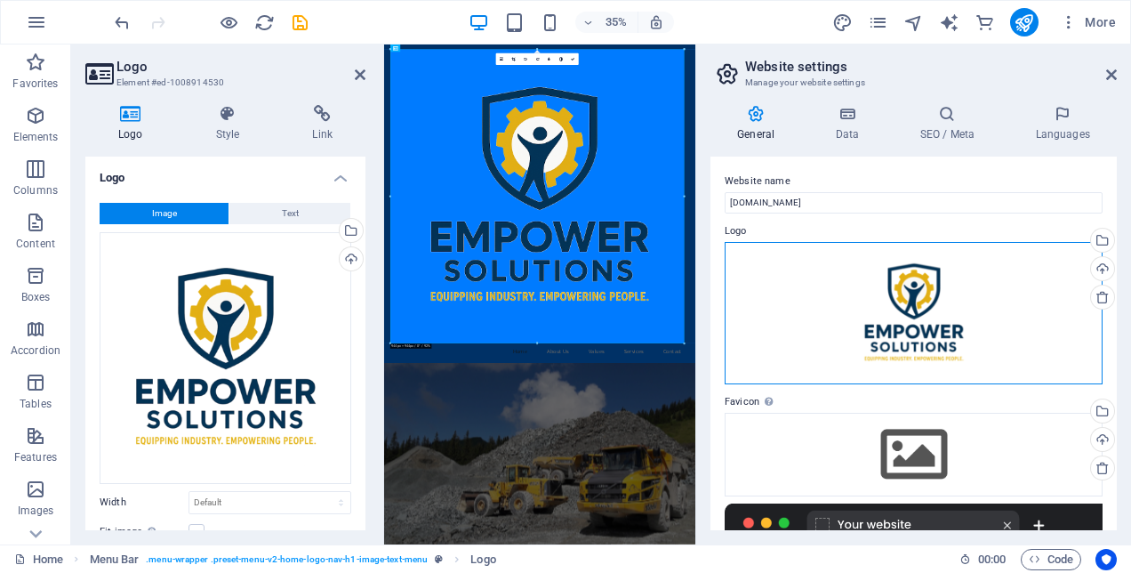
click at [990, 315] on div "Drag files here, click to choose files or select files from Files or our free s…" at bounding box center [914, 313] width 378 height 142
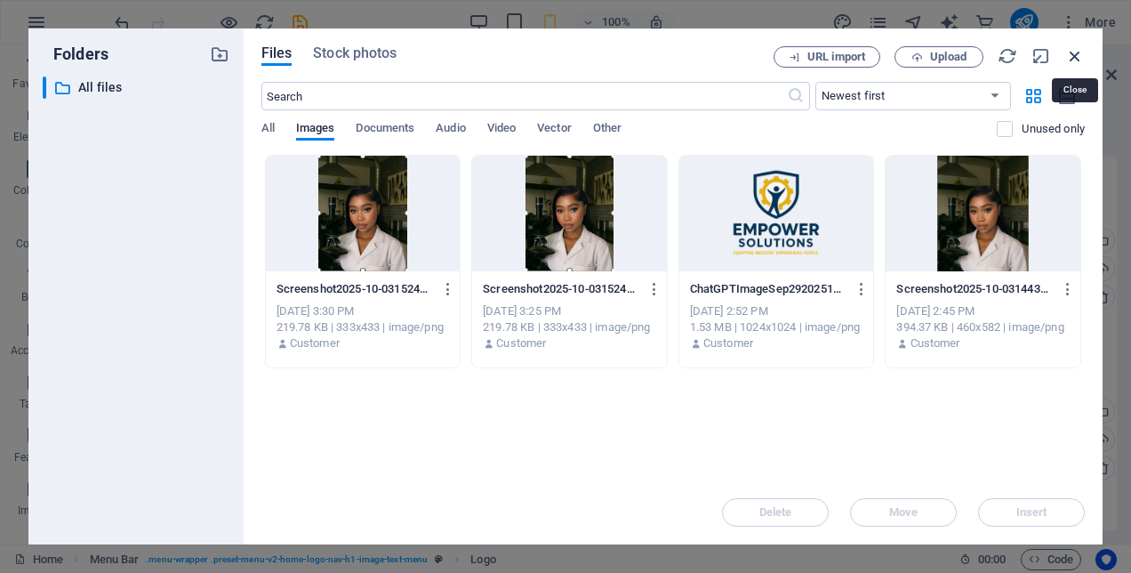
click at [1079, 61] on icon "button" at bounding box center [1075, 56] width 20 height 20
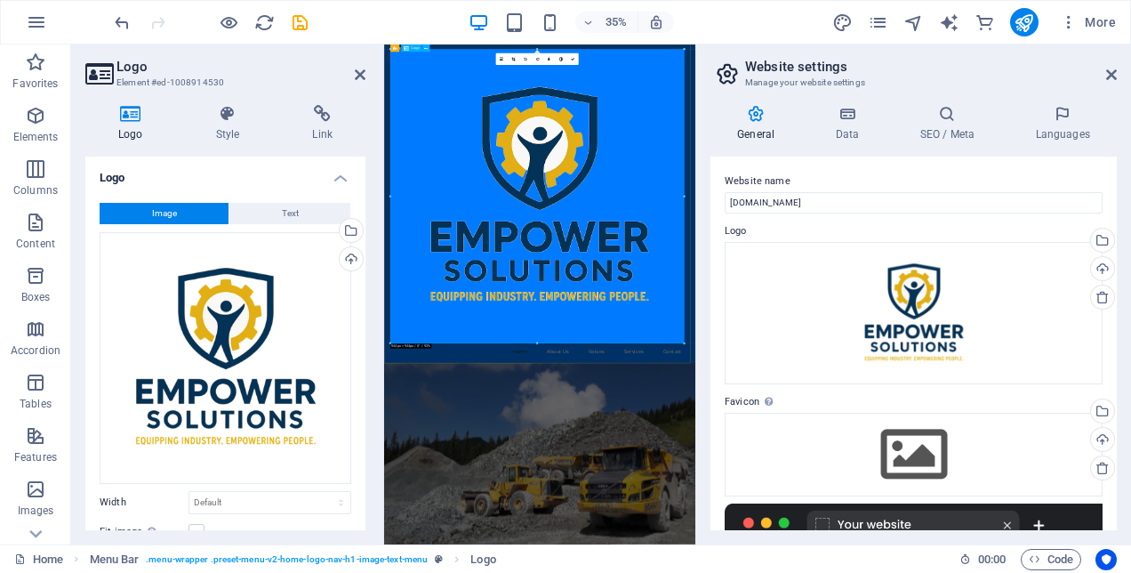
click at [798, 200] on div at bounding box center [828, 478] width 839 height 839
